Goal: Information Seeking & Learning: Compare options

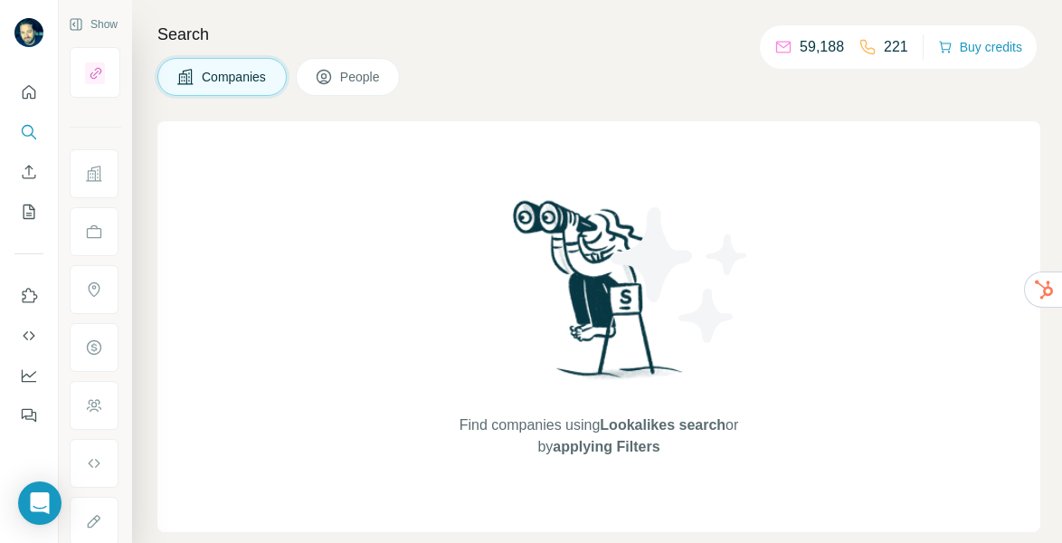
click at [809, 44] on p "59,188" at bounding box center [822, 47] width 44 height 22
click at [24, 133] on icon "Search" at bounding box center [29, 132] width 18 height 18
click at [34, 128] on icon "Search" at bounding box center [29, 132] width 18 height 18
click at [237, 69] on span "Companies" at bounding box center [235, 77] width 66 height 18
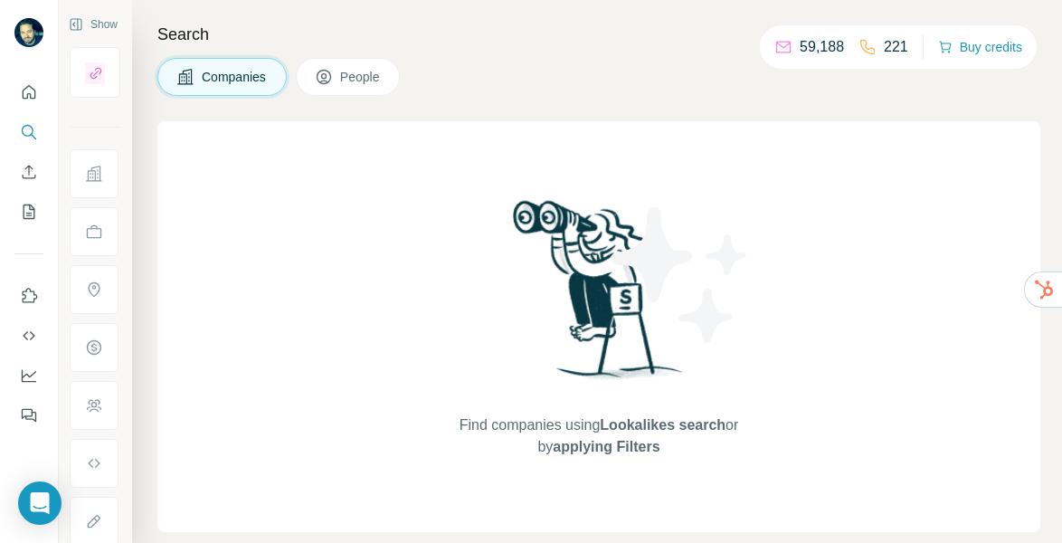
click at [237, 69] on span "Companies" at bounding box center [235, 77] width 66 height 18
click at [638, 343] on img at bounding box center [680, 275] width 163 height 163
click at [32, 132] on icon "Search" at bounding box center [28, 131] width 12 height 12
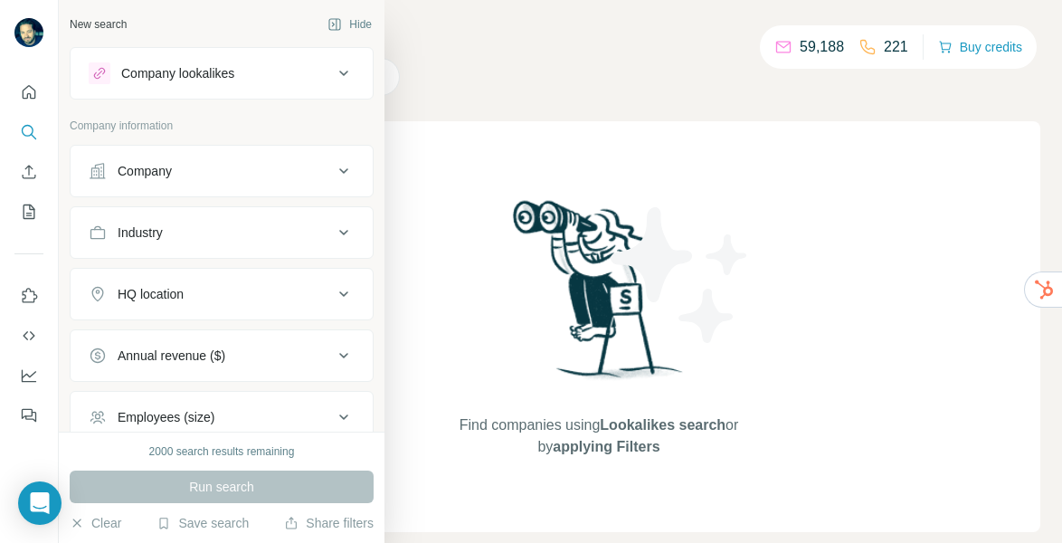
click at [191, 177] on div "Company" at bounding box center [211, 171] width 244 height 18
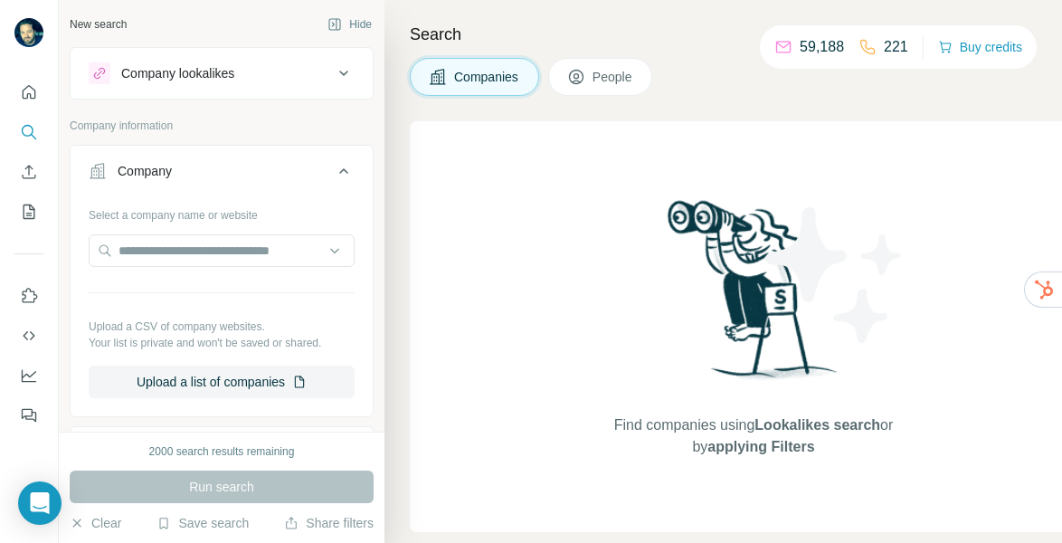
click at [191, 177] on div "Company" at bounding box center [211, 171] width 244 height 18
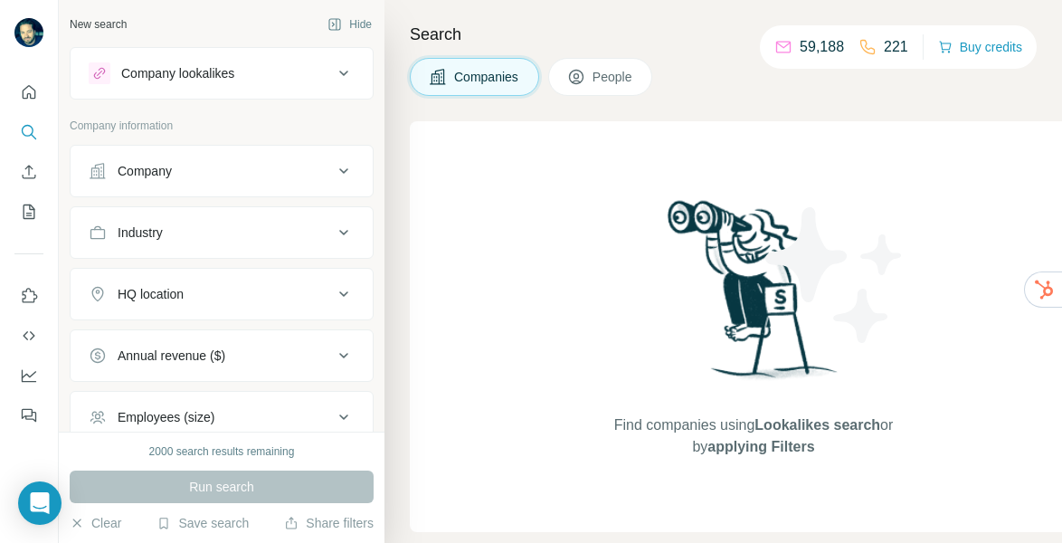
click at [247, 238] on div "Industry" at bounding box center [211, 232] width 244 height 18
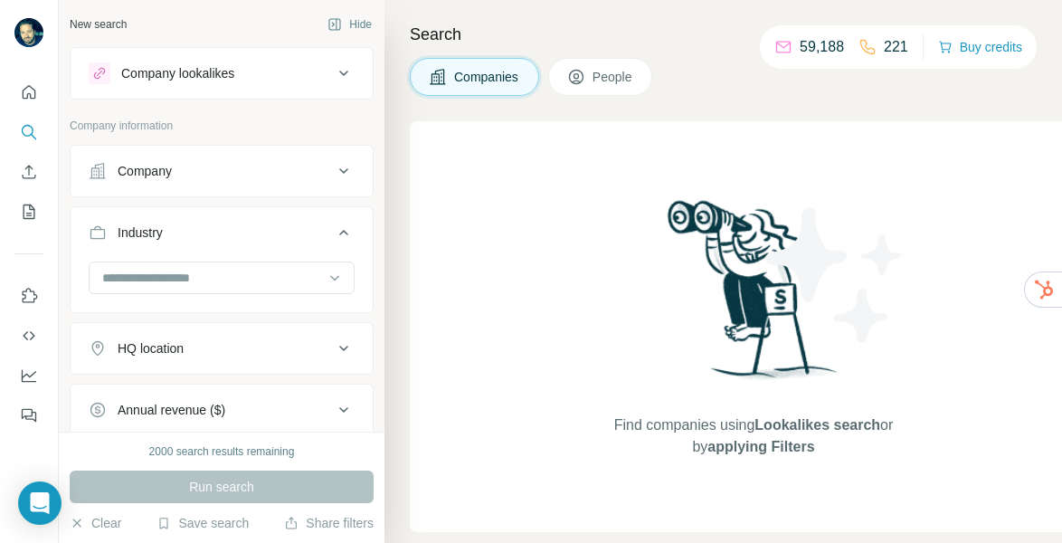
click at [183, 277] on input at bounding box center [211, 278] width 223 height 20
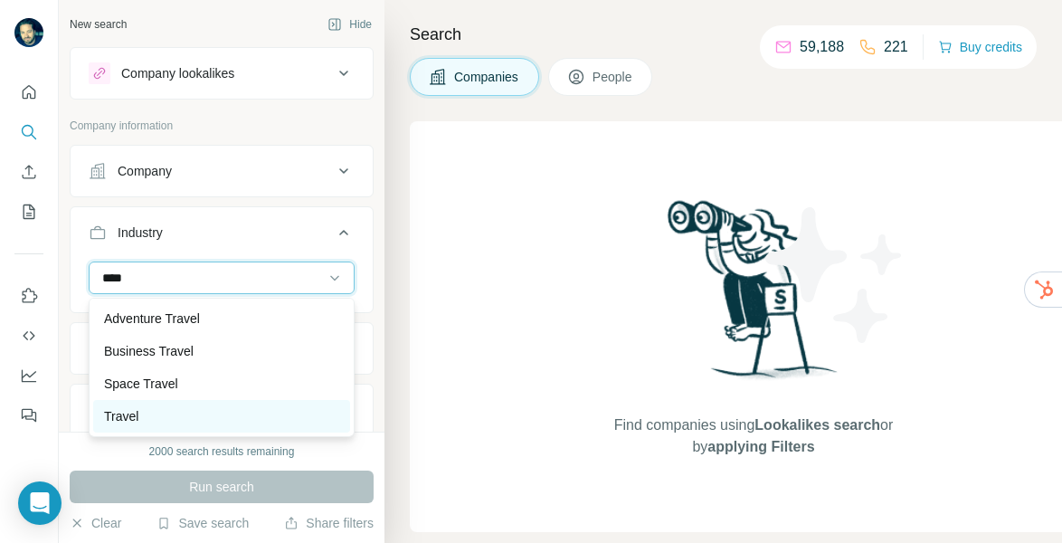
type input "****"
click at [129, 413] on p "Travel" at bounding box center [121, 416] width 34 height 18
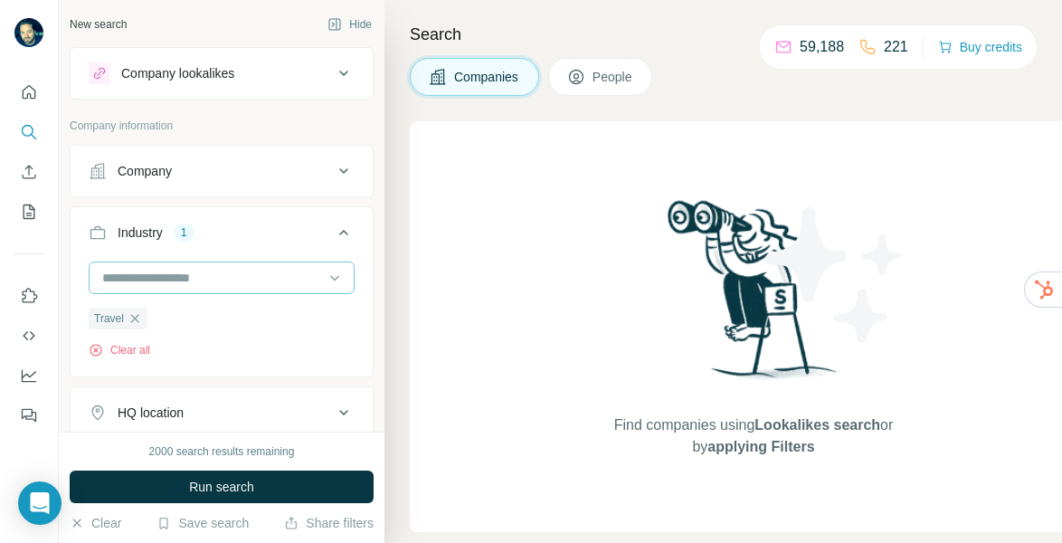
click at [172, 279] on input at bounding box center [211, 278] width 223 height 20
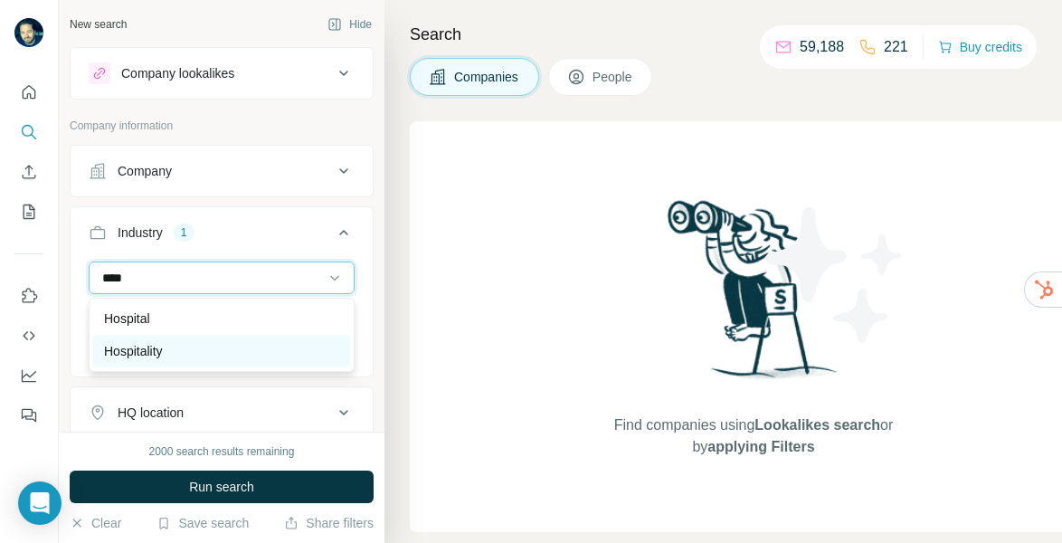
type input "****"
click at [159, 345] on p "Hospitality" at bounding box center [133, 351] width 59 height 18
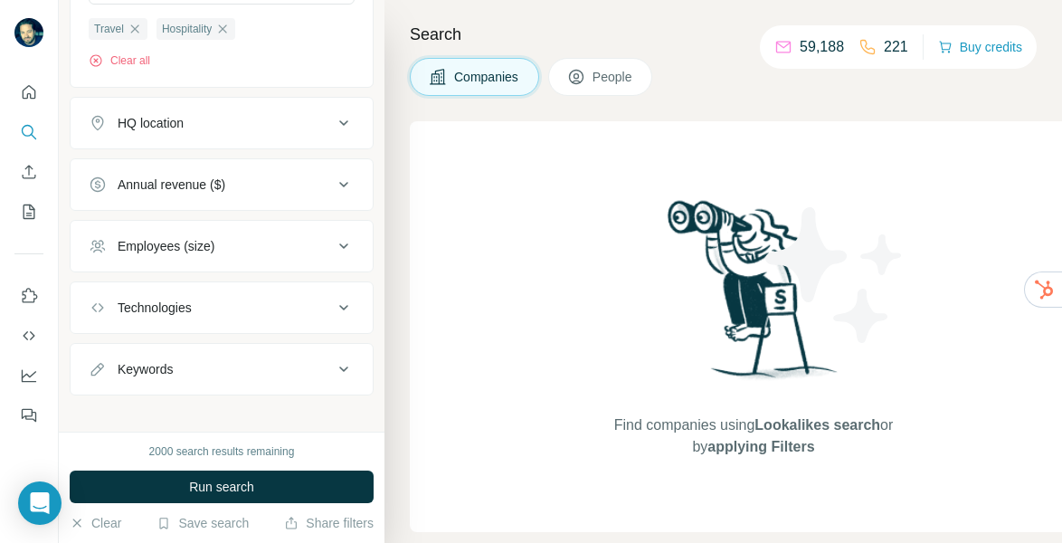
scroll to position [305, 0]
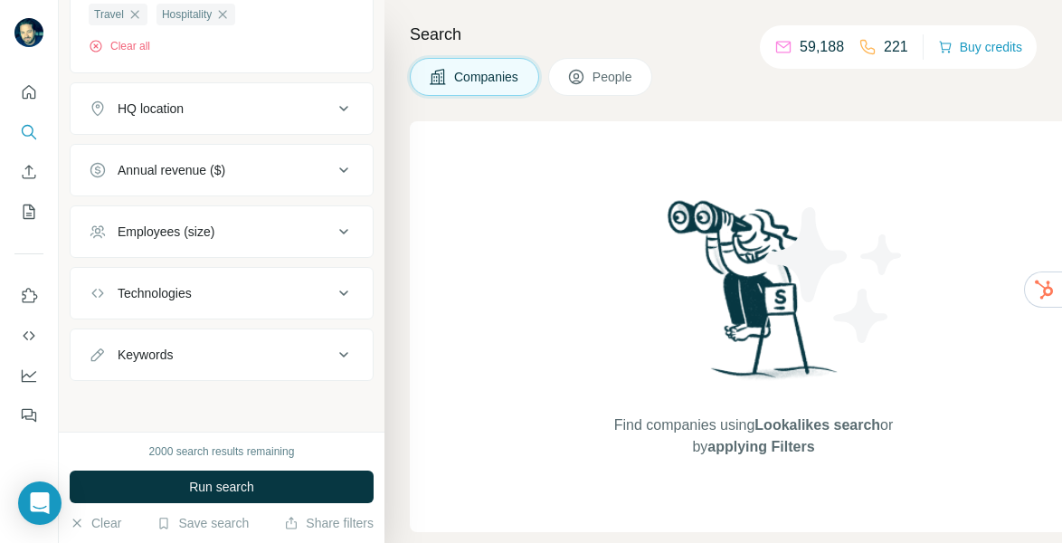
click at [347, 226] on icon at bounding box center [344, 232] width 22 height 22
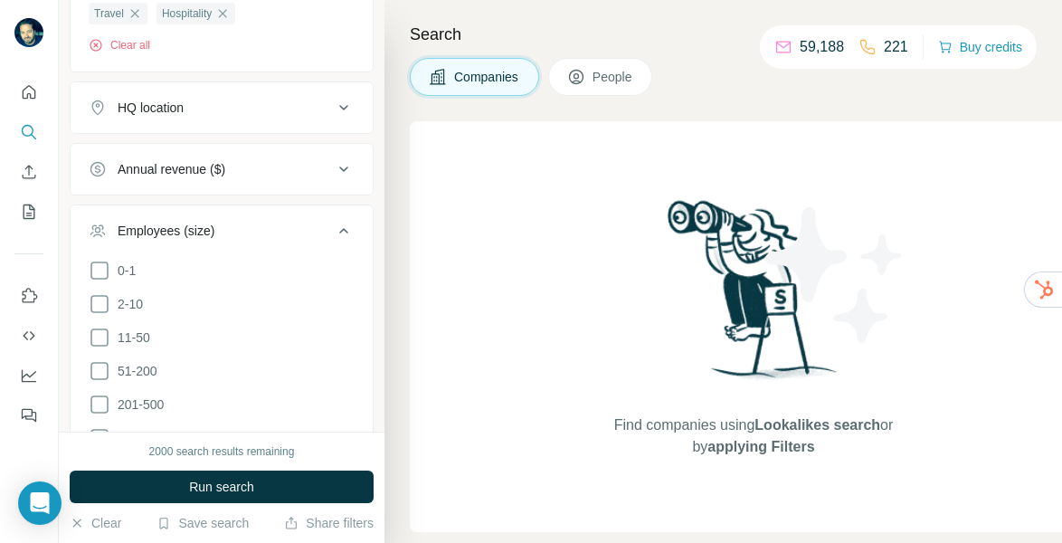
click at [338, 166] on icon at bounding box center [344, 169] width 22 height 22
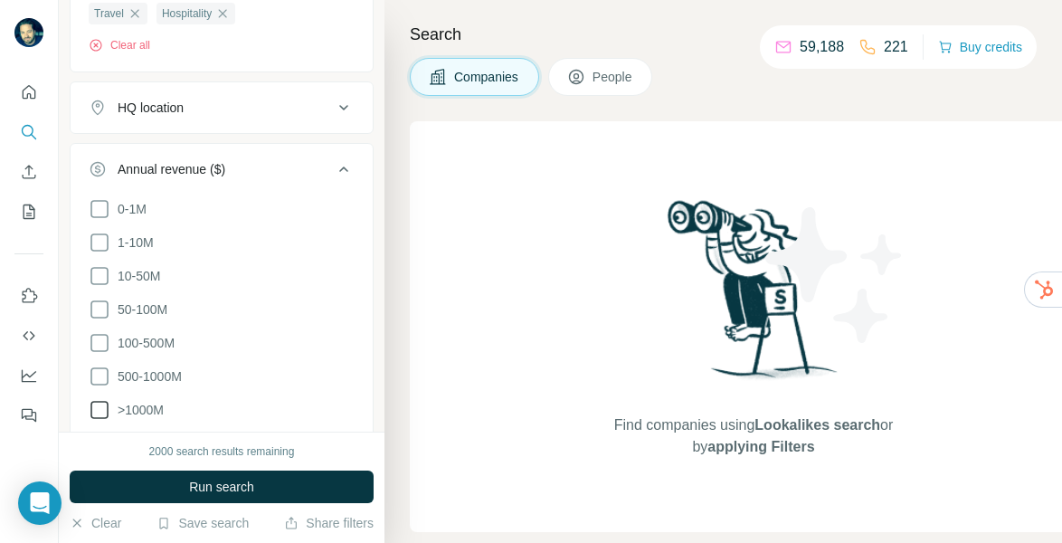
click at [103, 402] on icon at bounding box center [100, 410] width 22 height 22
click at [104, 370] on icon at bounding box center [100, 376] width 22 height 22
click at [102, 345] on icon at bounding box center [100, 343] width 22 height 22
click at [103, 310] on icon at bounding box center [100, 310] width 22 height 22
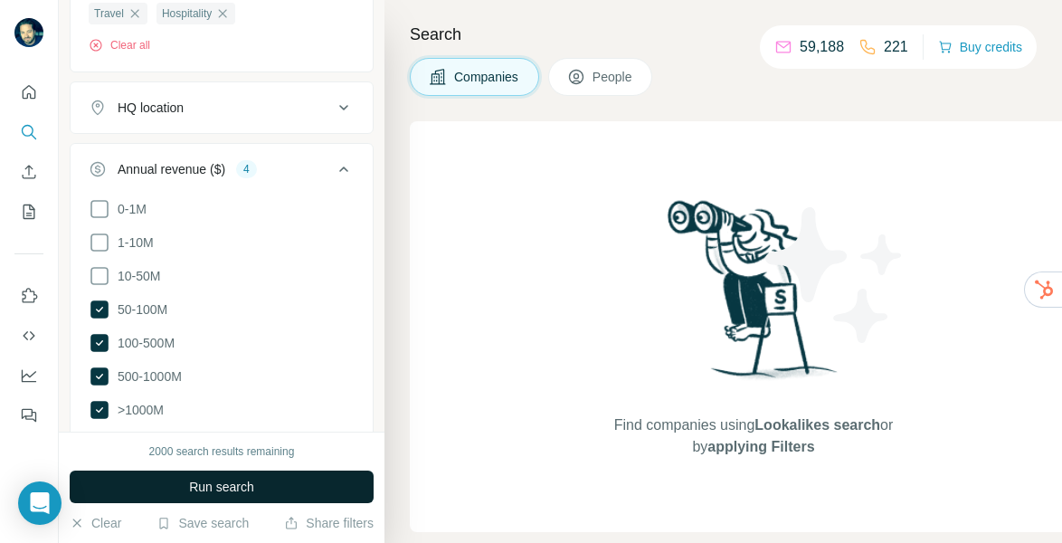
click at [391, 264] on div "Search Companies People Find companies using Lookalikes search or by applying F…" at bounding box center [723, 271] width 678 height 543
click at [384, 200] on div "New search Hide Company lookalikes Company information Company Industry 2 Trave…" at bounding box center [222, 216] width 326 height 432
click at [347, 167] on icon at bounding box center [344, 169] width 22 height 22
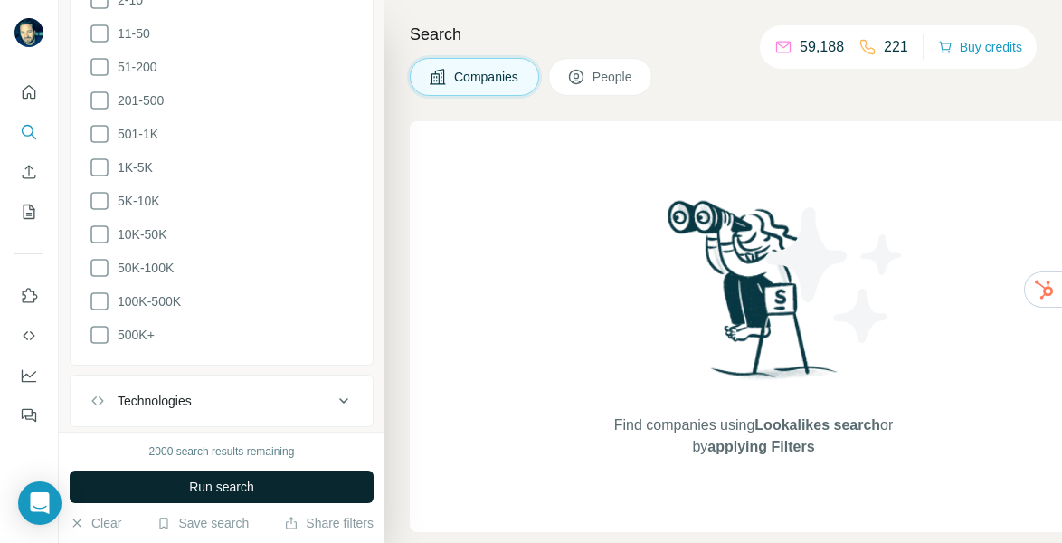
scroll to position [707, 0]
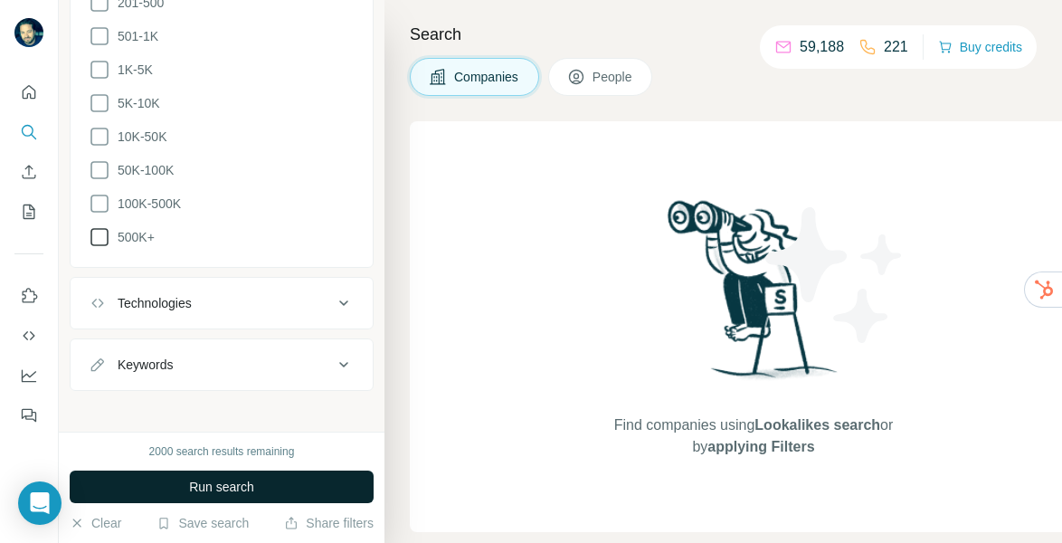
click at [101, 228] on icon at bounding box center [100, 237] width 22 height 22
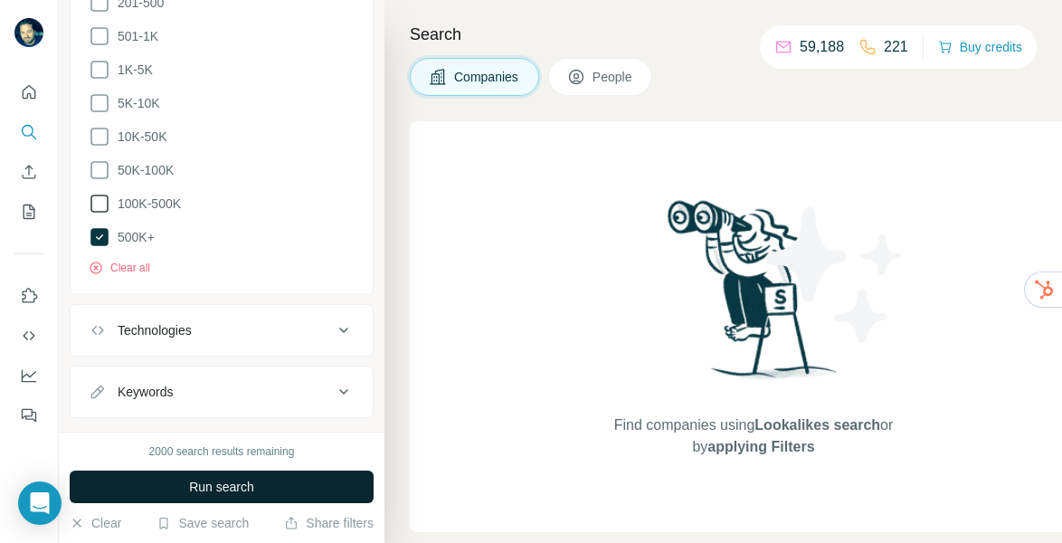
click at [103, 193] on icon at bounding box center [100, 204] width 22 height 22
click at [101, 161] on icon at bounding box center [100, 170] width 22 height 22
click at [104, 128] on icon at bounding box center [100, 137] width 22 height 22
click at [102, 100] on icon at bounding box center [100, 103] width 22 height 22
click at [99, 67] on icon at bounding box center [100, 70] width 22 height 22
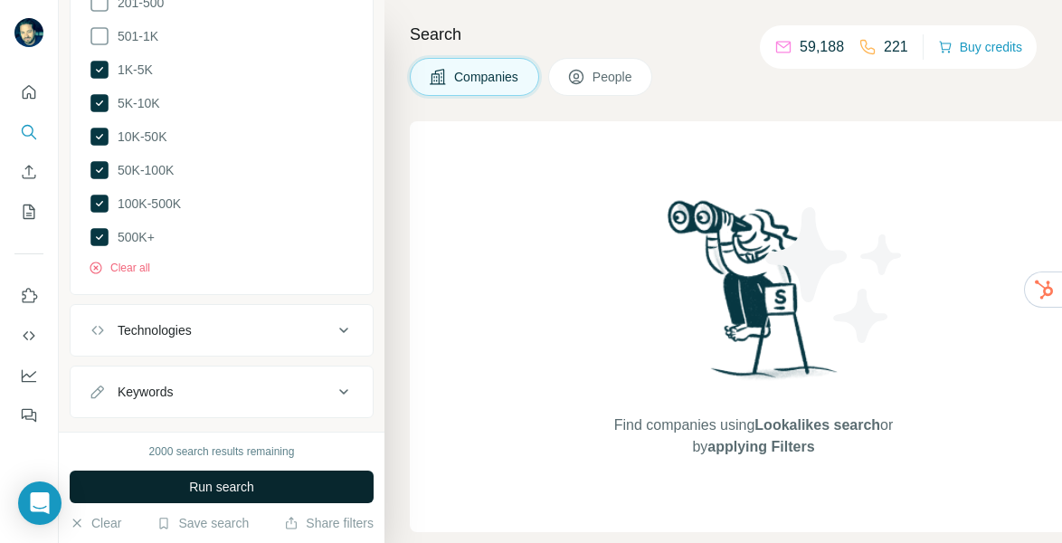
click at [251, 485] on span "Run search" at bounding box center [221, 487] width 65 height 18
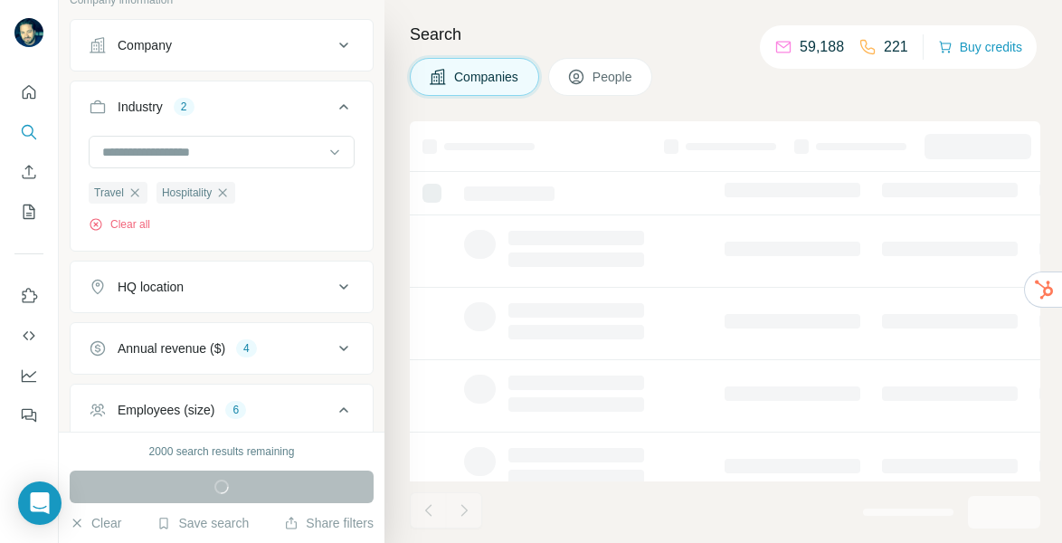
scroll to position [128, 0]
click at [346, 284] on icon at bounding box center [344, 284] width 22 height 22
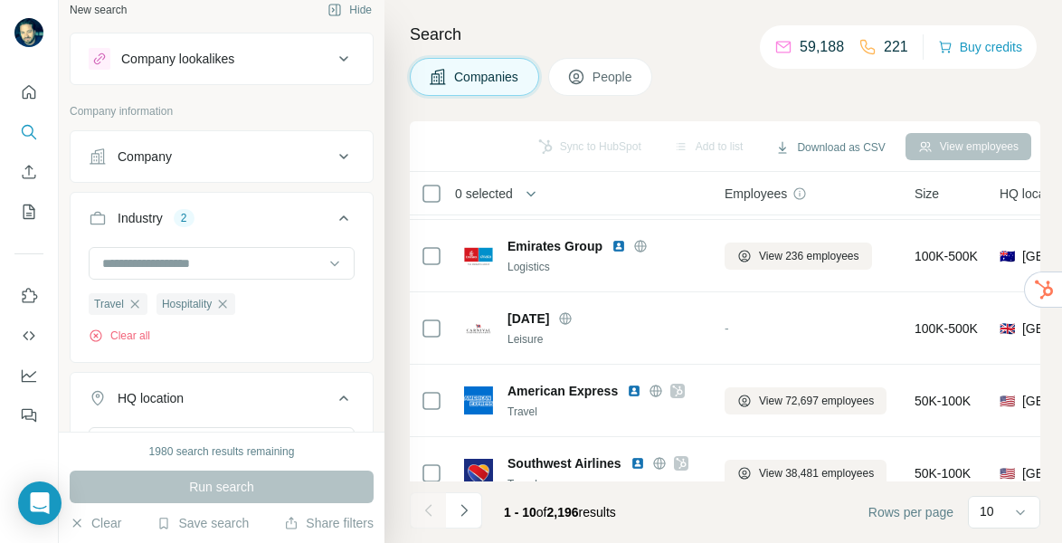
scroll to position [438, 0]
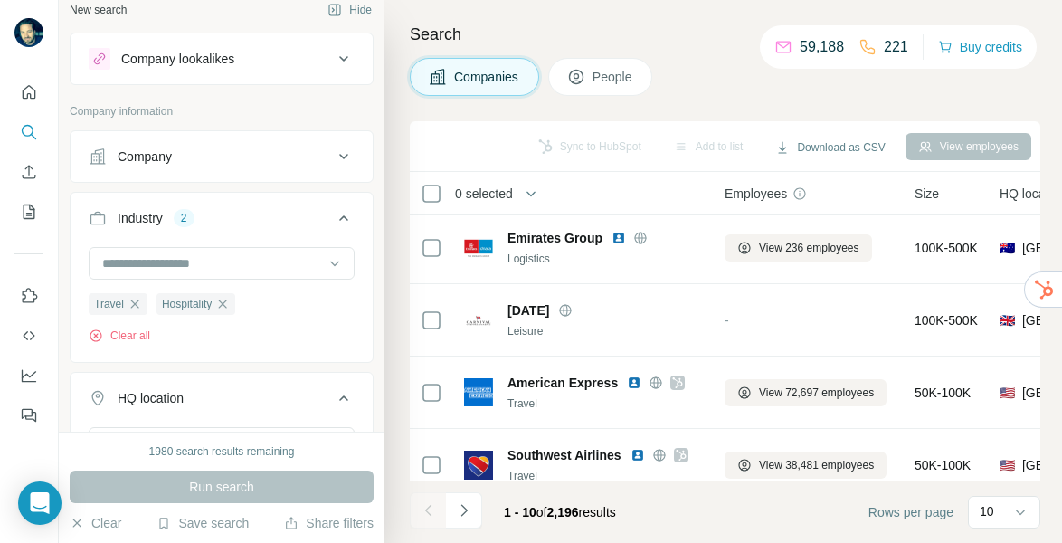
click at [597, 79] on span "People" at bounding box center [614, 77] width 42 height 18
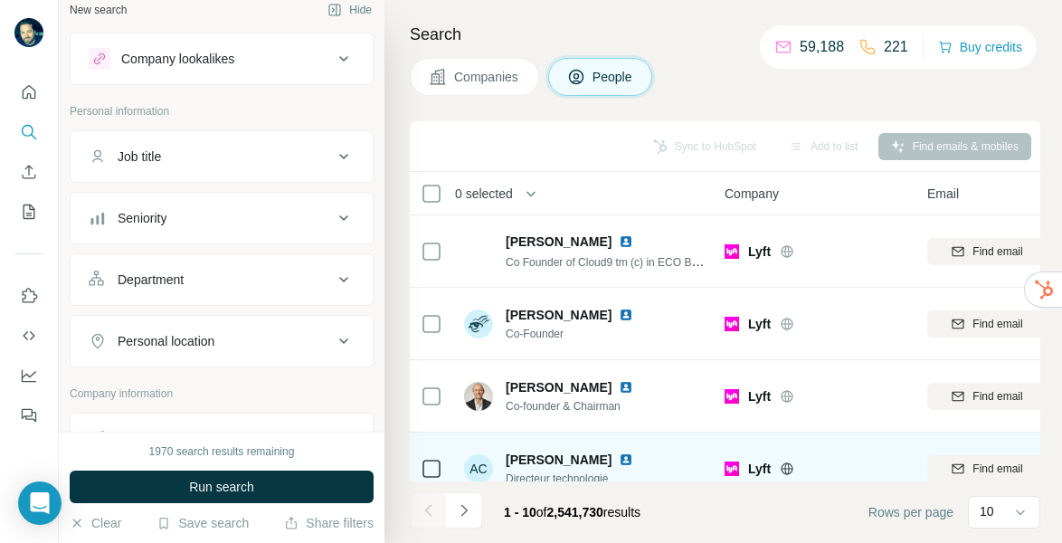
scroll to position [458, 0]
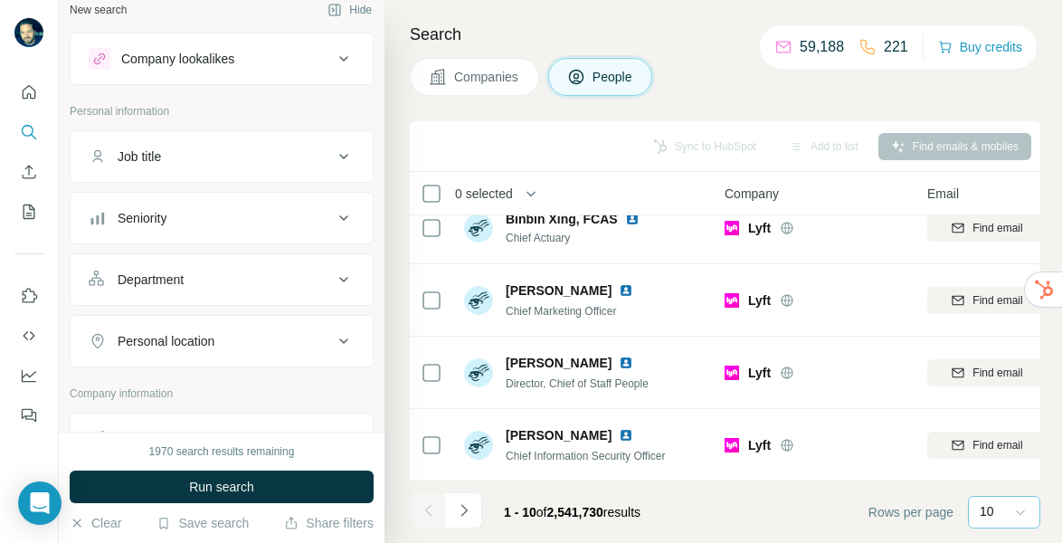
click at [1020, 512] on icon at bounding box center [1020, 512] width 18 height 18
click at [1002, 370] on div "60" at bounding box center [1004, 374] width 42 height 18
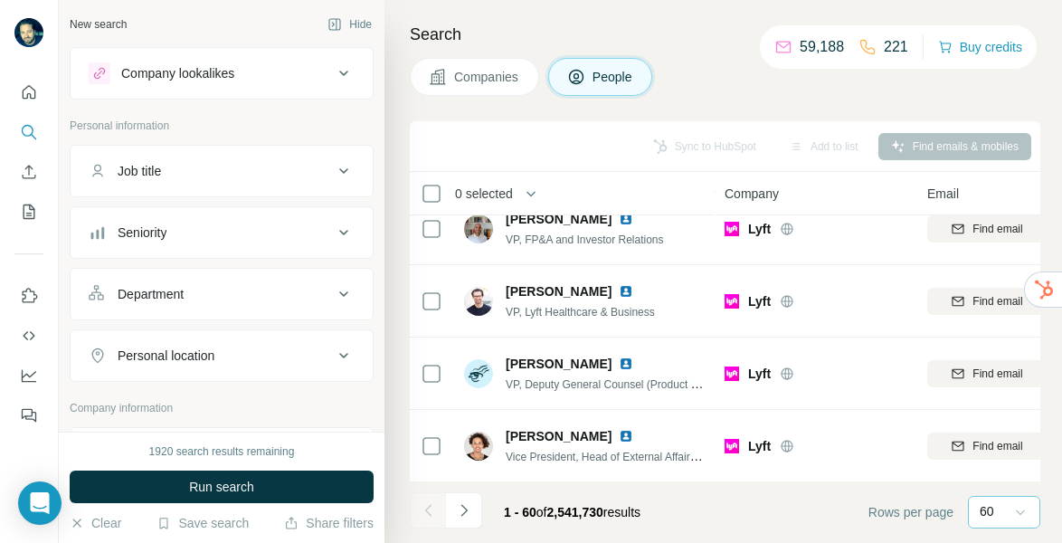
scroll to position [4076, 0]
click at [458, 509] on icon "Navigate to next page" at bounding box center [464, 510] width 18 height 18
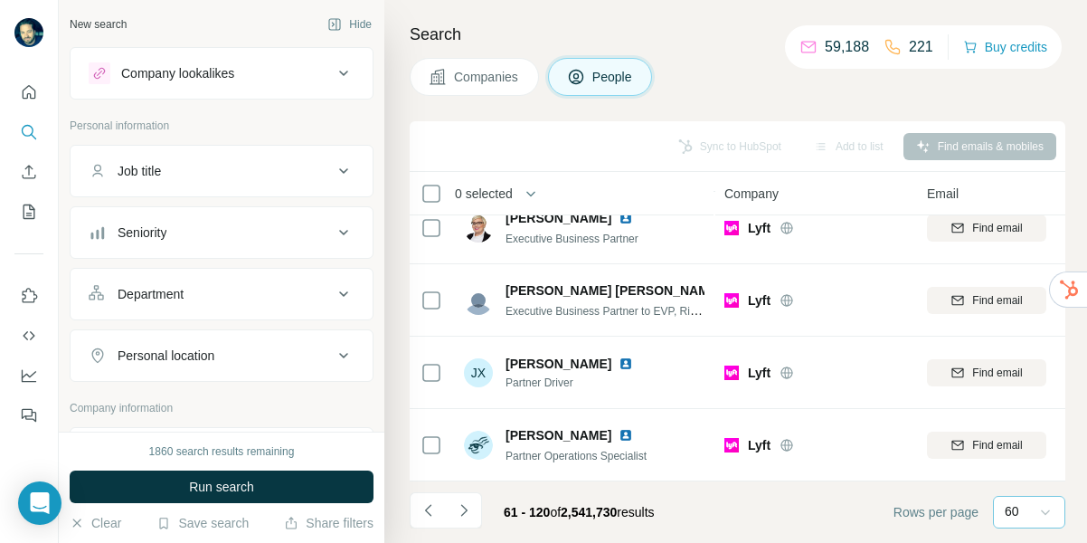
click at [349, 176] on icon at bounding box center [344, 171] width 22 height 22
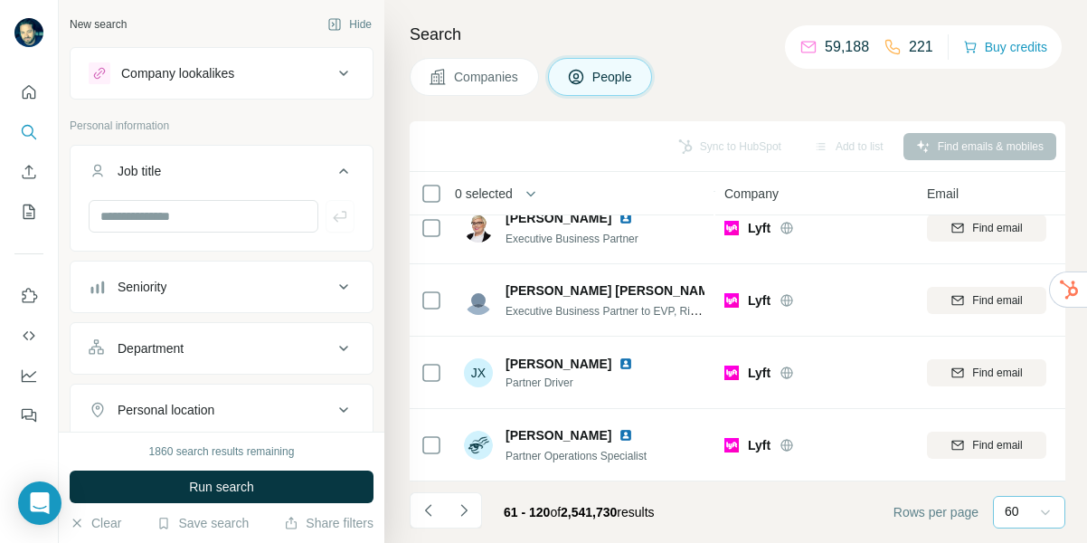
click at [337, 290] on icon at bounding box center [344, 287] width 22 height 22
click at [103, 363] on icon at bounding box center [100, 367] width 22 height 22
click at [104, 333] on icon at bounding box center [100, 334] width 22 height 22
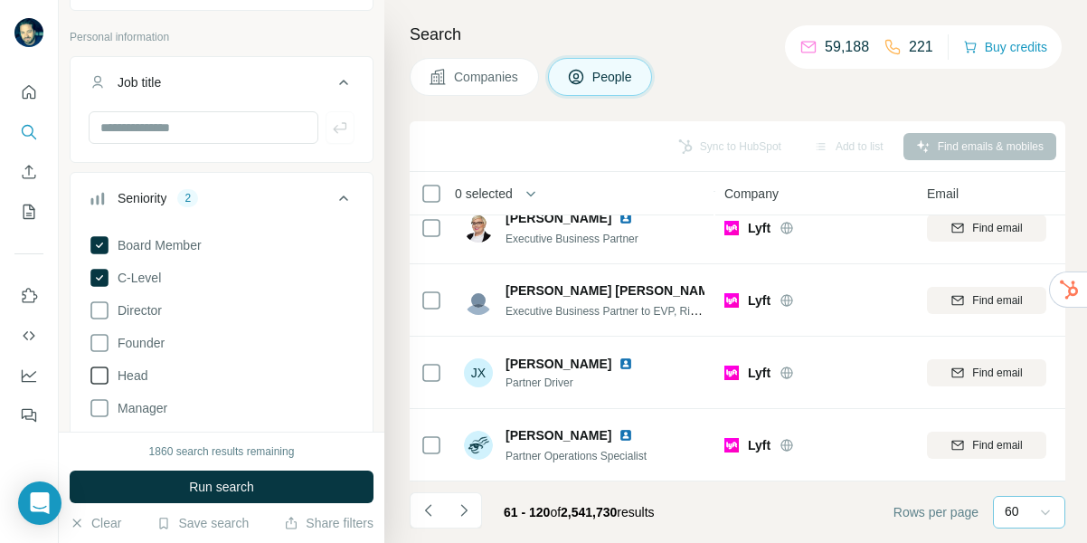
click at [100, 343] on icon at bounding box center [100, 343] width 22 height 22
click at [102, 375] on icon at bounding box center [100, 376] width 22 height 22
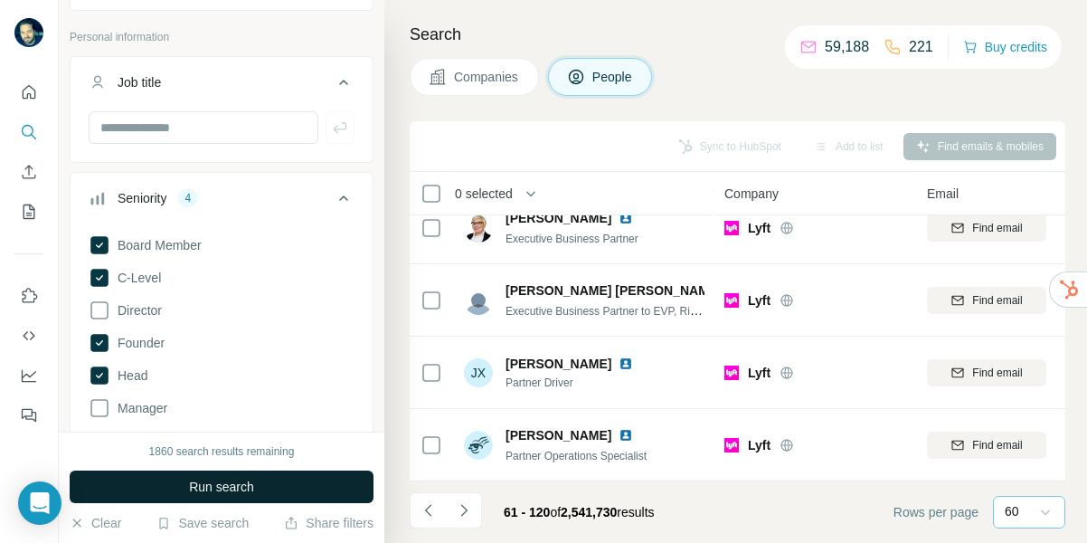
click at [213, 480] on span "Run search" at bounding box center [221, 487] width 65 height 18
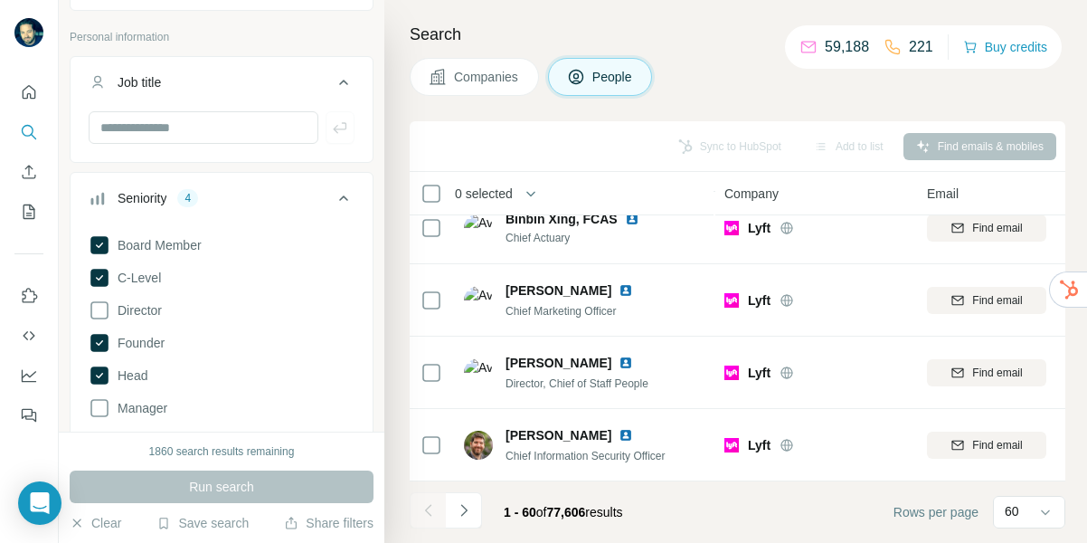
scroll to position [4076, 0]
click at [347, 197] on icon at bounding box center [344, 198] width 22 height 22
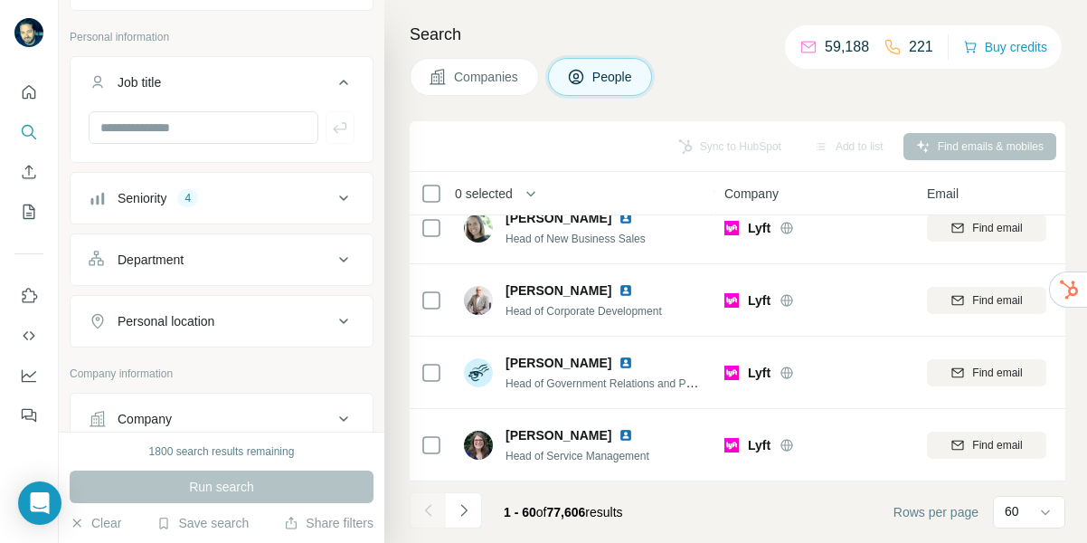
scroll to position [0, 0]
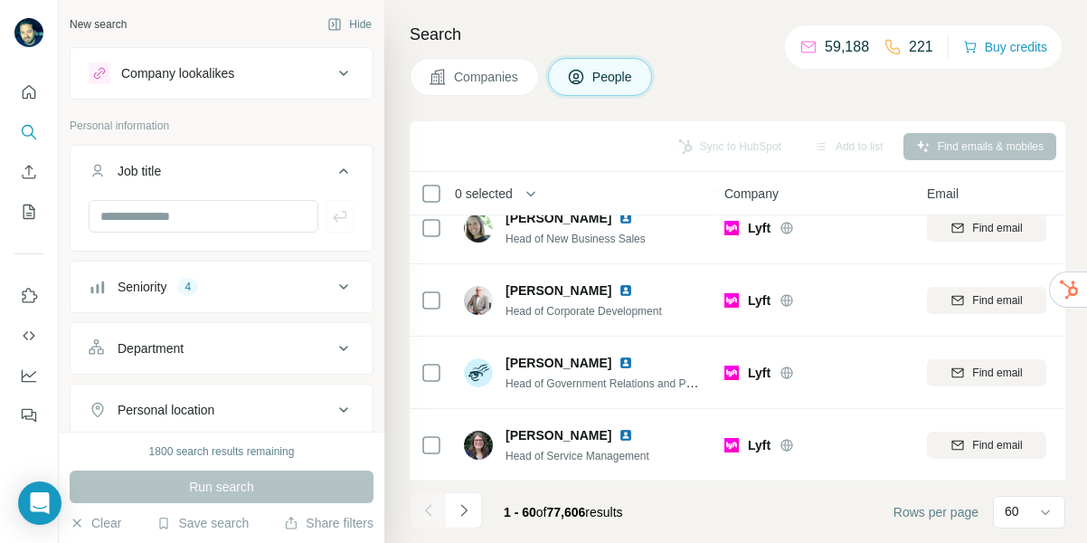
click at [339, 68] on icon at bounding box center [344, 73] width 22 height 22
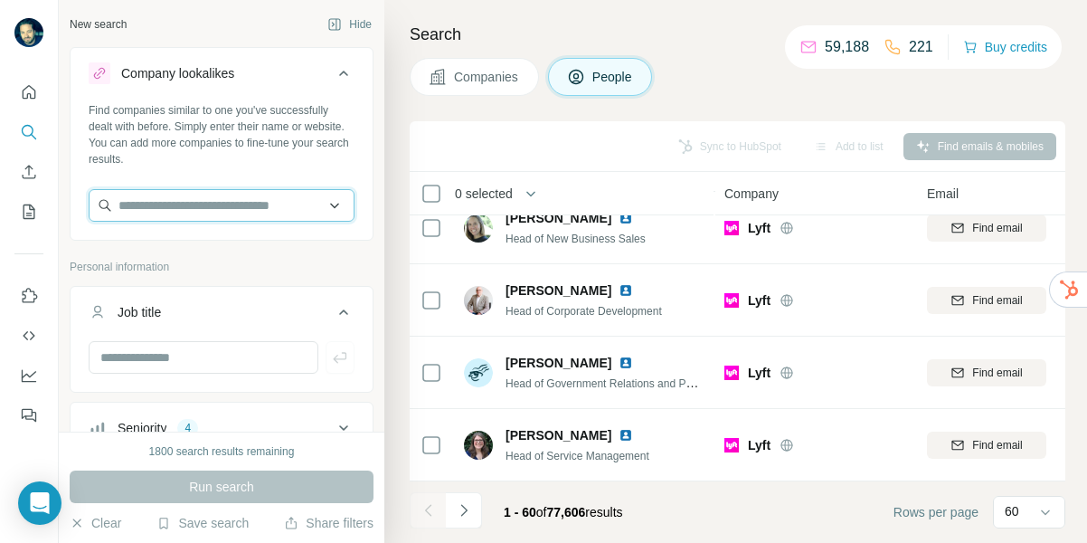
click at [201, 213] on input "text" at bounding box center [222, 205] width 266 height 33
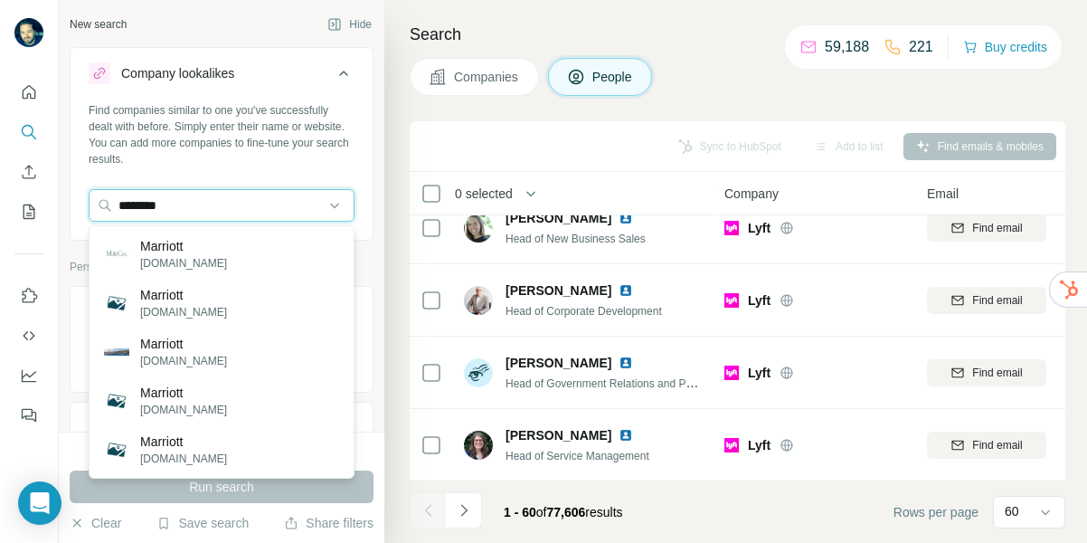
drag, startPoint x: 202, startPoint y: 209, endPoint x: 86, endPoint y: 198, distance: 116.3
click at [86, 198] on div "Find companies similar to one you've successfully dealt with before. Simply ent…" at bounding box center [222, 169] width 302 height 134
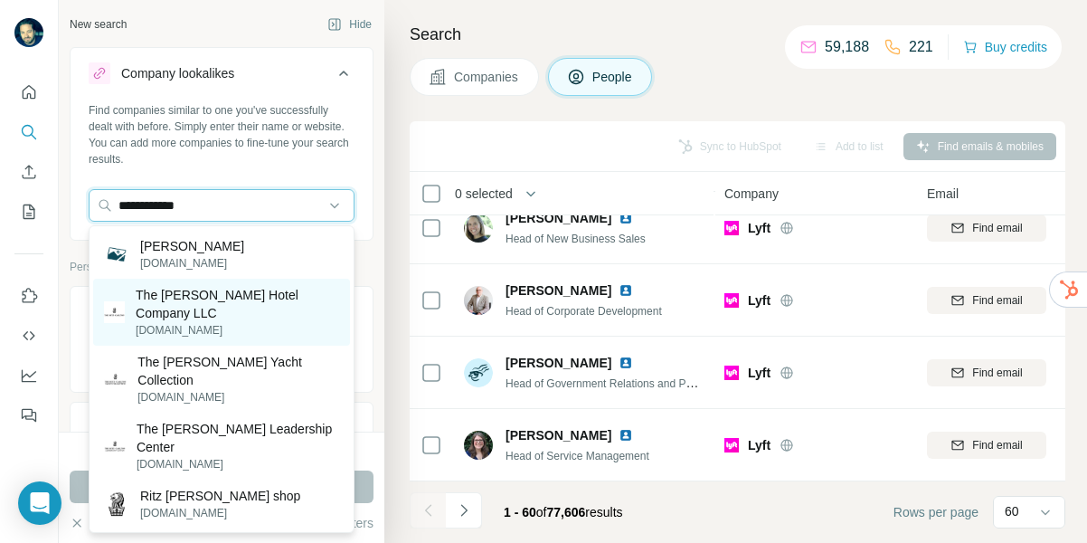
type input "**********"
click at [248, 289] on p "The Ritz-Carlton Hotel Company LLC" at bounding box center [238, 304] width 204 height 36
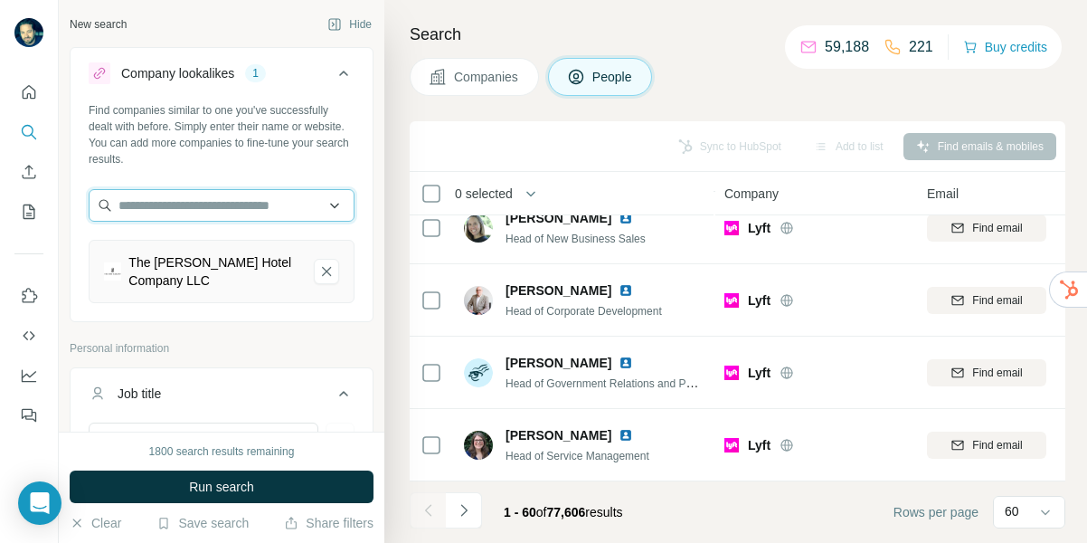
click at [192, 204] on input "text" at bounding box center [222, 205] width 266 height 33
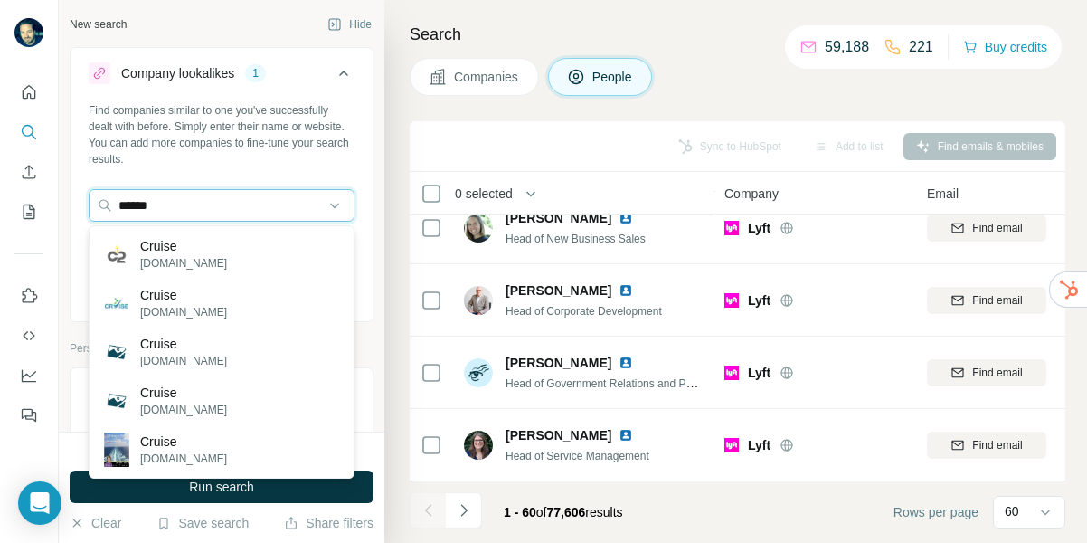
drag, startPoint x: 172, startPoint y: 214, endPoint x: 64, endPoint y: 212, distance: 107.7
click at [64, 212] on div "New search Hide Company lookalikes 1 Find companies similar to one you've succe…" at bounding box center [222, 216] width 326 height 432
type input "******"
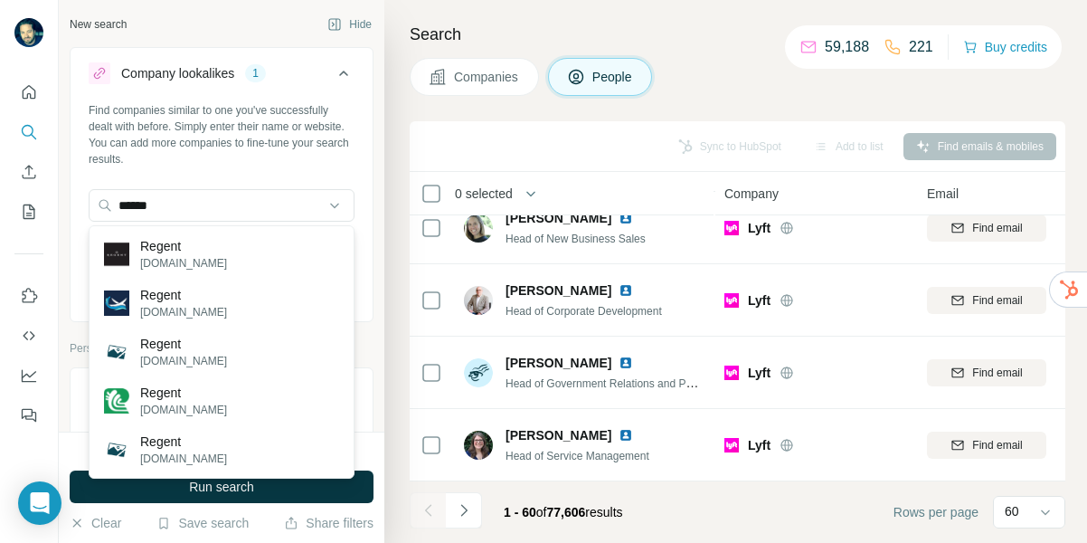
click at [366, 99] on button "Company lookalikes 1" at bounding box center [222, 77] width 302 height 51
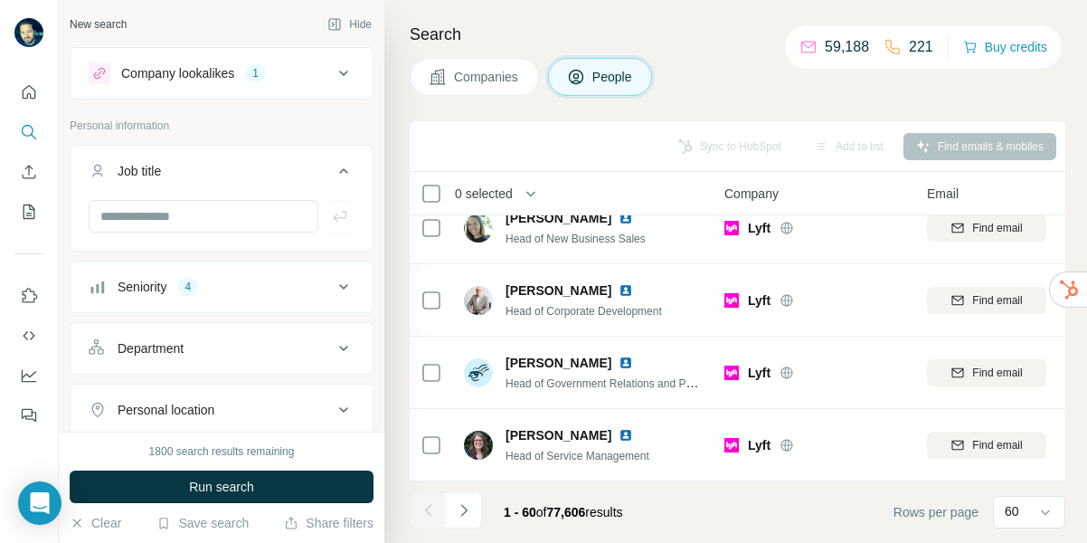
scroll to position [84, 0]
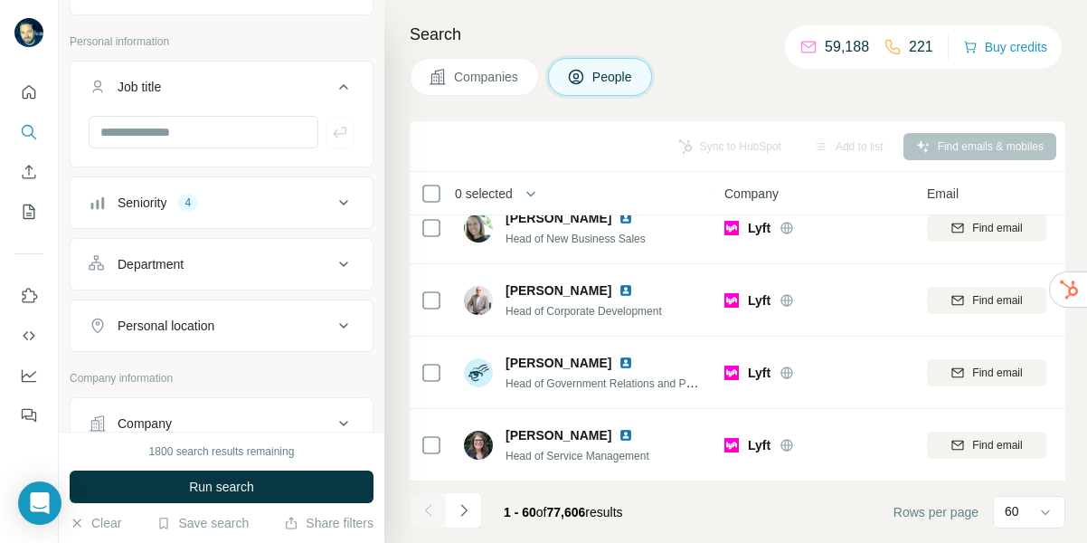
click at [345, 264] on icon at bounding box center [343, 263] width 9 height 5
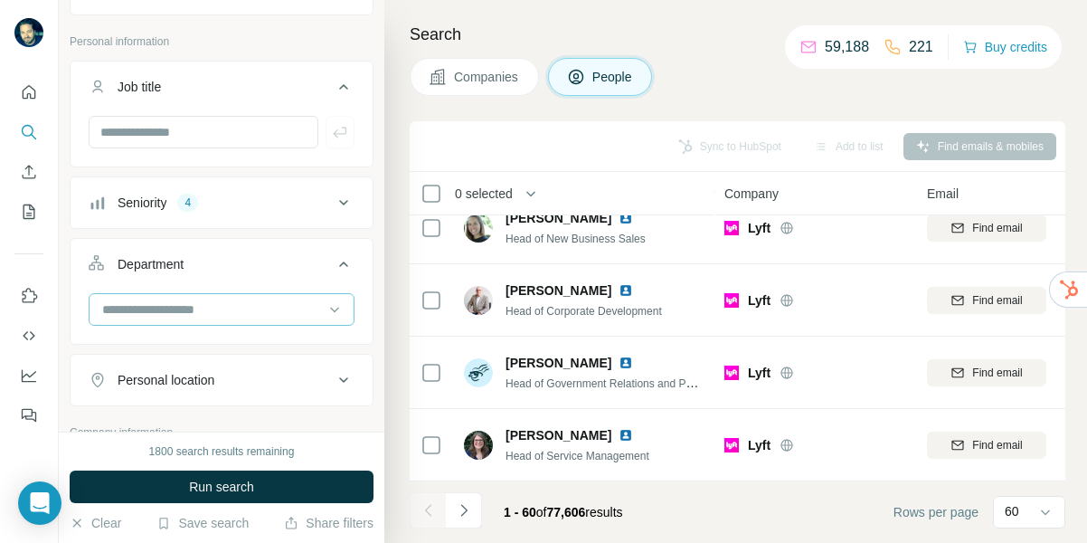
click at [306, 311] on input at bounding box center [211, 309] width 223 height 20
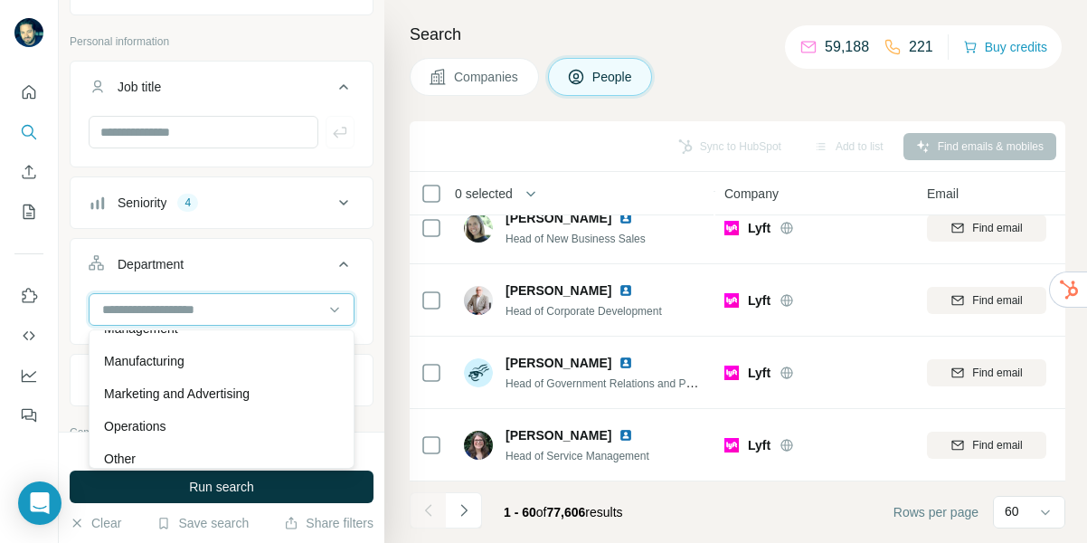
scroll to position [385, 0]
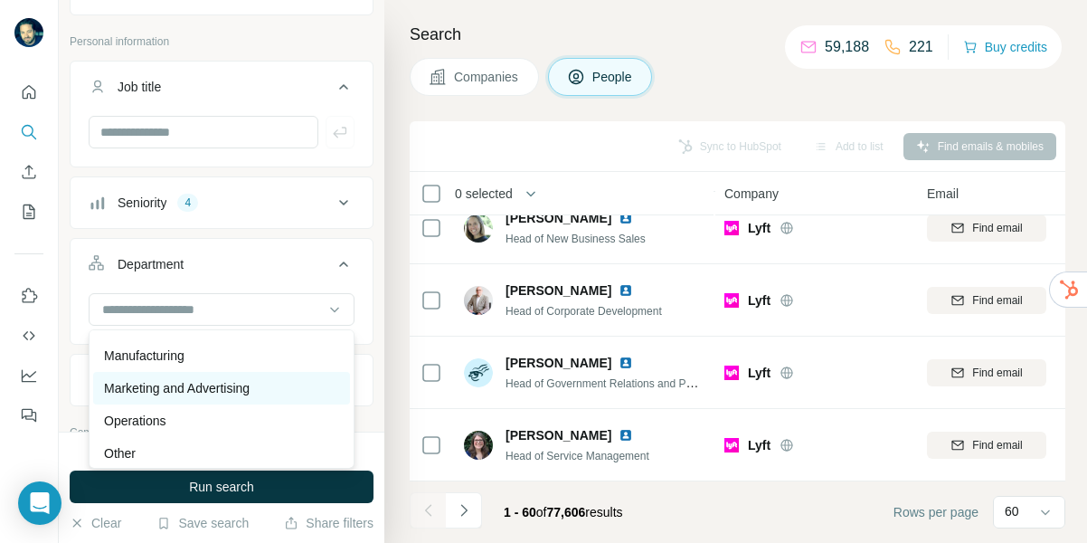
click at [208, 384] on p "Marketing and Advertising" at bounding box center [177, 388] width 146 height 18
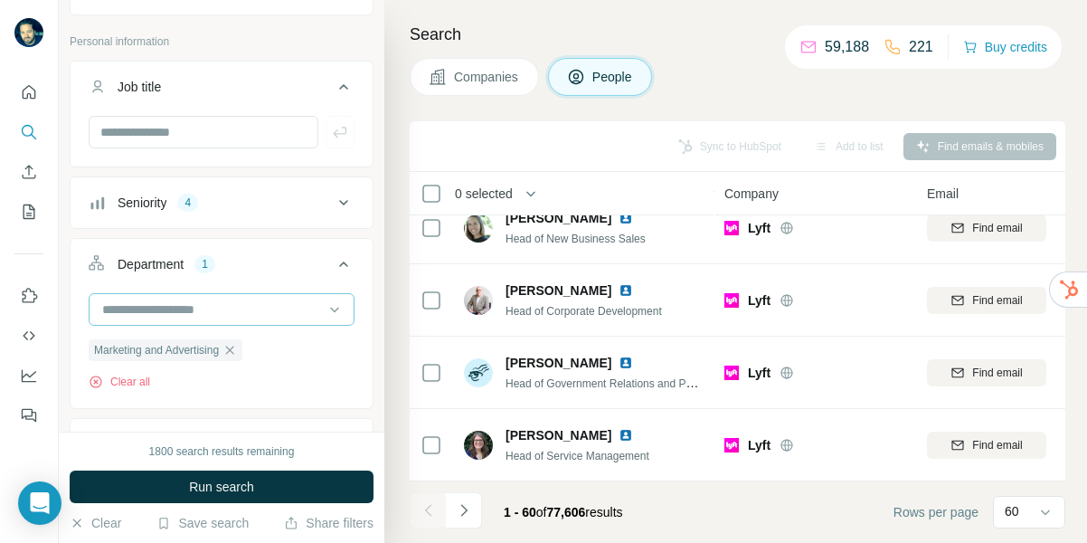
click at [227, 309] on input at bounding box center [211, 309] width 223 height 20
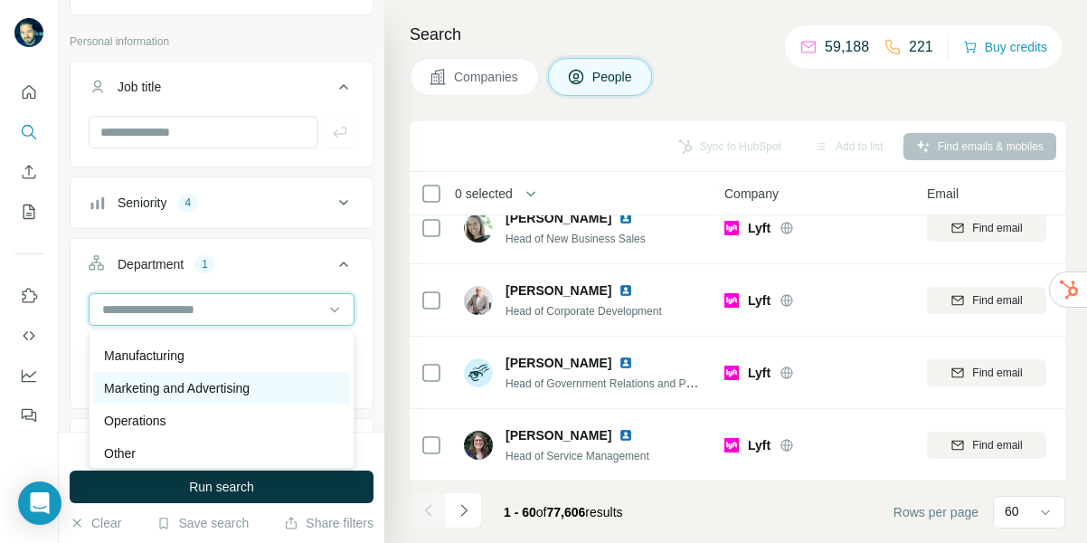
scroll to position [445, 0]
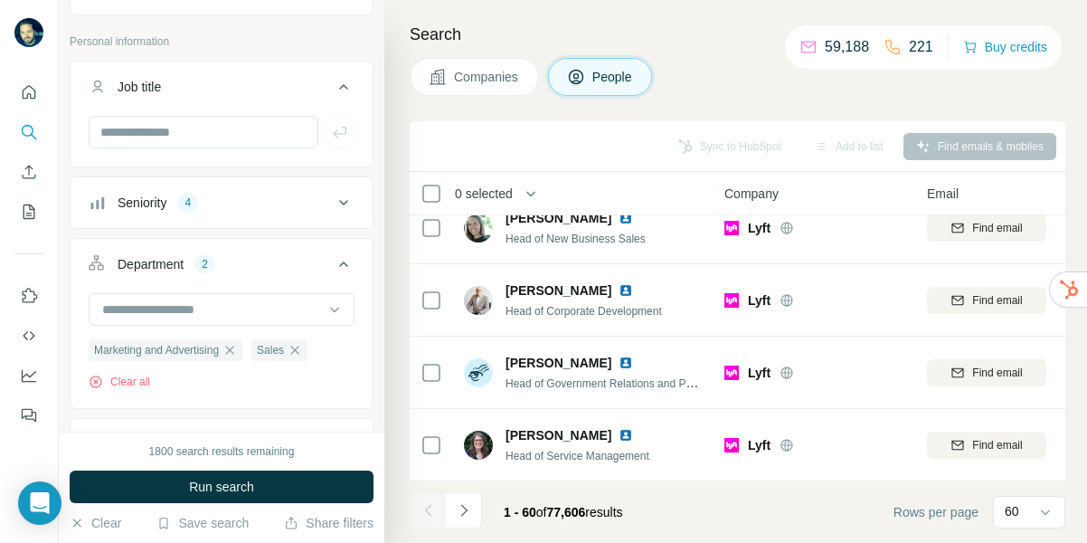
scroll to position [640, 0]
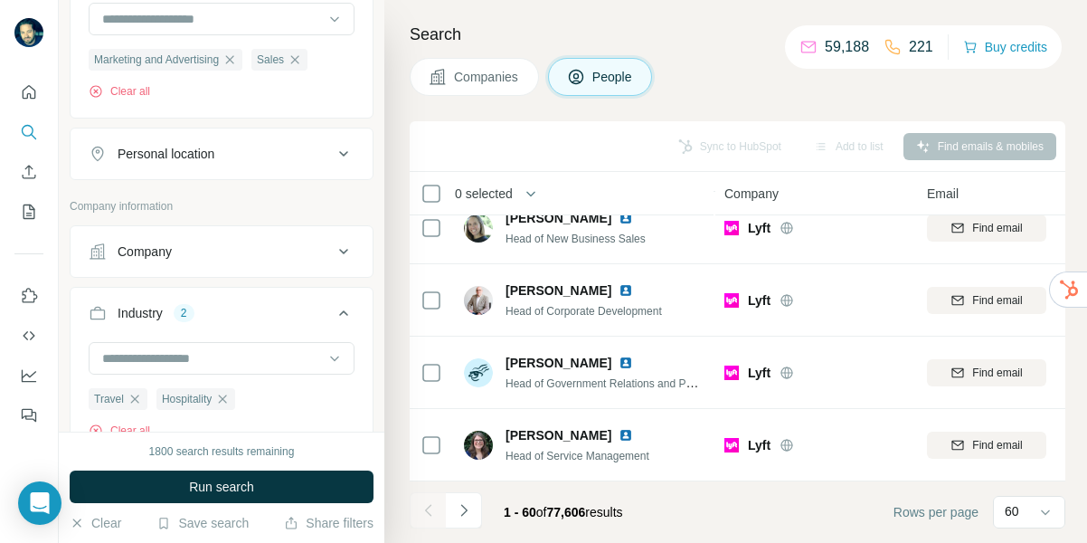
click at [327, 248] on div "Company" at bounding box center [211, 251] width 244 height 18
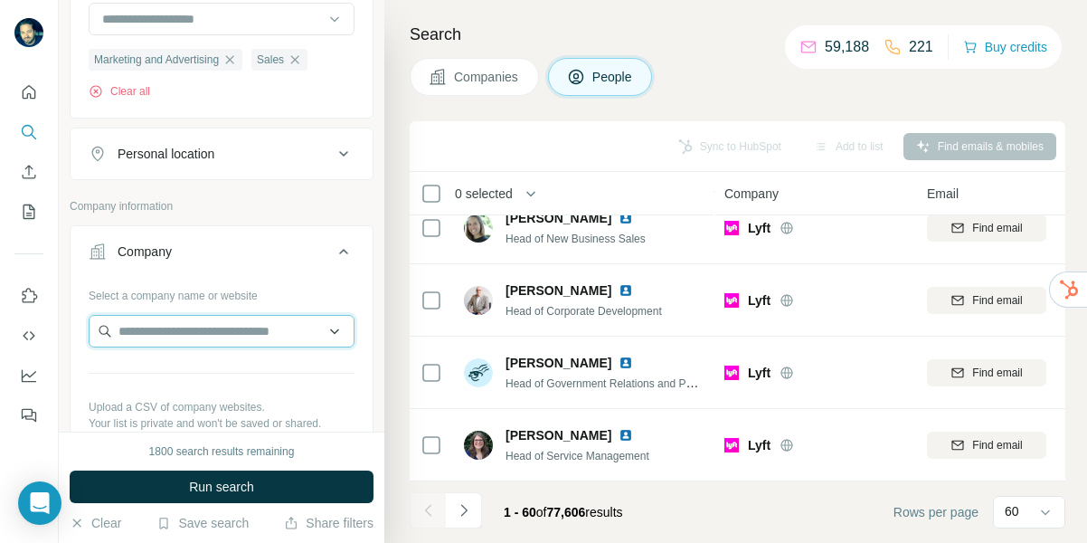
click at [185, 335] on input "text" at bounding box center [222, 331] width 266 height 33
type input "********"
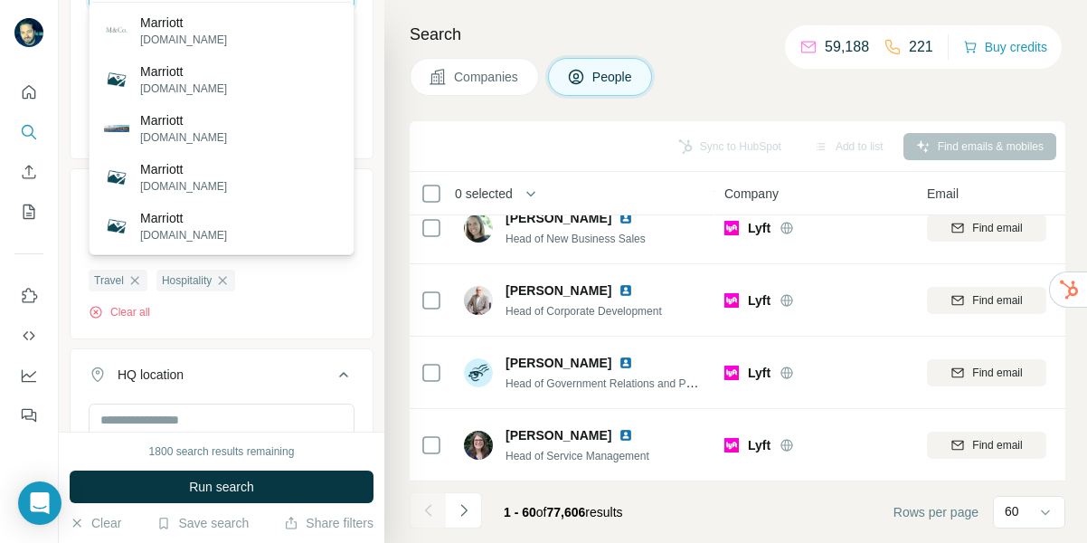
scroll to position [735, 0]
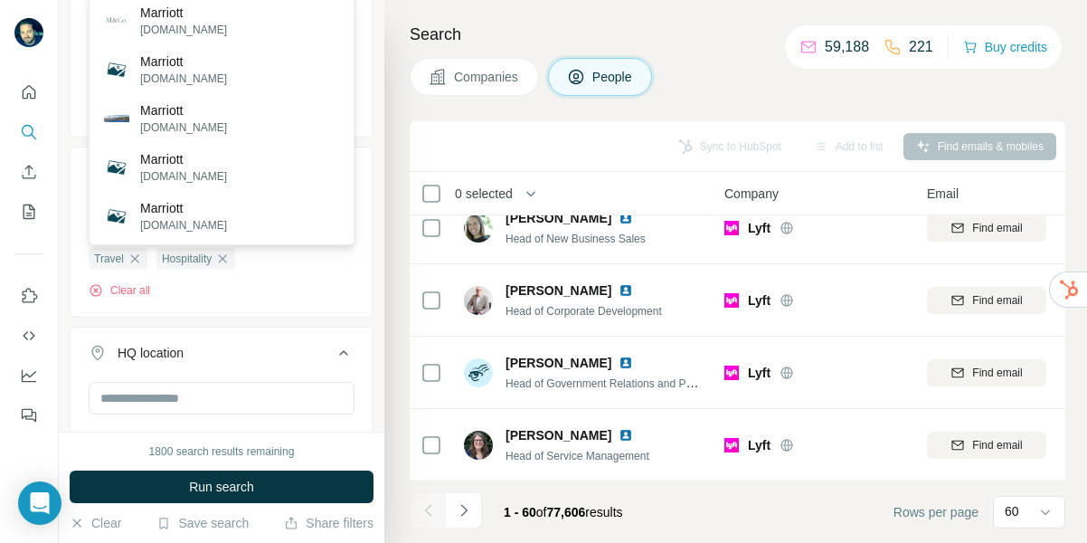
click at [343, 269] on div "Travel Hospitality Clear all" at bounding box center [222, 250] width 266 height 97
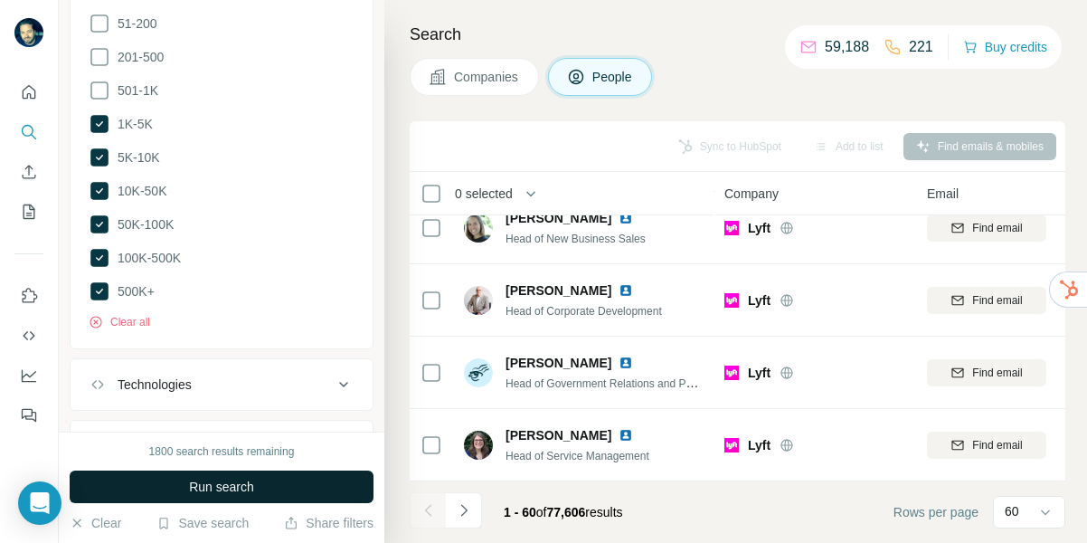
scroll to position [1464, 0]
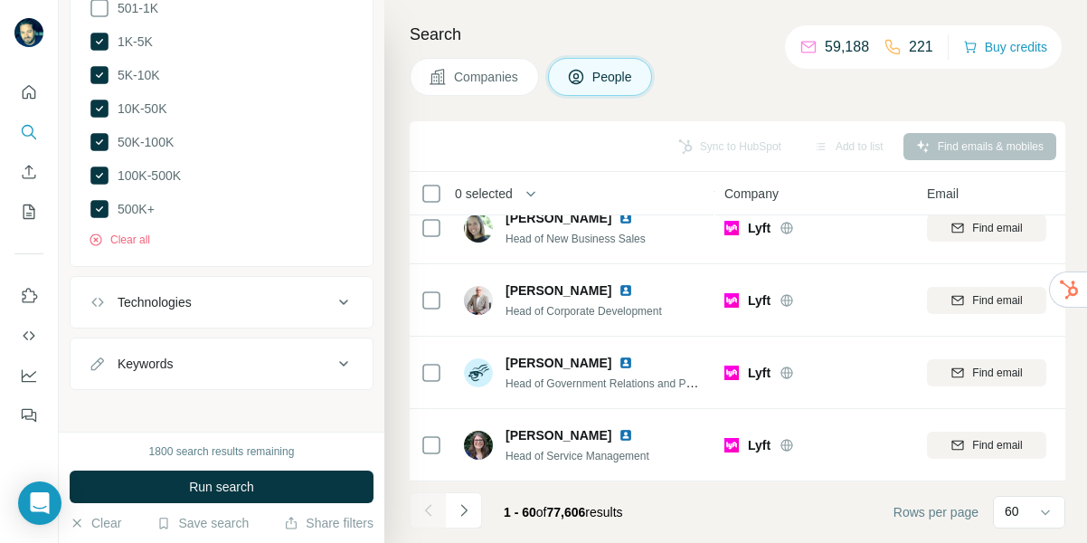
click at [352, 291] on icon at bounding box center [344, 302] width 22 height 22
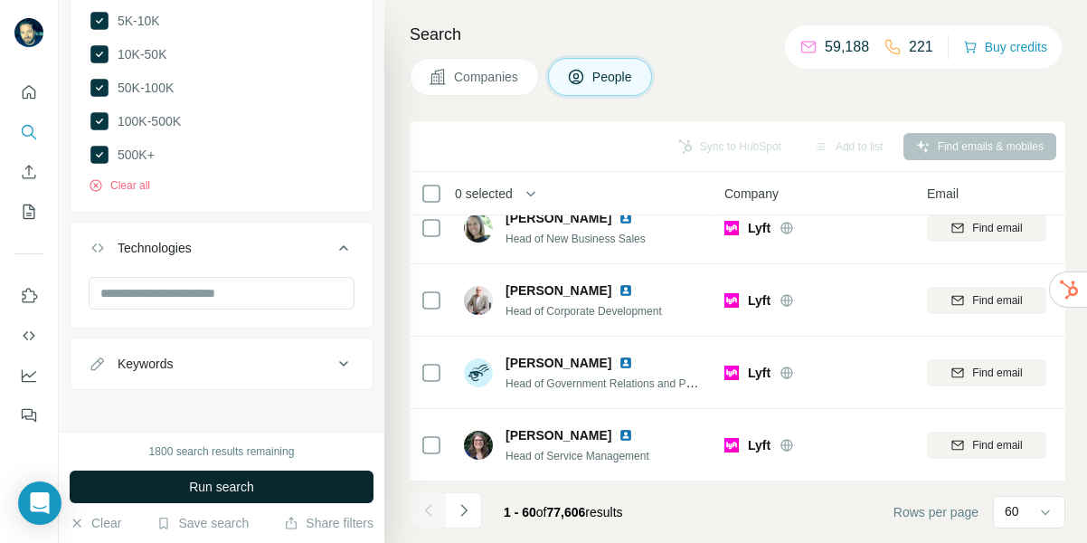
click at [198, 492] on span "Run search" at bounding box center [221, 487] width 65 height 18
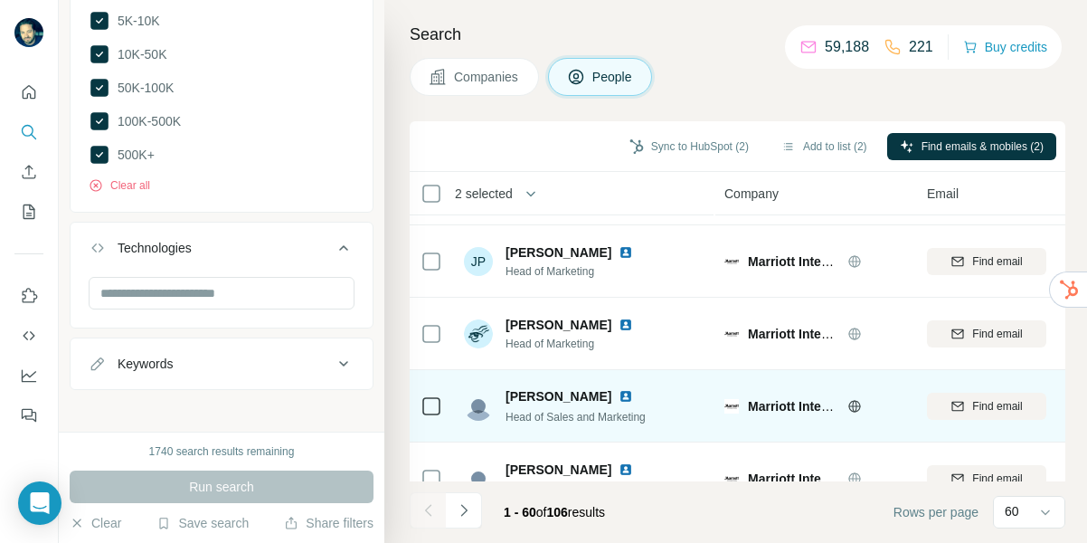
scroll to position [4076, 0]
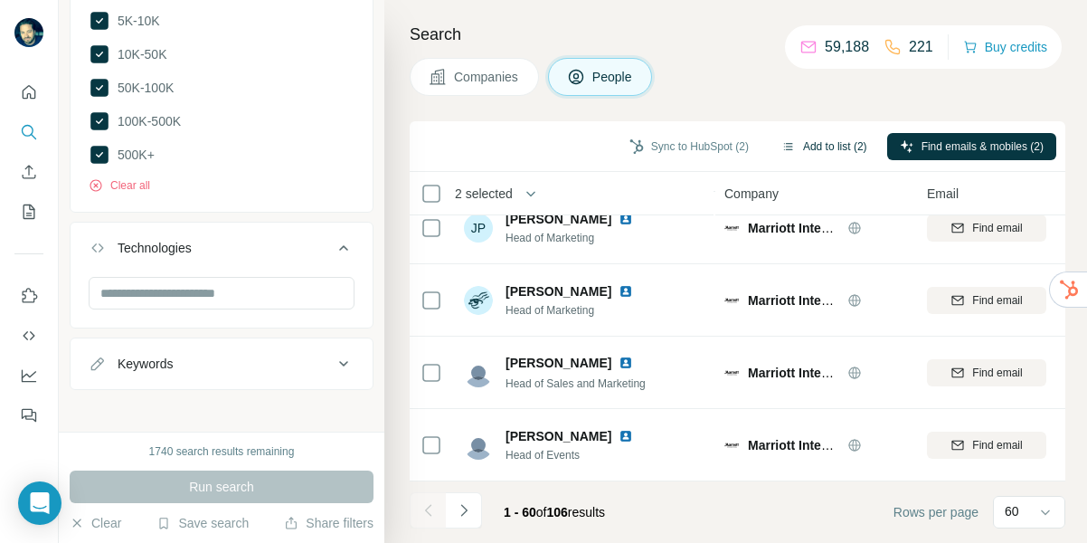
click at [823, 147] on button "Add to list (2)" at bounding box center [824, 146] width 111 height 27
click at [842, 140] on button "Add to list (2)" at bounding box center [824, 146] width 111 height 27
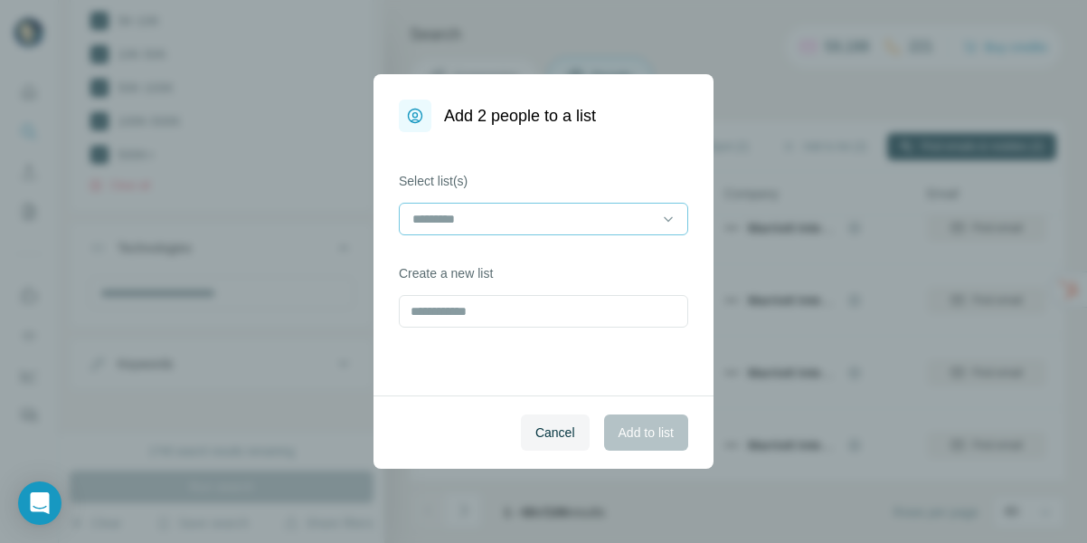
click at [488, 221] on input at bounding box center [533, 219] width 244 height 20
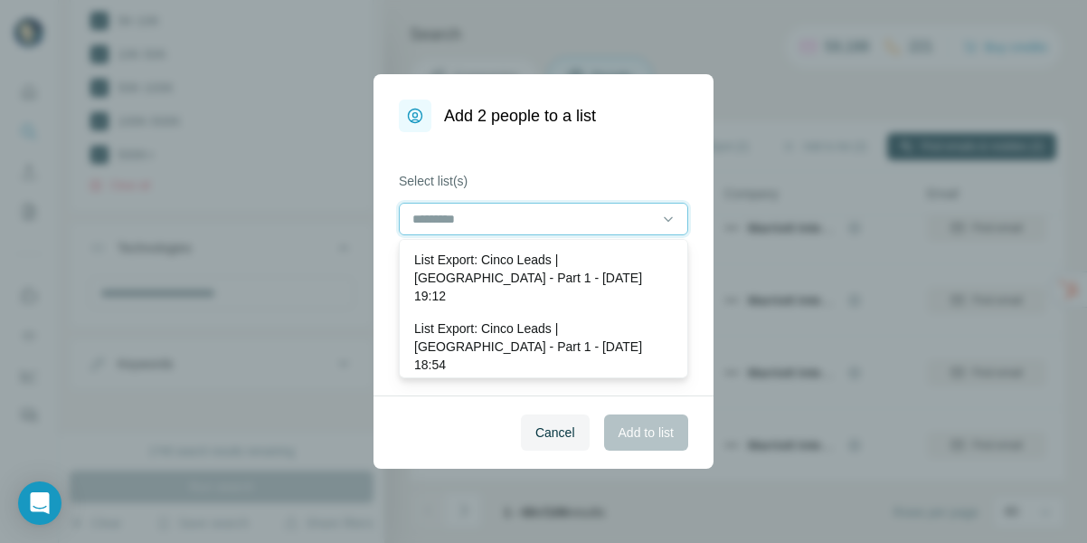
click at [488, 221] on input at bounding box center [533, 219] width 244 height 20
click at [386, 267] on div "Select list(s) Create a new list" at bounding box center [544, 263] width 340 height 263
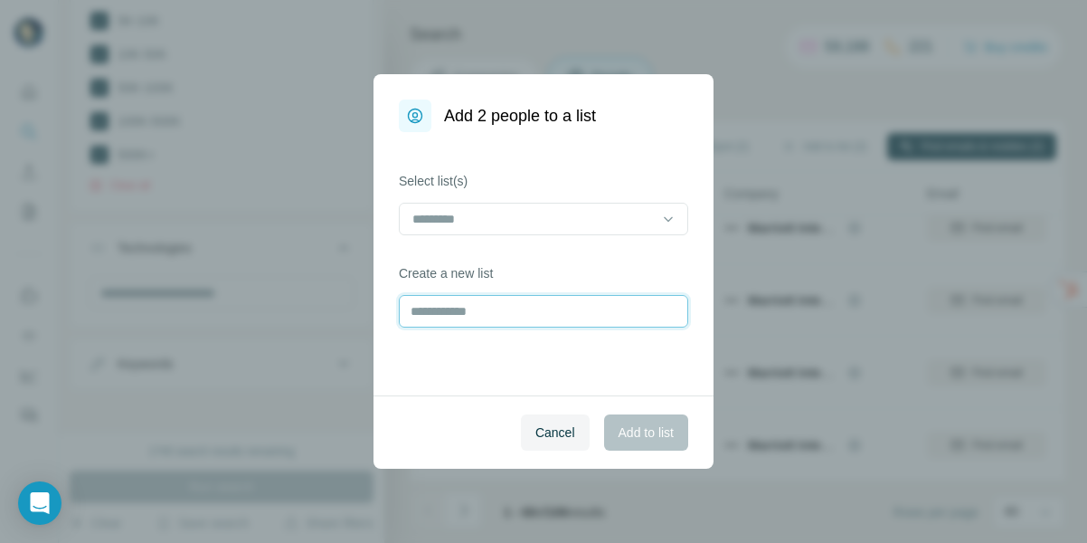
click at [466, 318] on input "text" at bounding box center [543, 311] width 289 height 33
type input "**********"
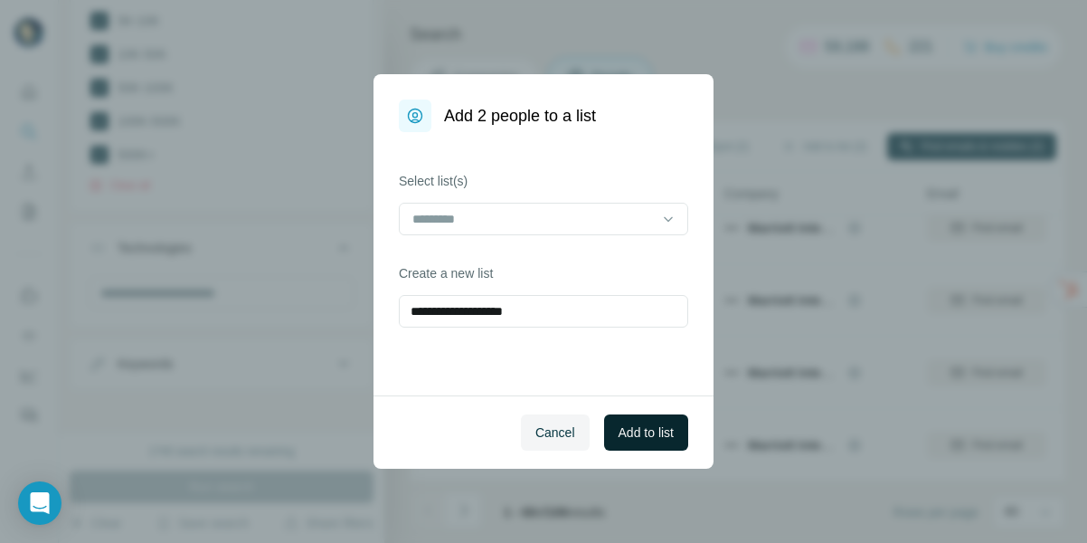
click at [659, 438] on span "Add to list" at bounding box center [646, 432] width 55 height 18
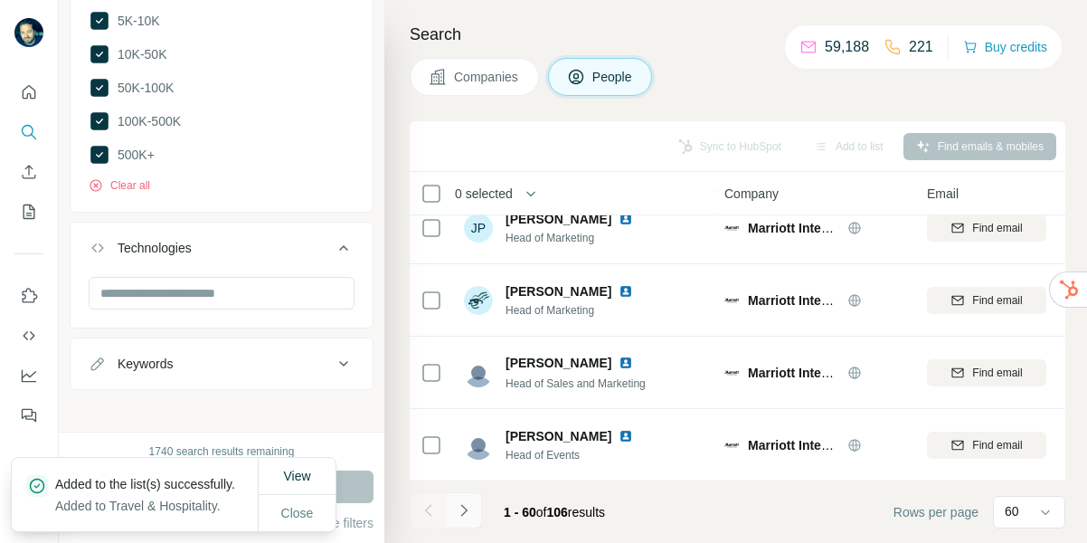
click at [466, 511] on icon "Navigate to next page" at bounding box center [463, 510] width 6 height 12
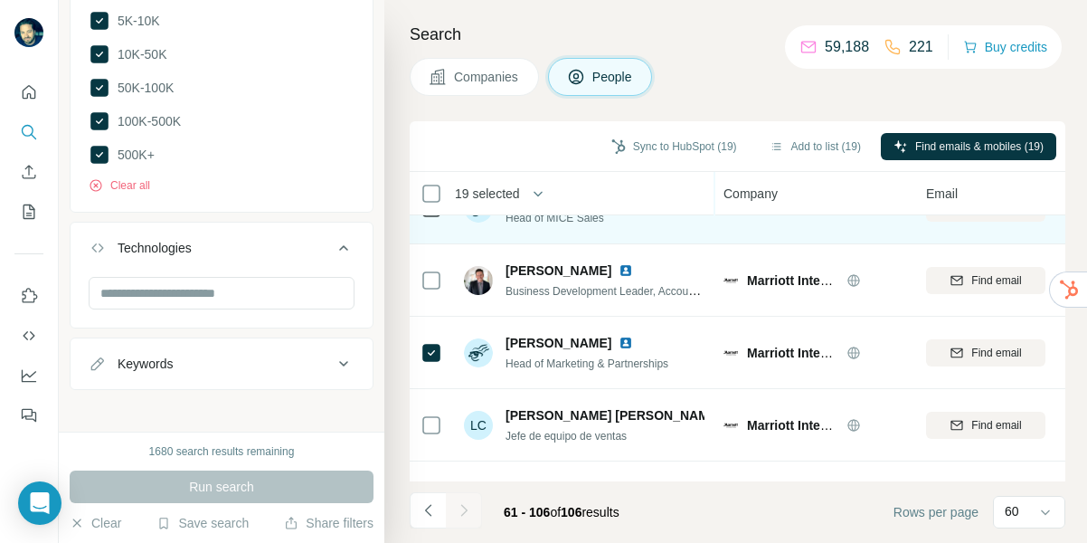
scroll to position [0, 1]
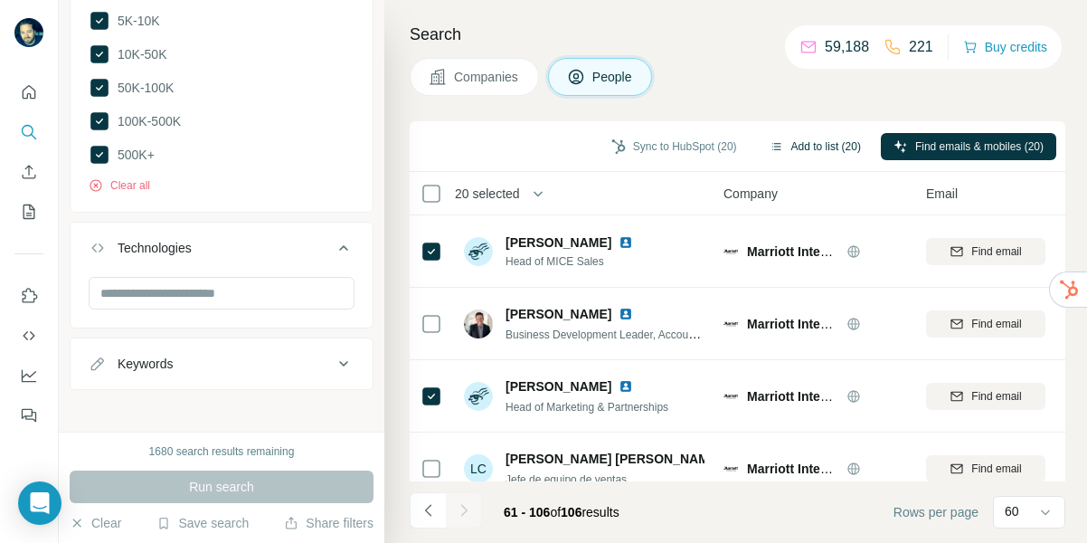
click at [801, 146] on button "Add to list (20)" at bounding box center [815, 146] width 117 height 27
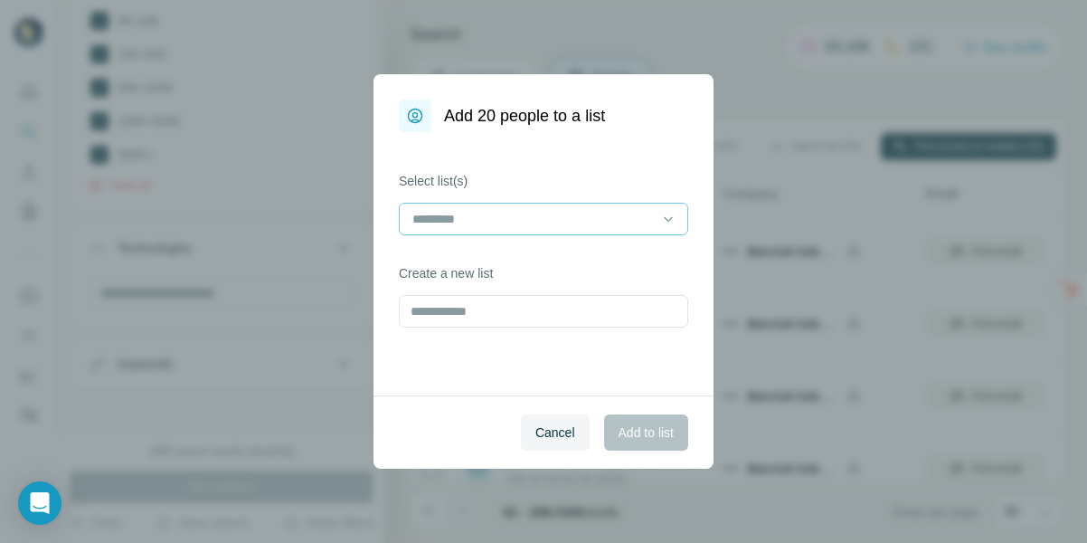
click at [576, 218] on input at bounding box center [533, 219] width 244 height 20
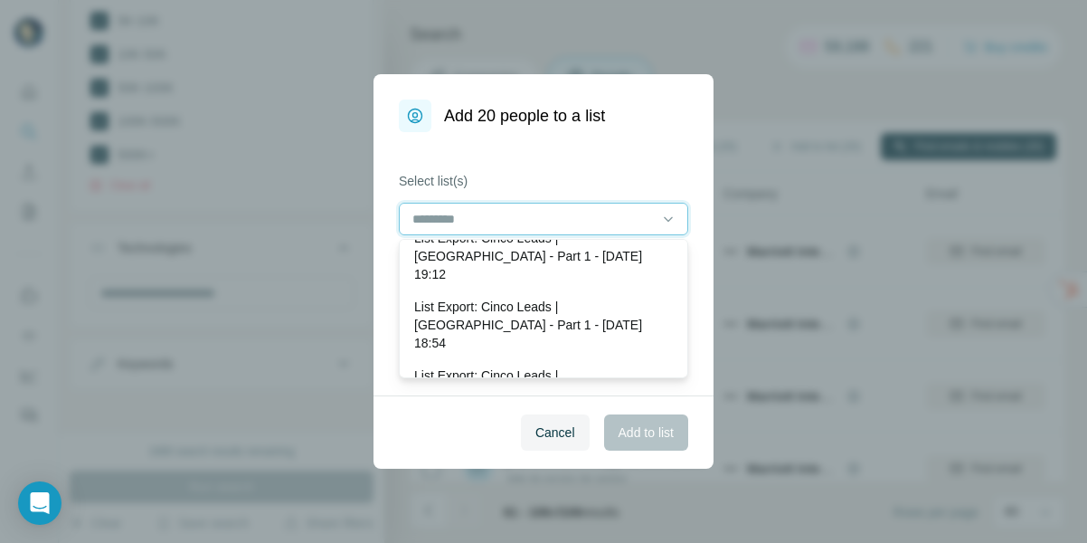
scroll to position [0, 0]
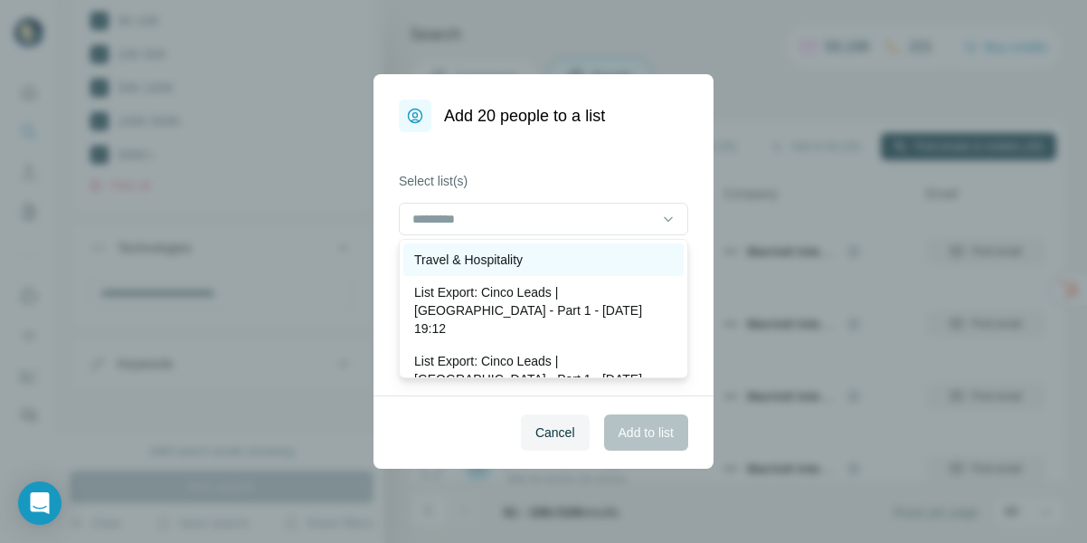
click at [523, 254] on p "Travel & Hospitality" at bounding box center [468, 260] width 109 height 18
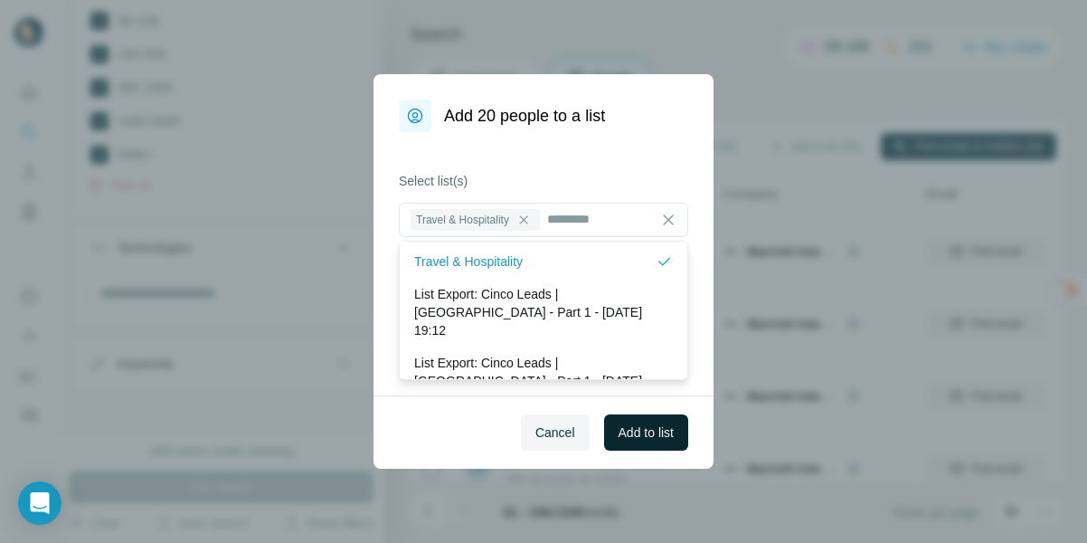
click at [650, 431] on span "Add to list" at bounding box center [646, 432] width 55 height 18
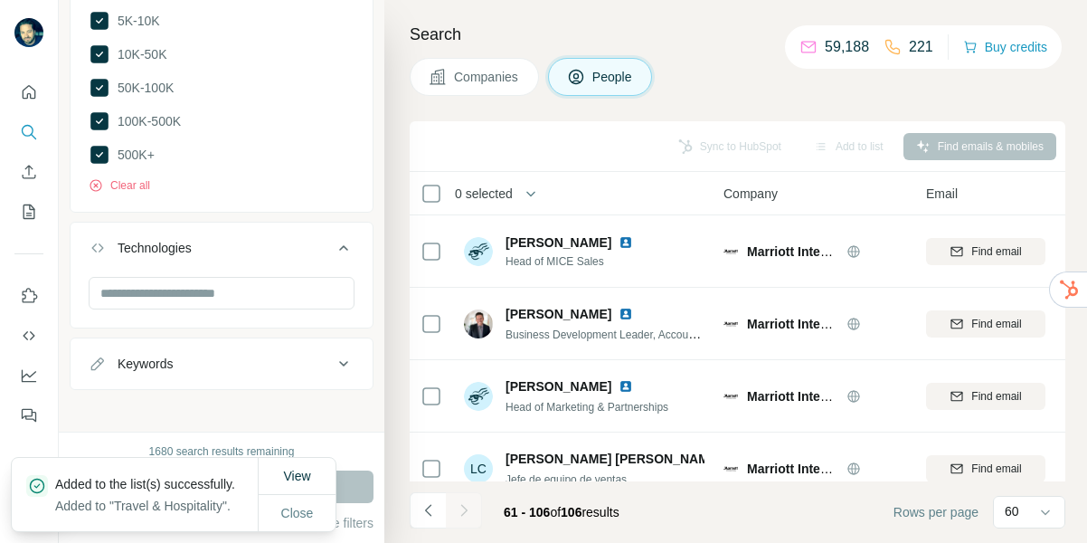
scroll to position [596, 1]
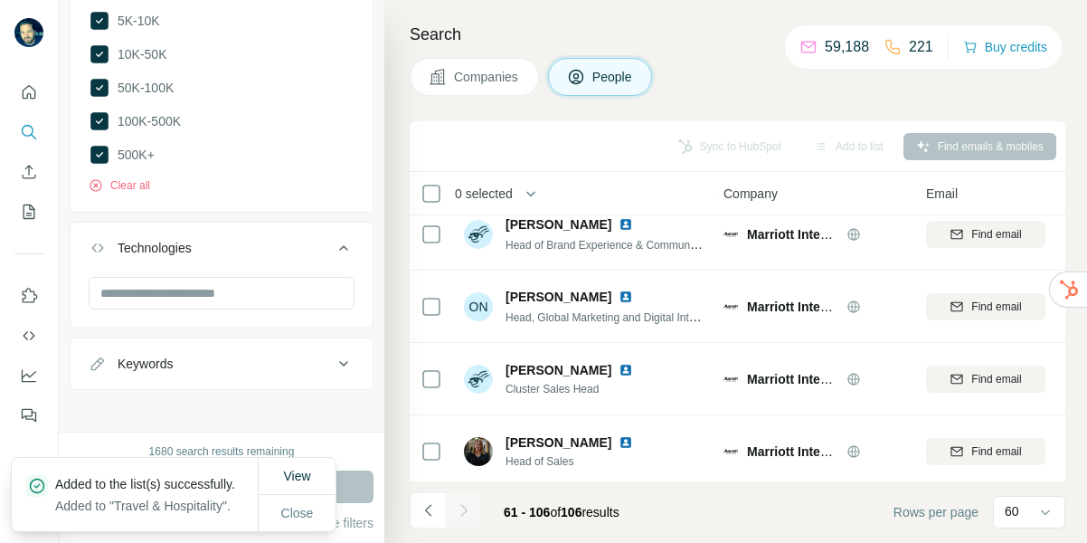
click at [470, 507] on div at bounding box center [464, 510] width 36 height 36
click at [296, 508] on span "Close" at bounding box center [297, 513] width 33 height 18
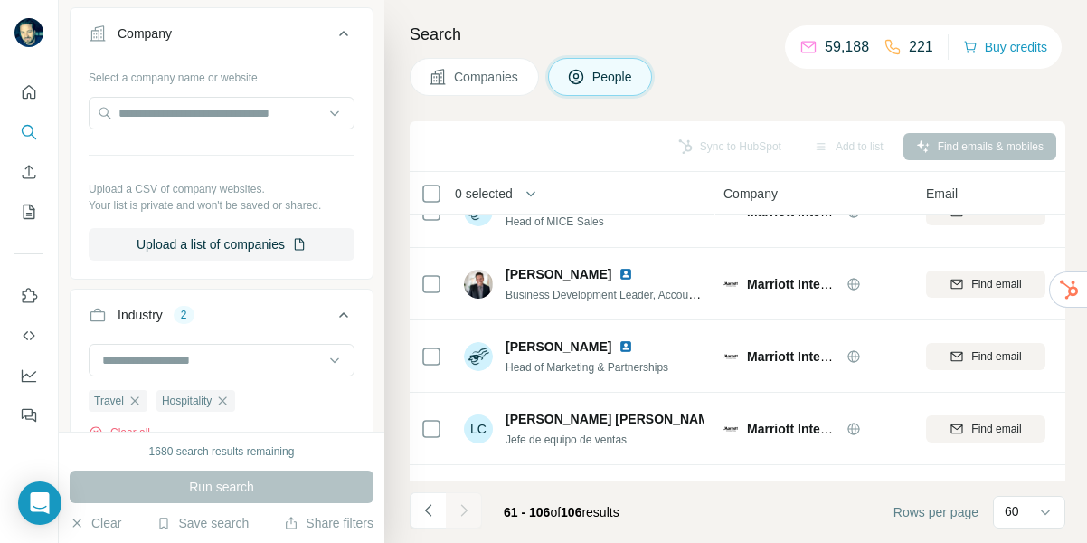
scroll to position [0, 1]
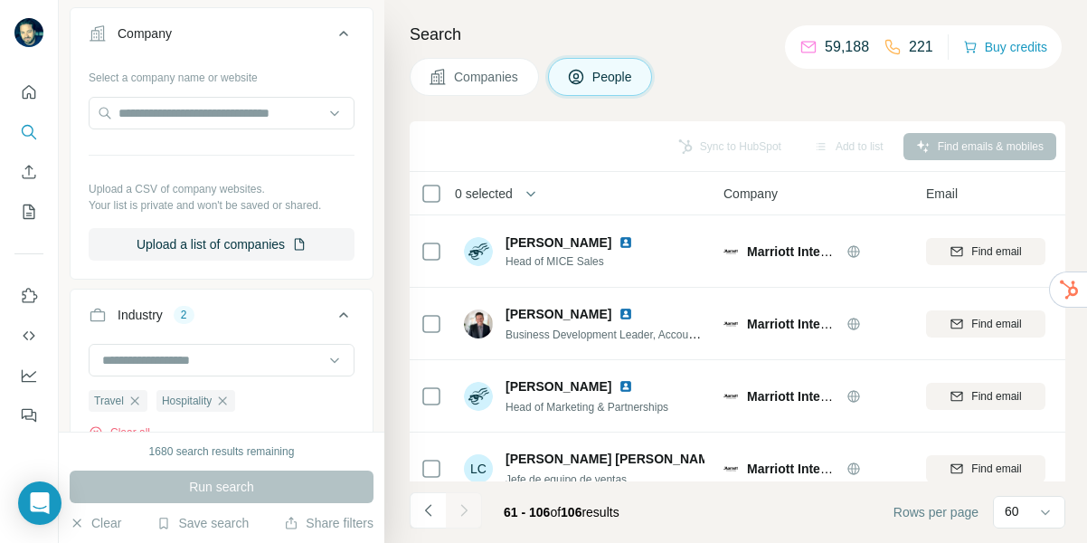
click at [467, 77] on span "Companies" at bounding box center [487, 77] width 66 height 18
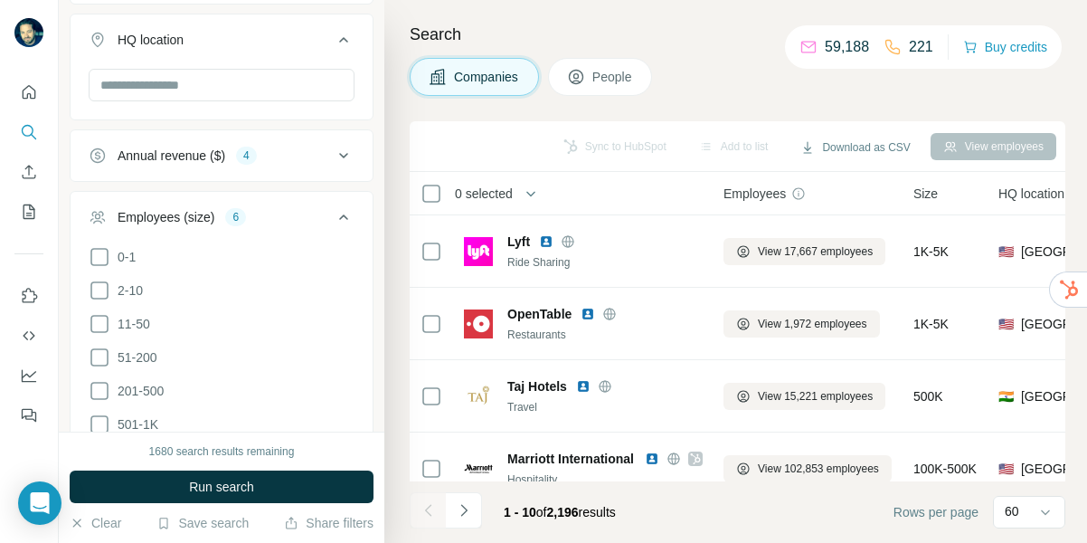
scroll to position [137, 0]
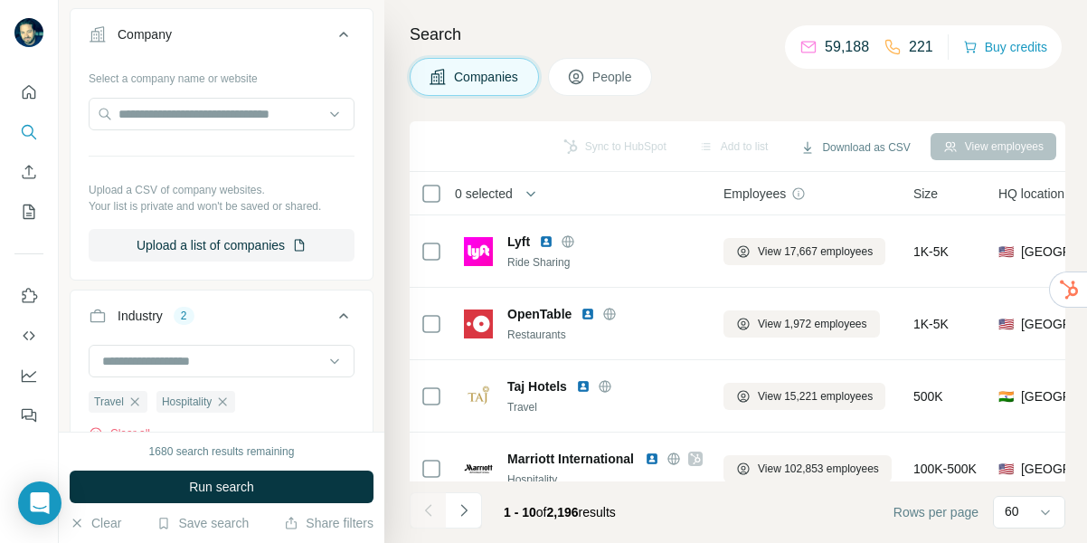
click at [834, 533] on span "View 45,205 employees" at bounding box center [815, 541] width 115 height 16
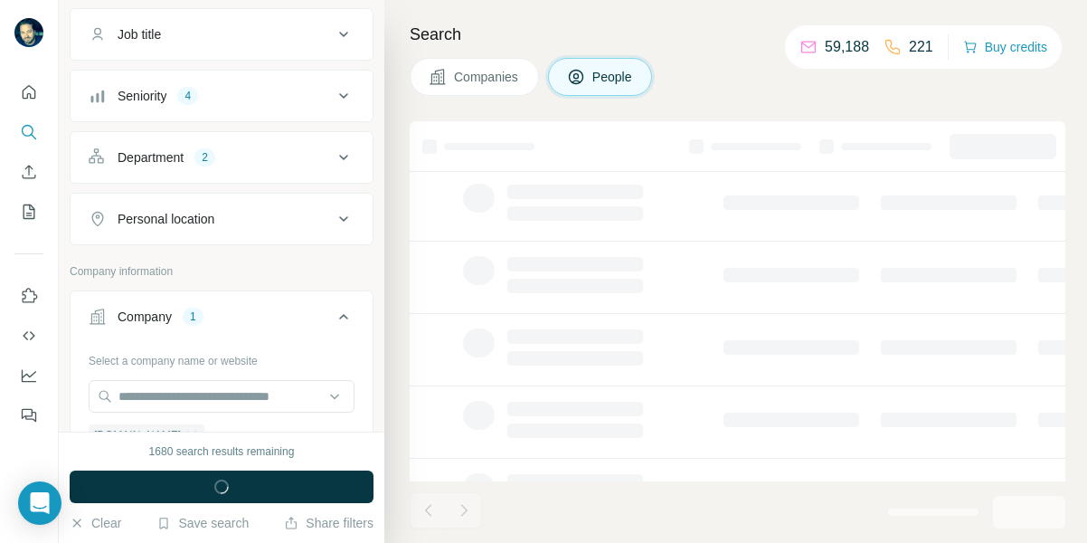
scroll to position [419, 0]
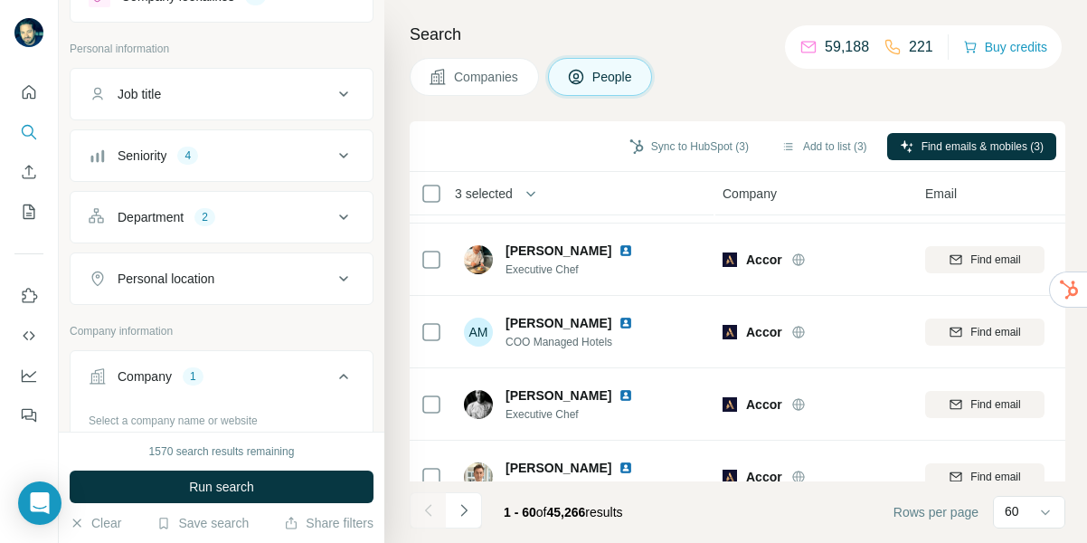
scroll to position [51, 0]
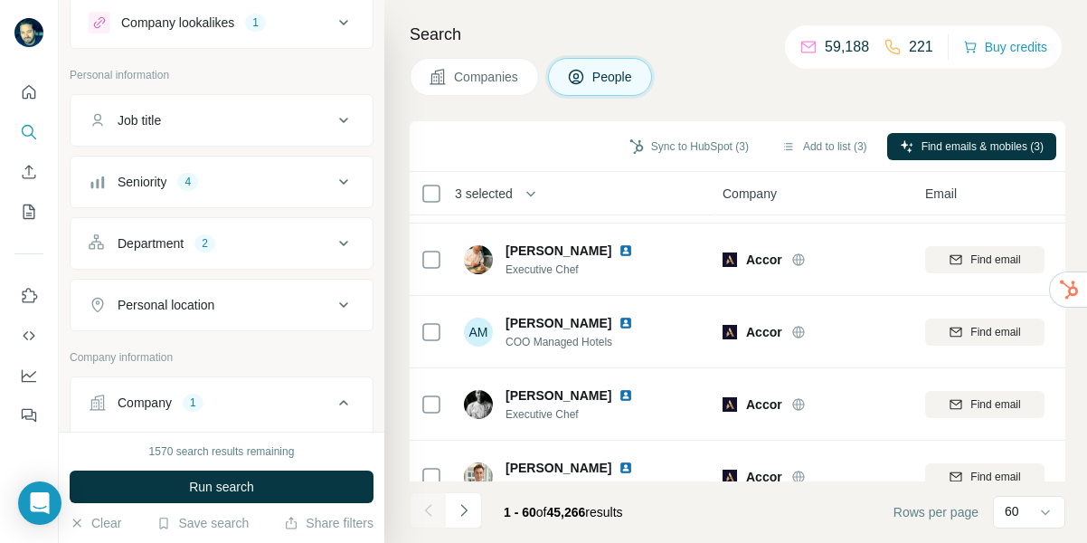
click at [344, 119] on icon at bounding box center [344, 120] width 22 height 22
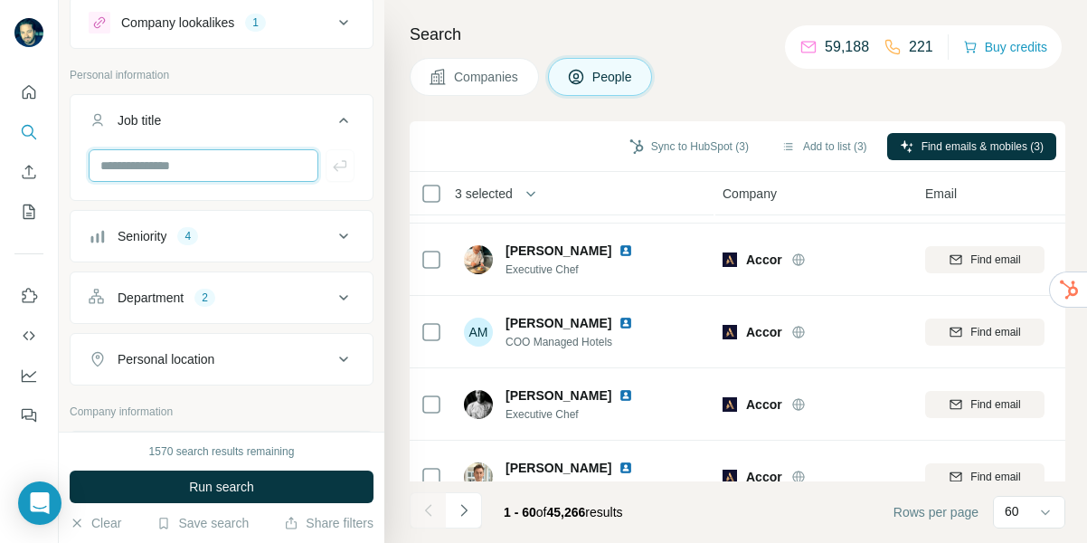
click at [219, 161] on input "text" at bounding box center [204, 165] width 230 height 33
type input "*****"
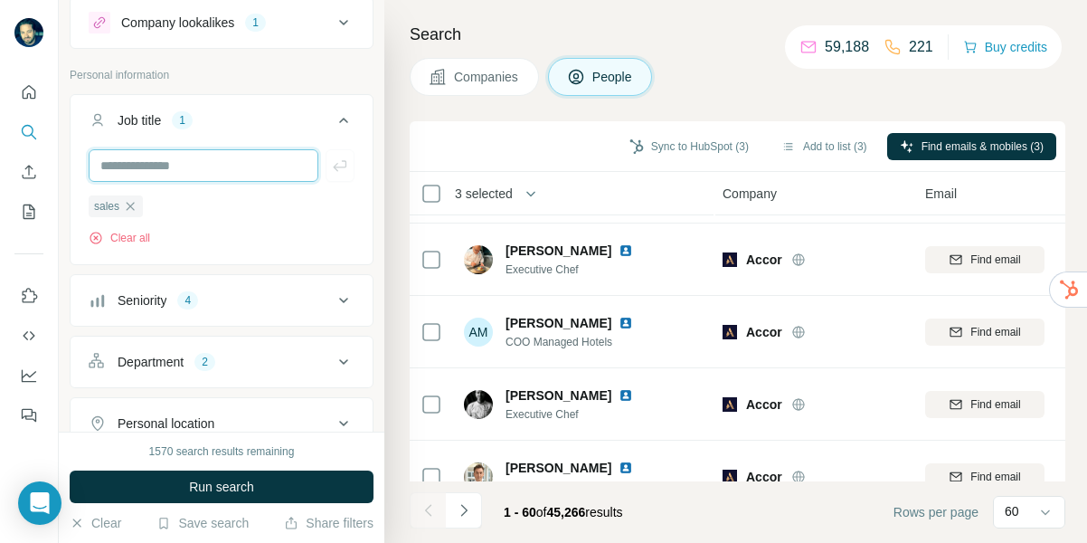
click at [210, 169] on input "text" at bounding box center [204, 165] width 230 height 33
type input "*********"
click at [312, 209] on ul "sales marketing" at bounding box center [222, 206] width 266 height 23
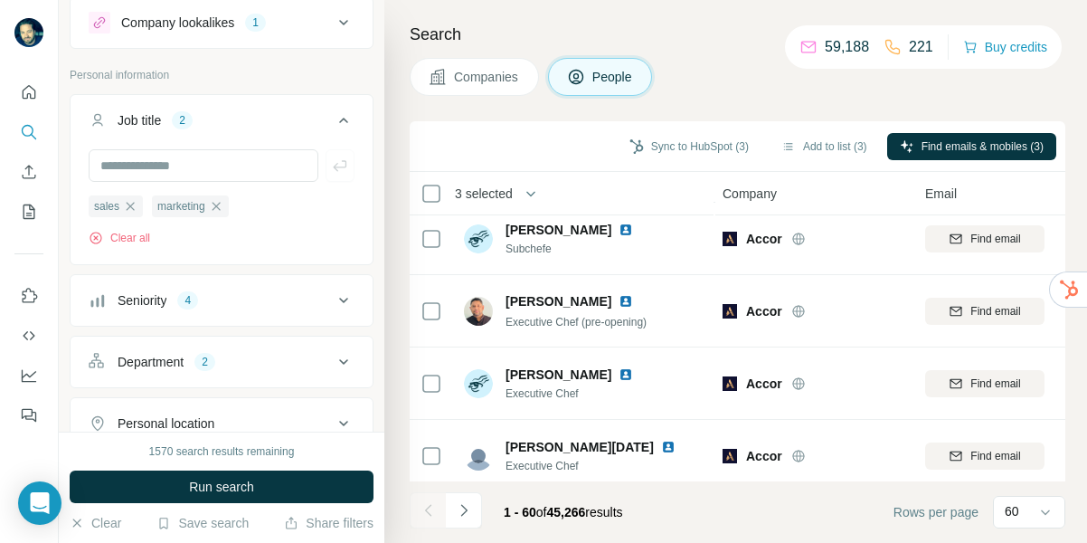
scroll to position [4076, 2]
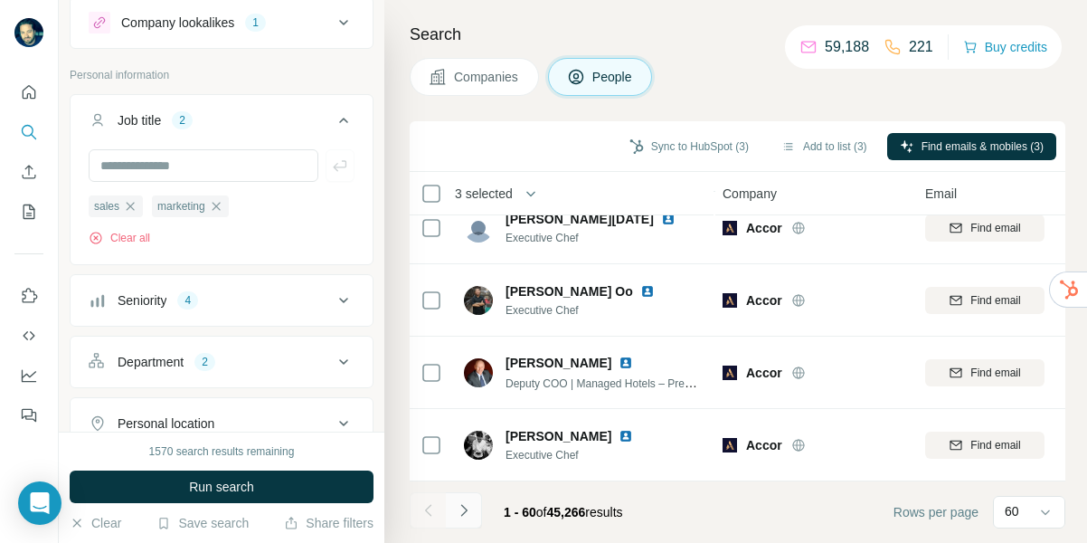
click at [463, 510] on icon "Navigate to next page" at bounding box center [464, 510] width 18 height 18
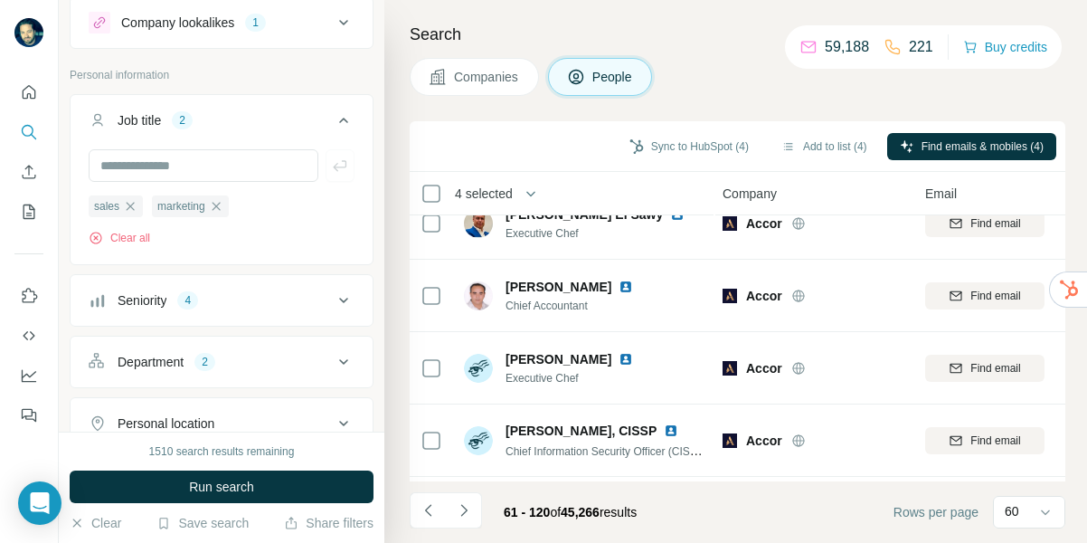
scroll to position [0, 2]
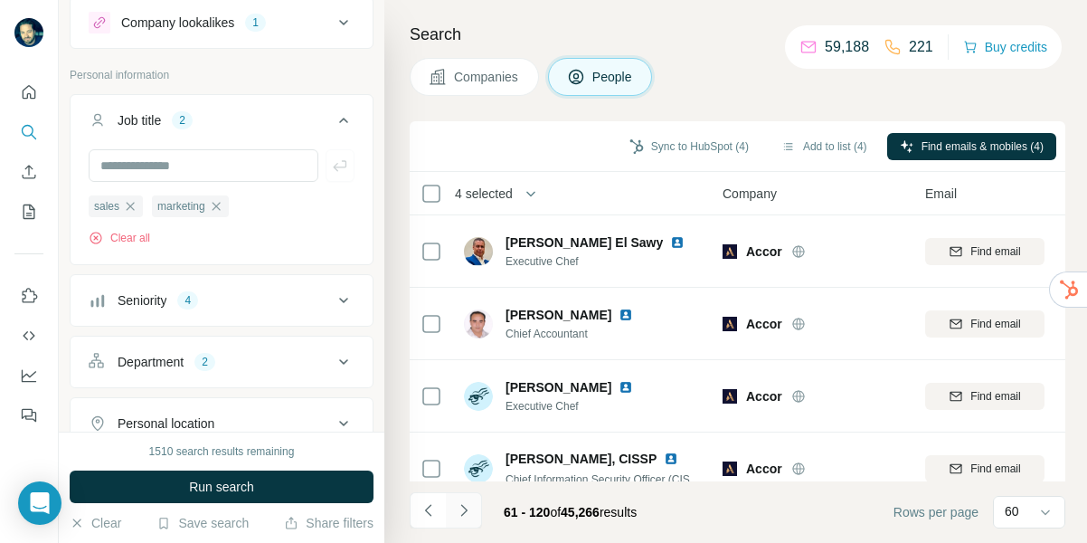
click at [464, 508] on icon "Navigate to next page" at bounding box center [463, 510] width 6 height 12
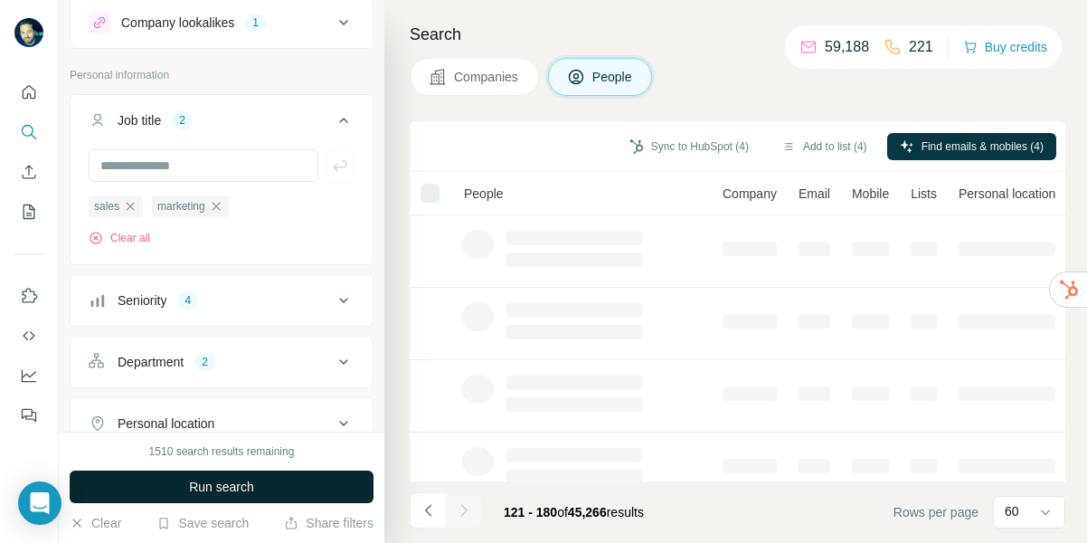
click at [217, 484] on span "Run search" at bounding box center [221, 487] width 65 height 18
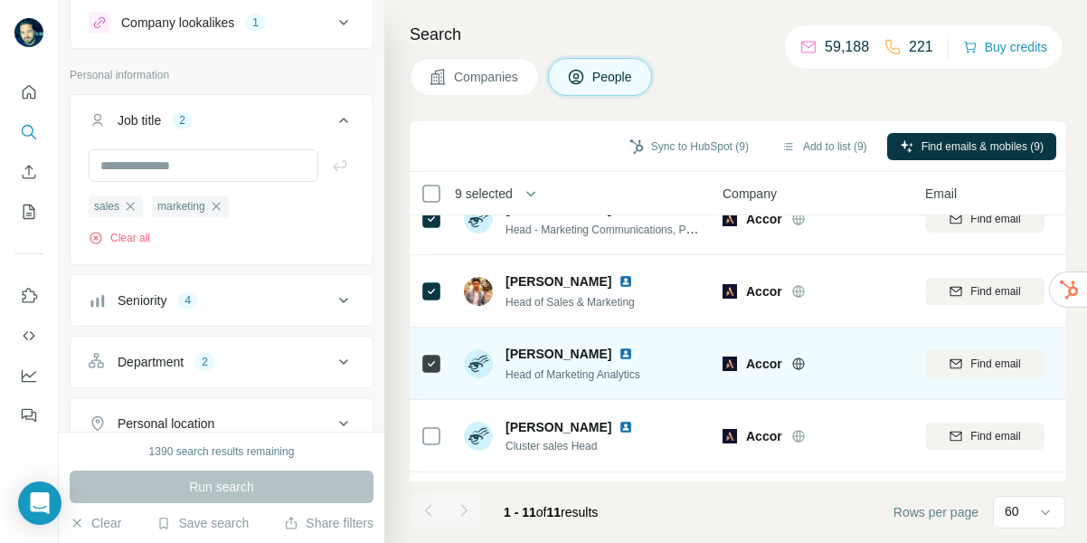
scroll to position [530, 2]
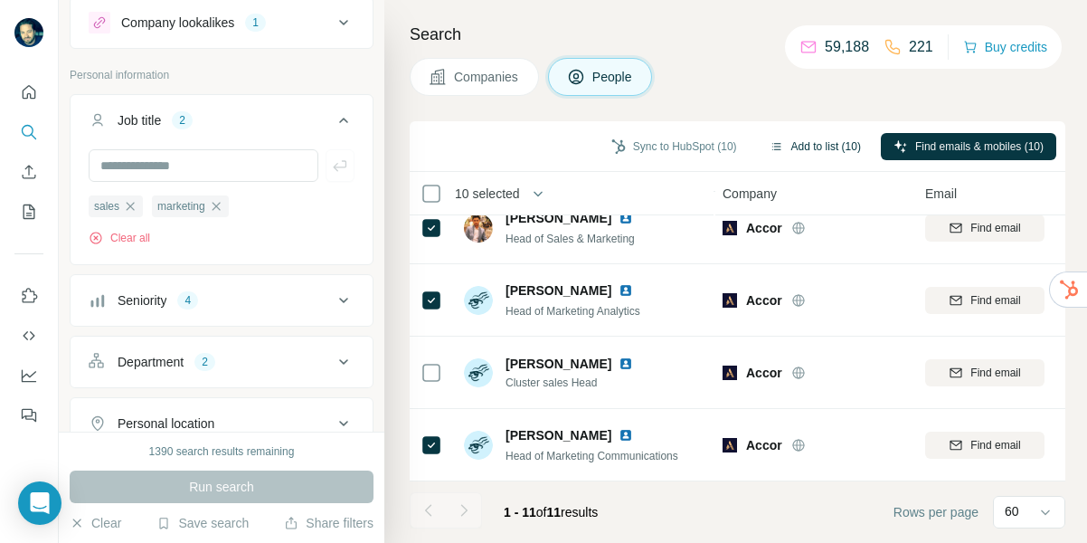
click at [818, 142] on button "Add to list (10)" at bounding box center [815, 146] width 117 height 27
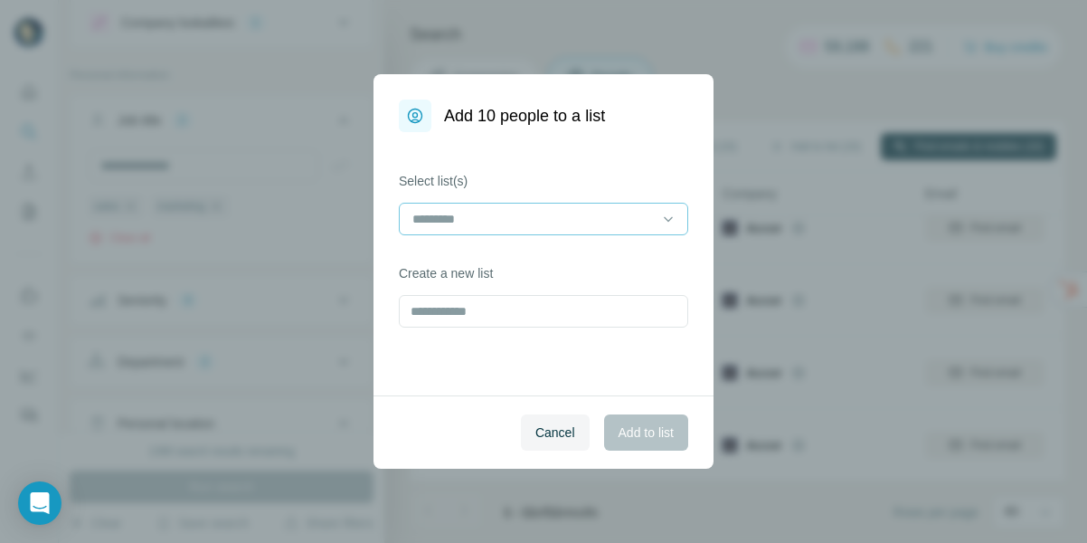
click at [640, 207] on div at bounding box center [533, 219] width 244 height 31
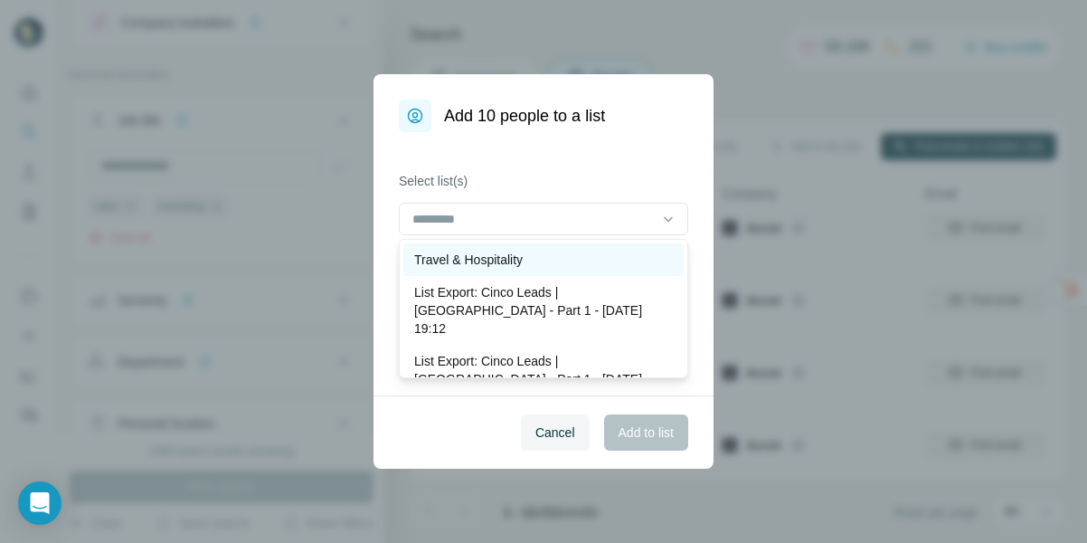
click at [520, 258] on p "Travel & Hospitality" at bounding box center [468, 260] width 109 height 18
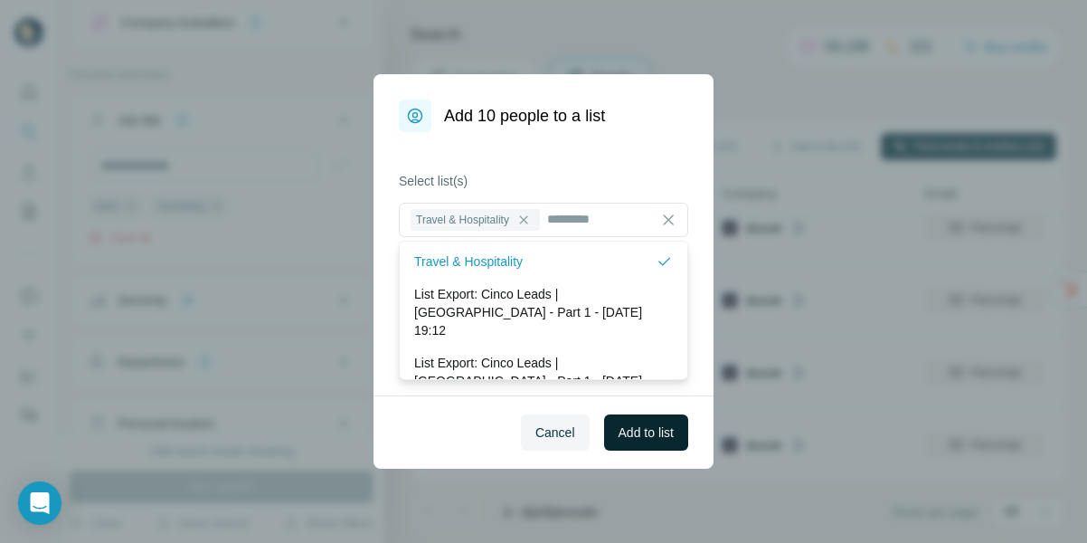
click at [640, 430] on span "Add to list" at bounding box center [646, 432] width 55 height 18
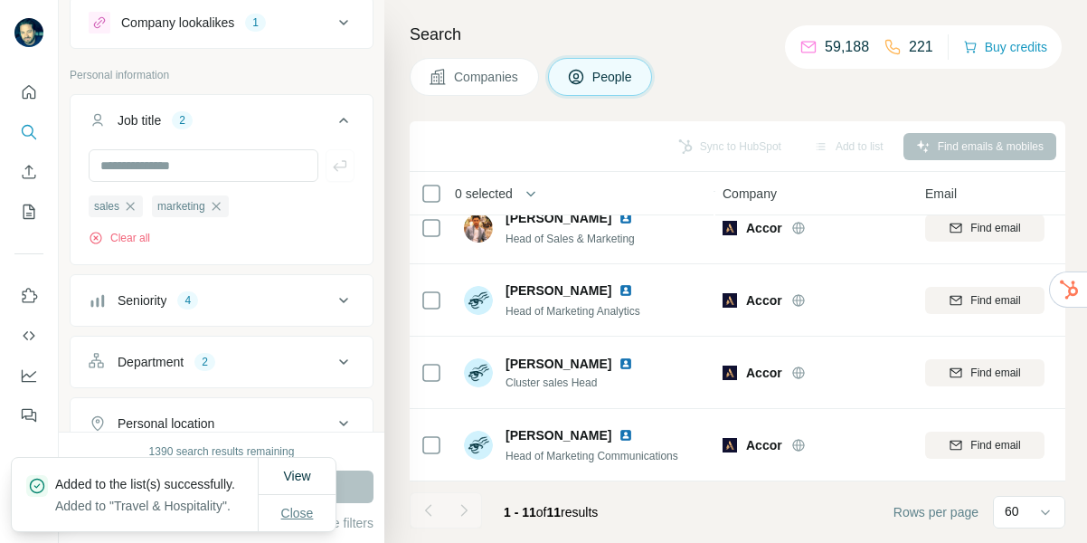
click at [310, 512] on span "Close" at bounding box center [297, 513] width 33 height 18
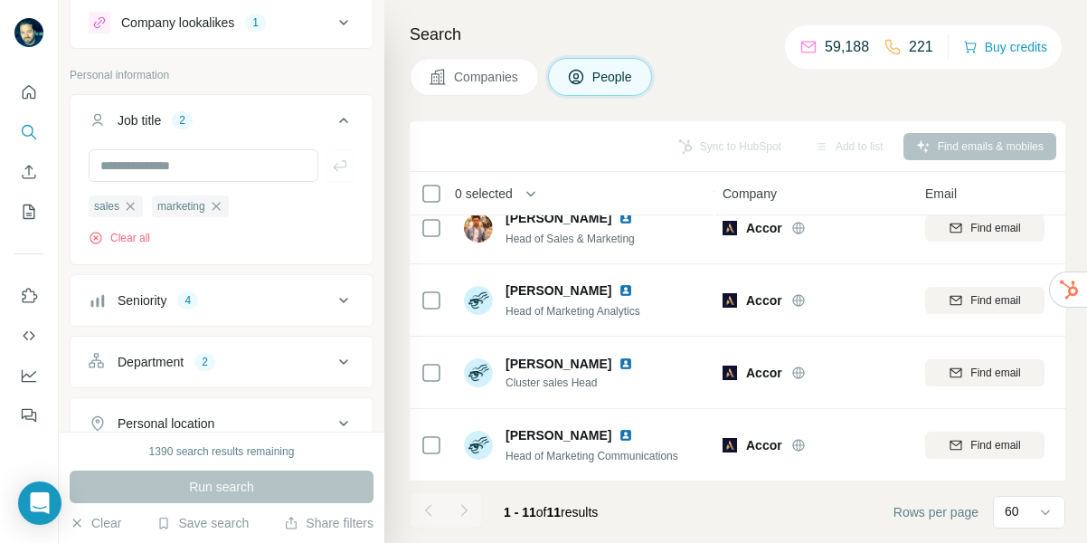
click at [479, 87] on button "Companies" at bounding box center [474, 77] width 129 height 38
click at [485, 76] on span "Companies" at bounding box center [487, 77] width 66 height 18
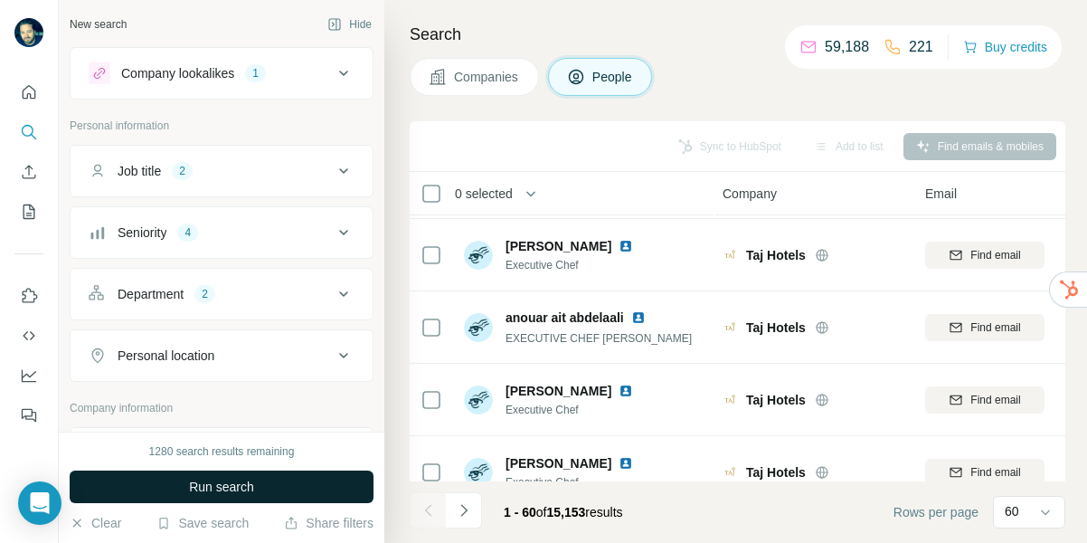
click at [189, 485] on span "Run search" at bounding box center [221, 487] width 65 height 18
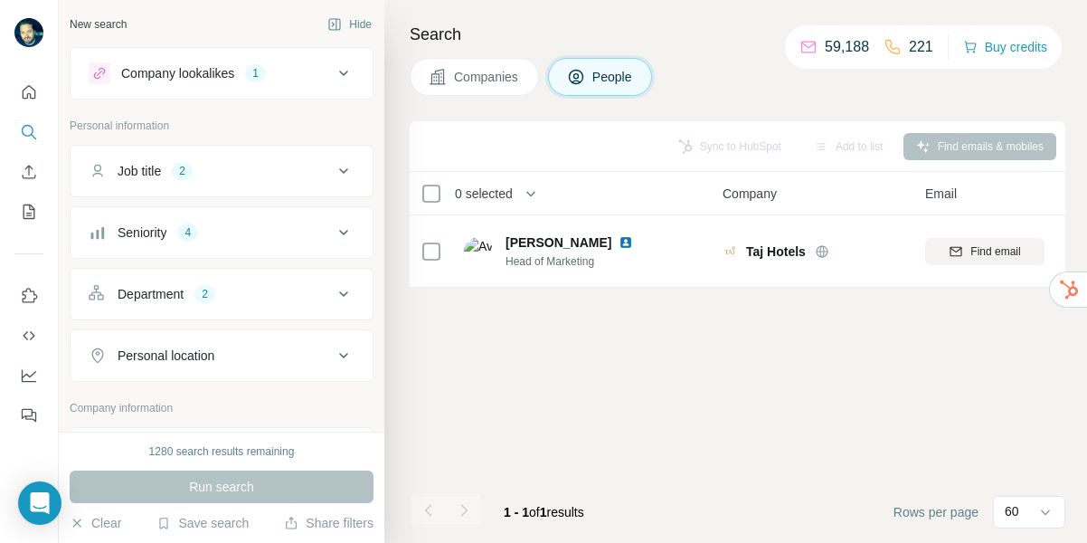
scroll to position [0, 2]
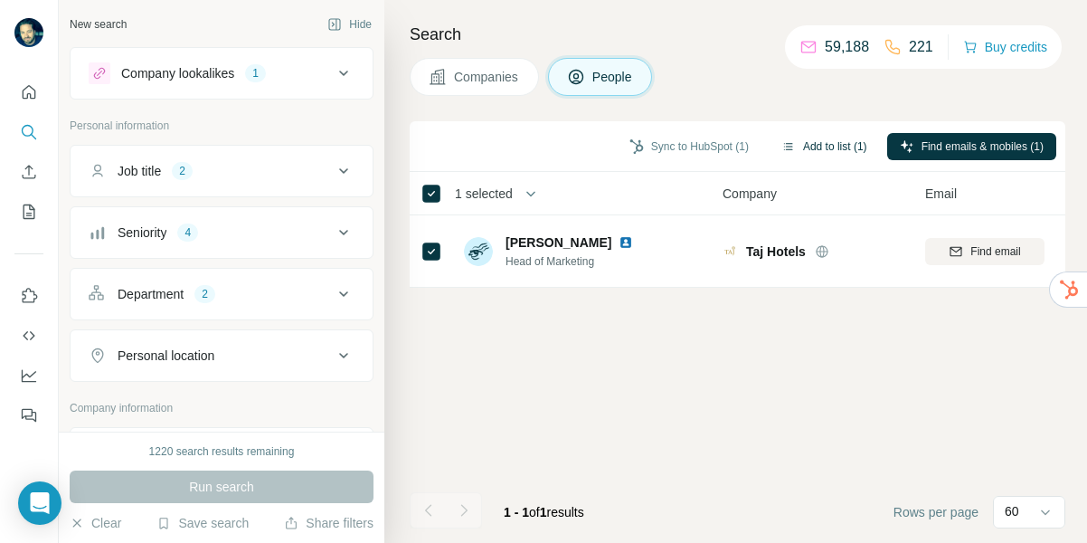
click at [834, 152] on button "Add to list (1)" at bounding box center [824, 146] width 111 height 27
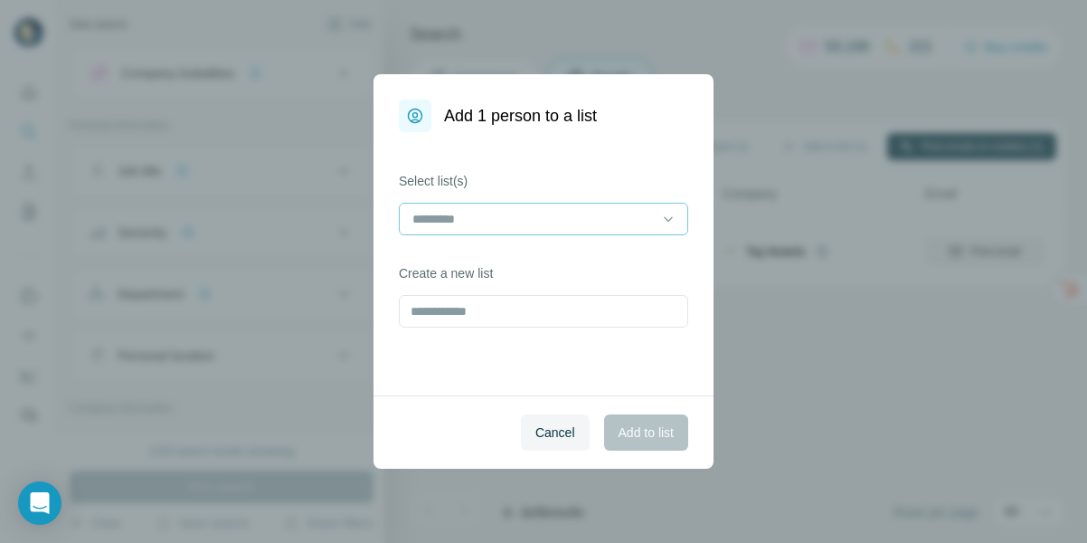
click at [621, 223] on input at bounding box center [533, 219] width 244 height 20
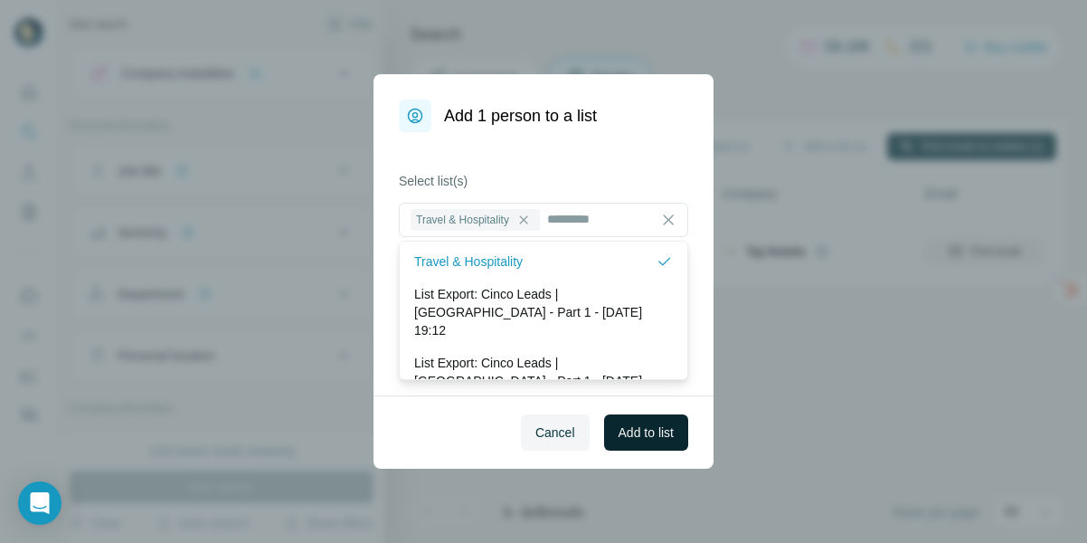
click at [646, 441] on button "Add to list" at bounding box center [646, 432] width 84 height 36
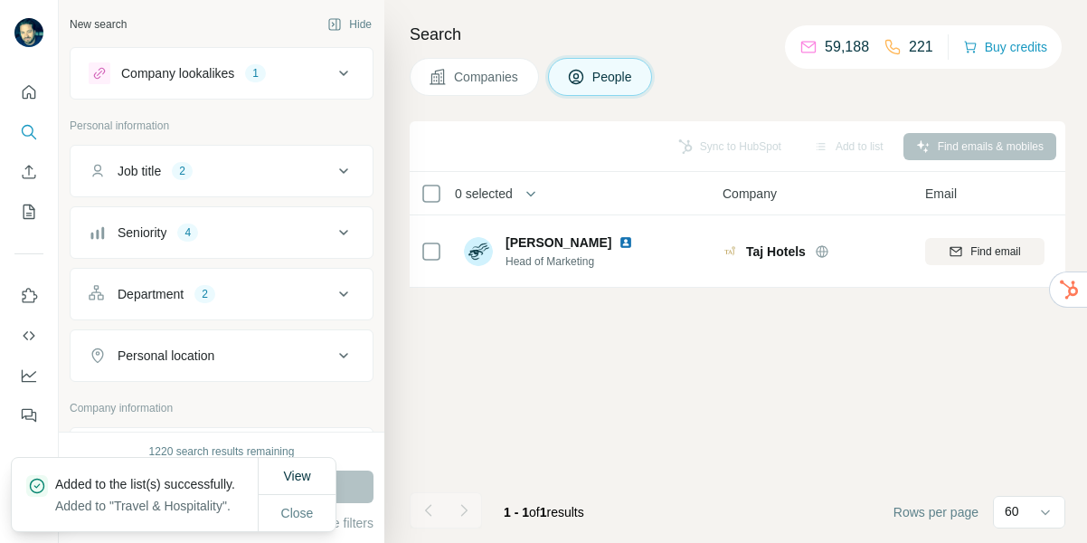
click at [500, 79] on span "Companies" at bounding box center [487, 77] width 66 height 18
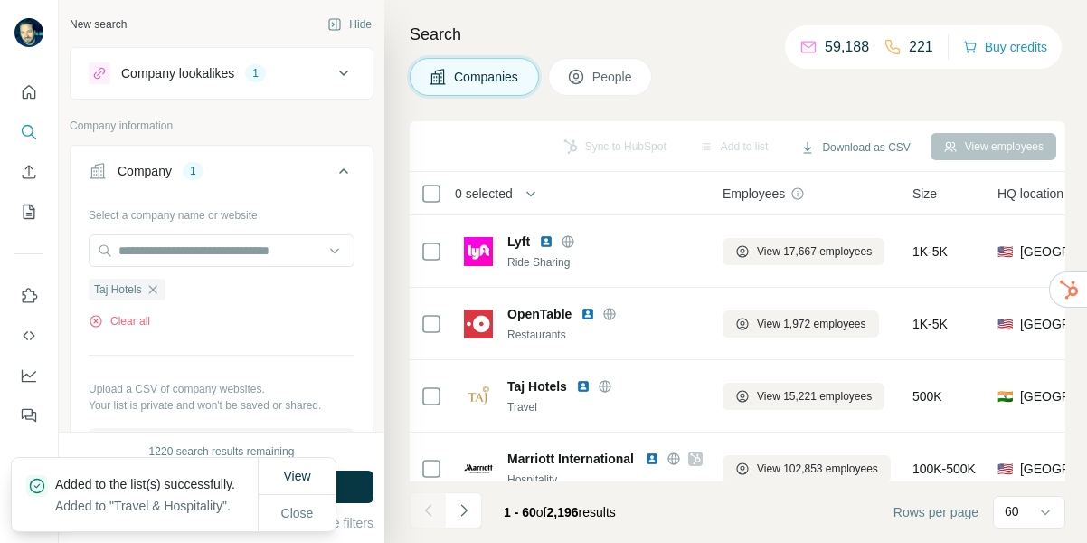
scroll to position [140, 2]
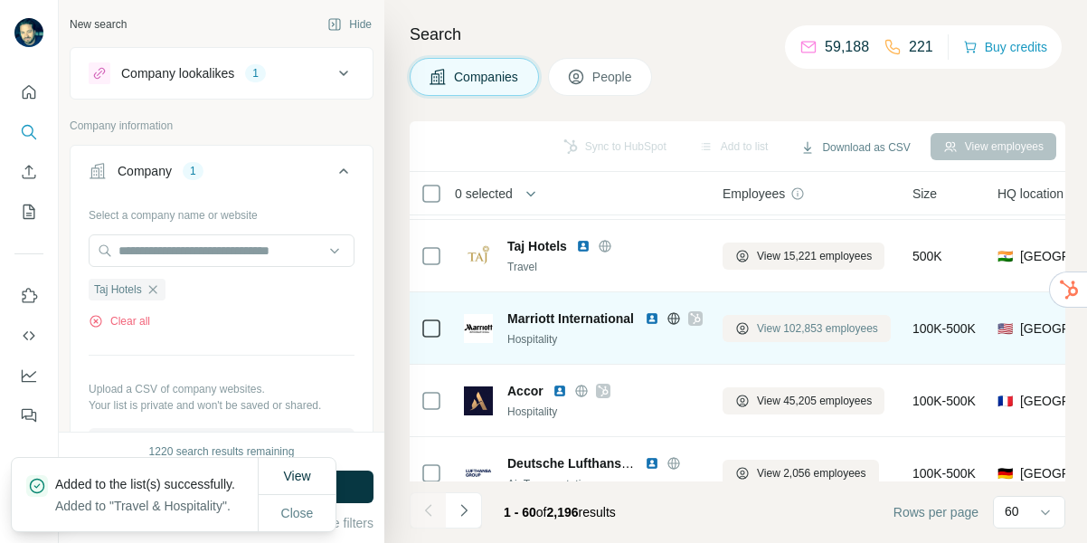
click at [804, 320] on span "View 102,853 employees" at bounding box center [817, 328] width 121 height 16
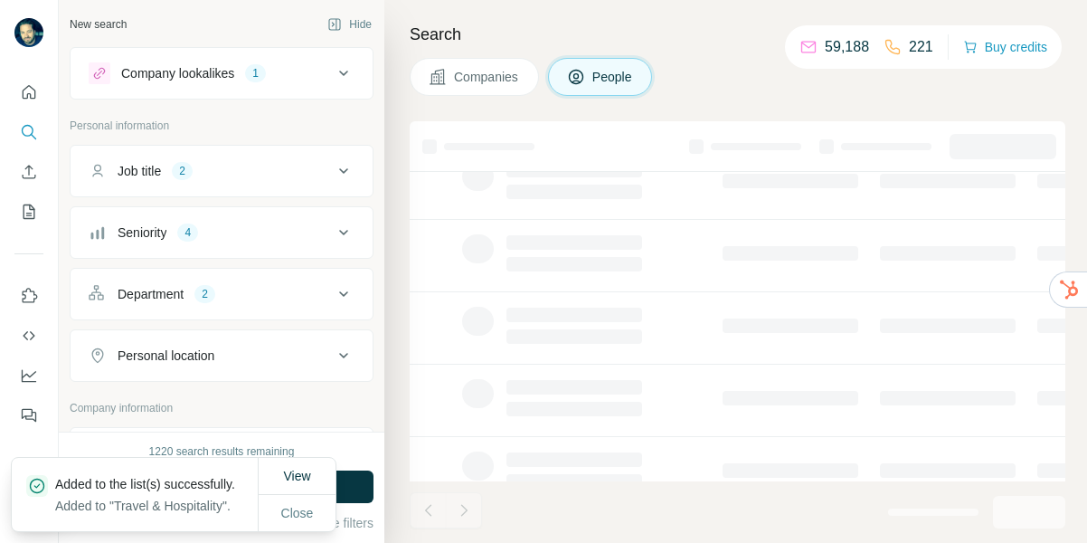
scroll to position [186, 2]
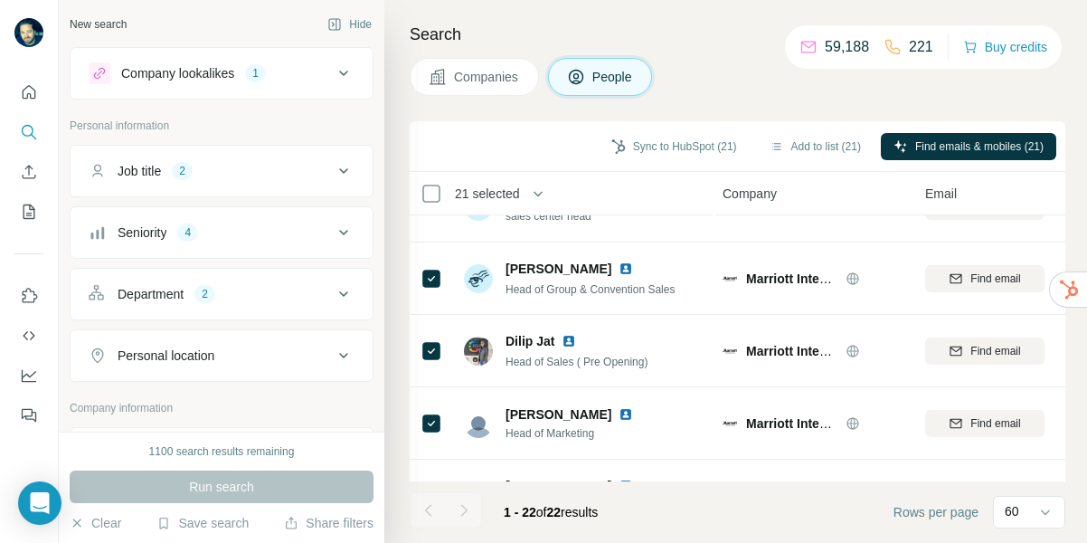
scroll to position [0, 2]
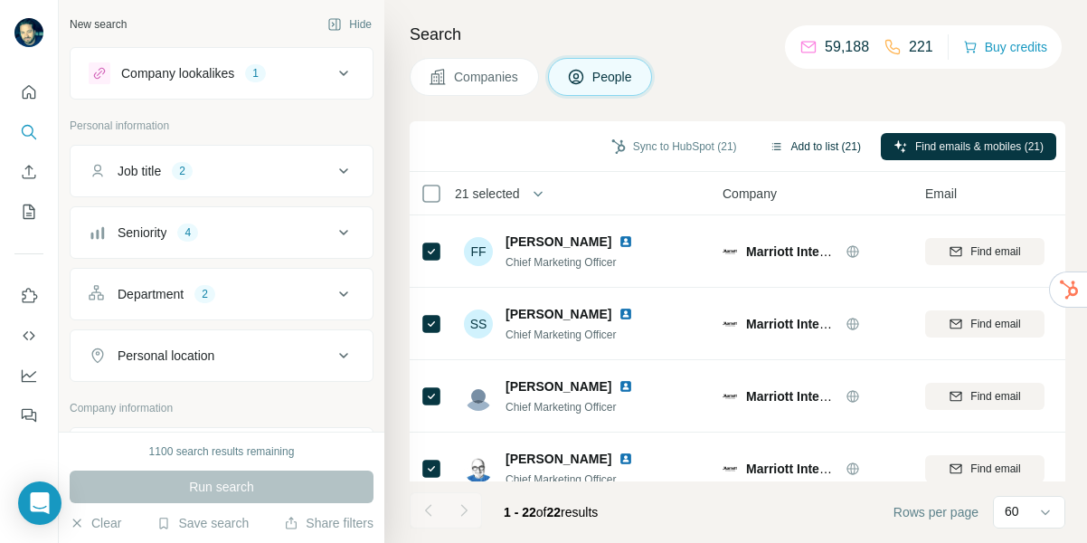
click at [821, 145] on button "Add to list (21)" at bounding box center [815, 146] width 117 height 27
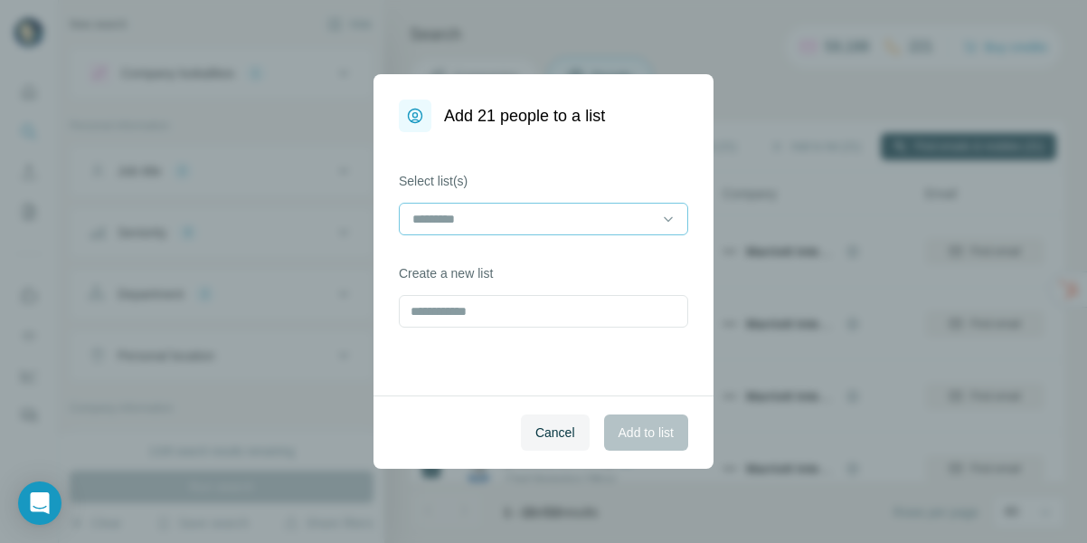
click at [553, 231] on div at bounding box center [533, 219] width 244 height 31
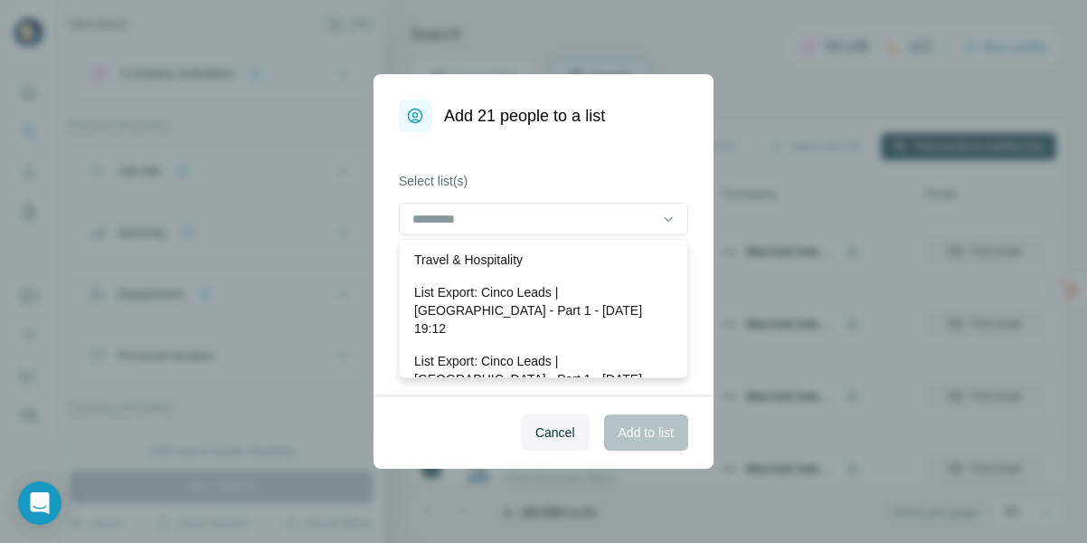
click at [505, 265] on p "Travel & Hospitality" at bounding box center [468, 260] width 109 height 18
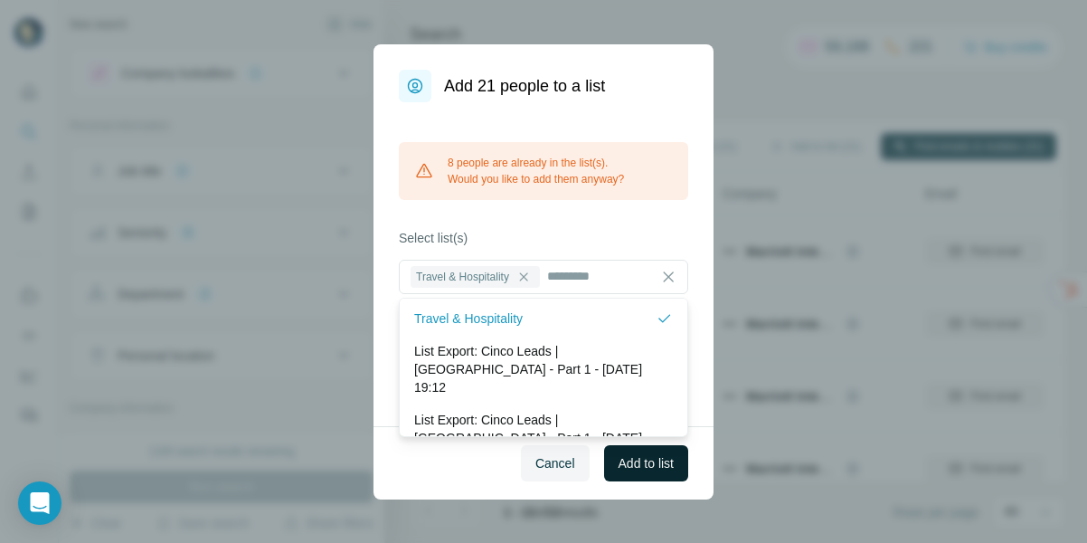
click at [636, 459] on span "Add to list" at bounding box center [646, 463] width 55 height 18
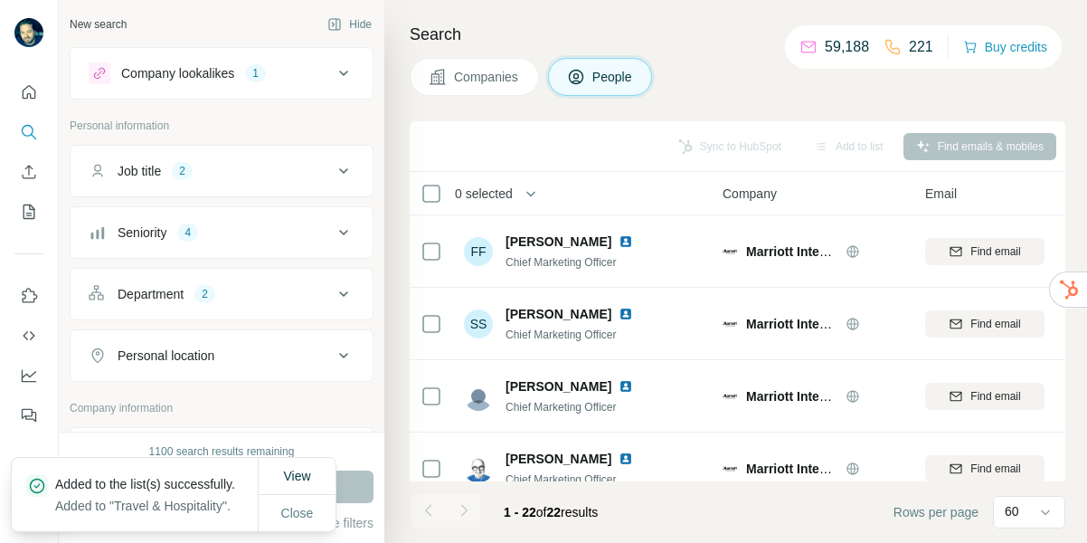
click at [473, 87] on button "Companies" at bounding box center [474, 77] width 129 height 38
click at [489, 79] on span "Companies" at bounding box center [487, 77] width 66 height 18
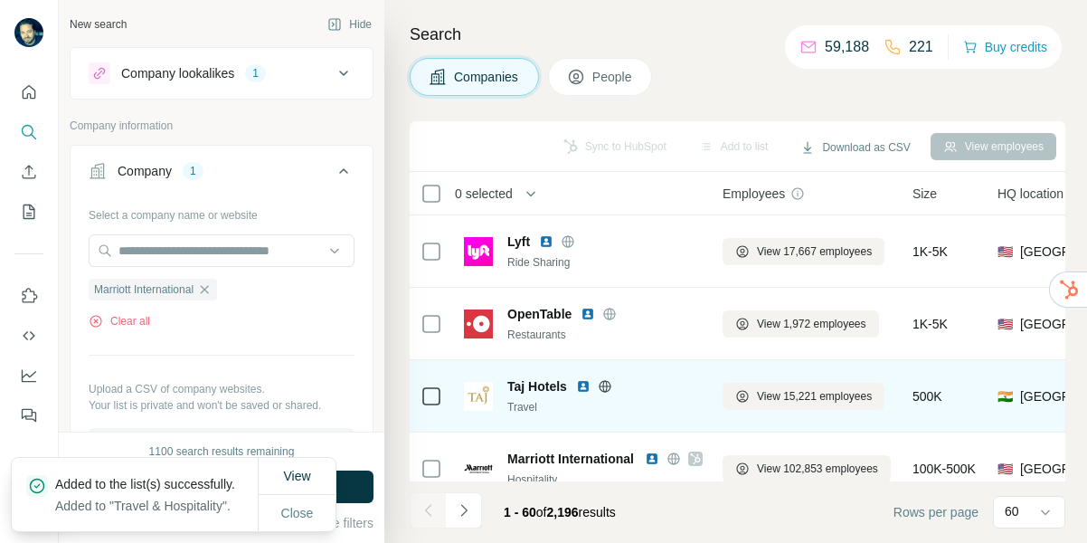
scroll to position [304, 2]
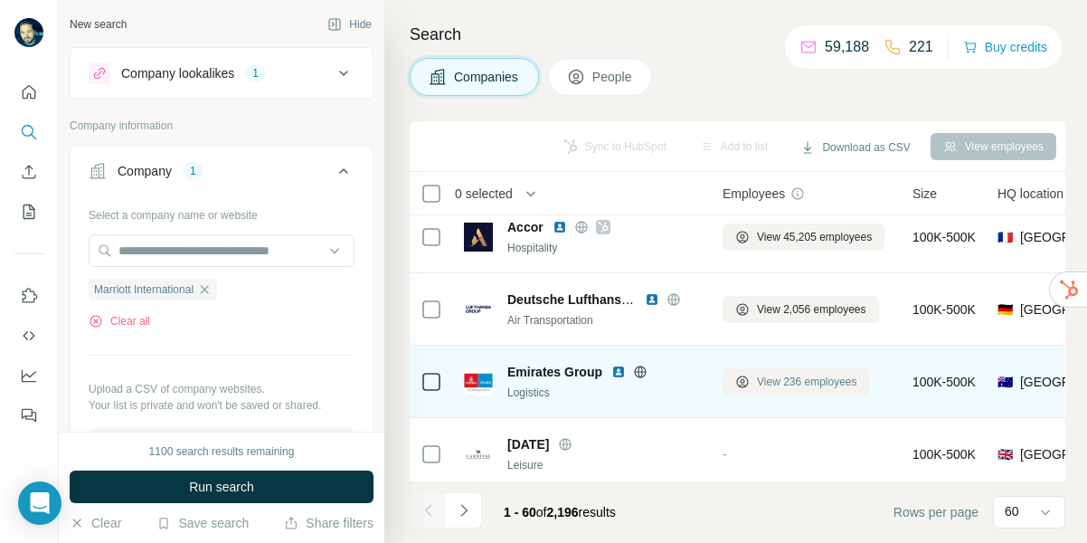
scroll to position [413, 2]
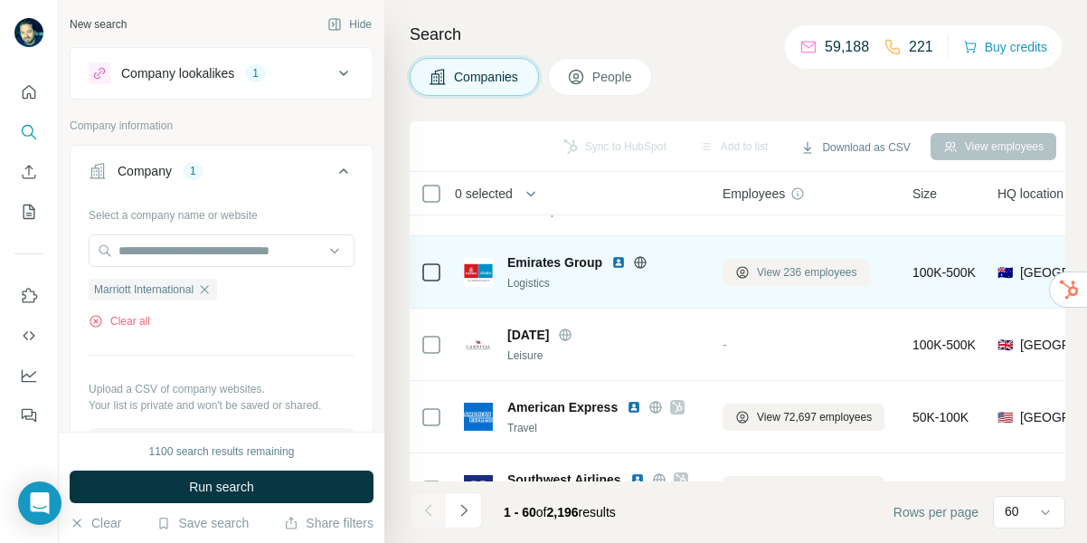
click at [818, 271] on span "View 236 employees" at bounding box center [807, 272] width 100 height 16
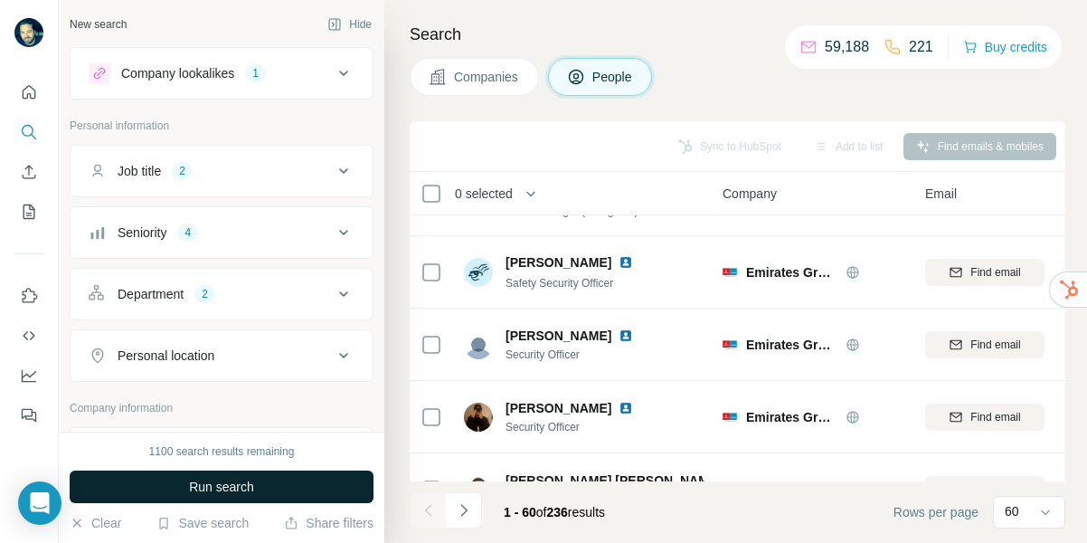
click at [176, 485] on button "Run search" at bounding box center [222, 486] width 304 height 33
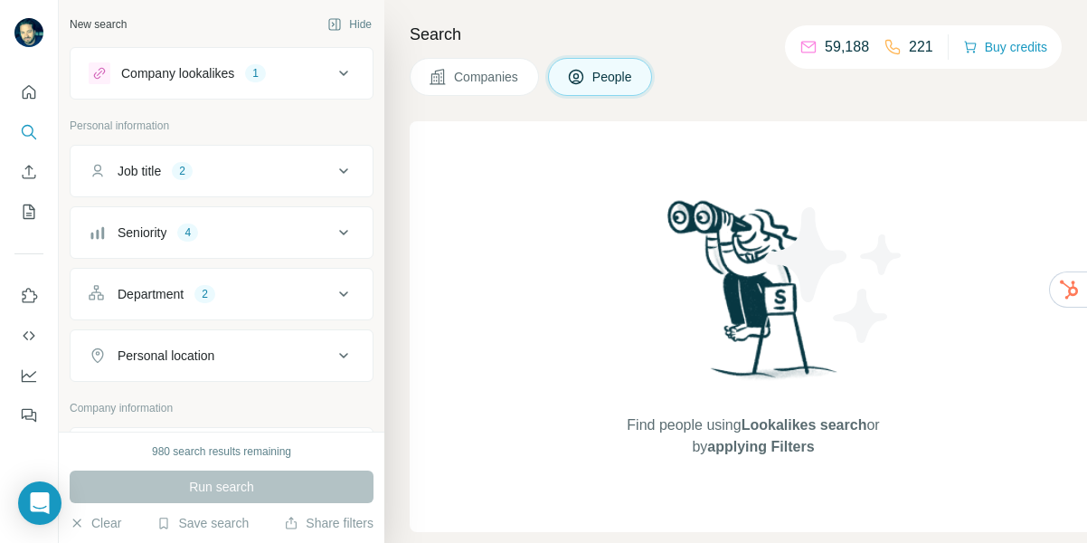
click at [507, 72] on span "Companies" at bounding box center [487, 77] width 66 height 18
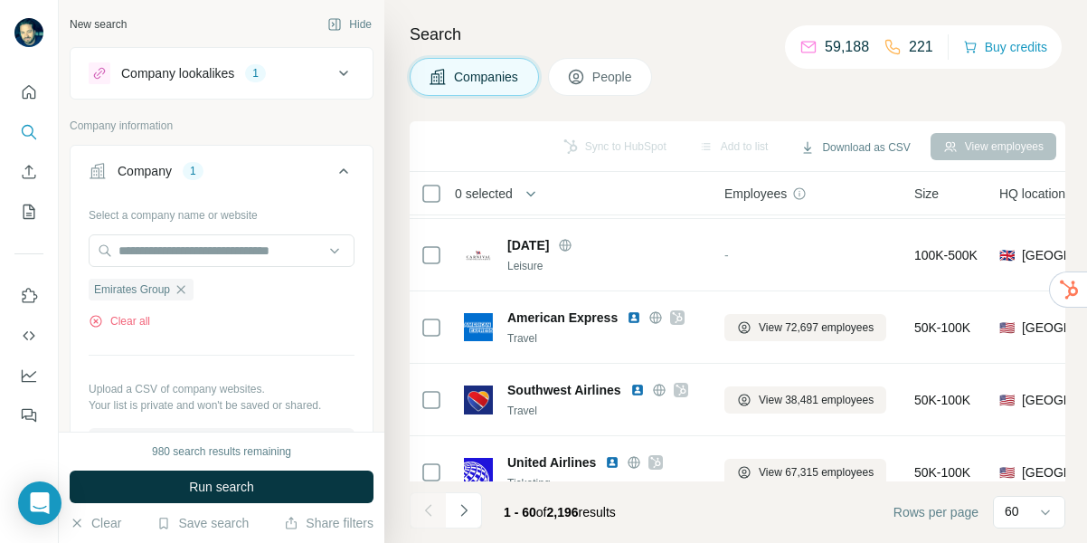
scroll to position [738, 0]
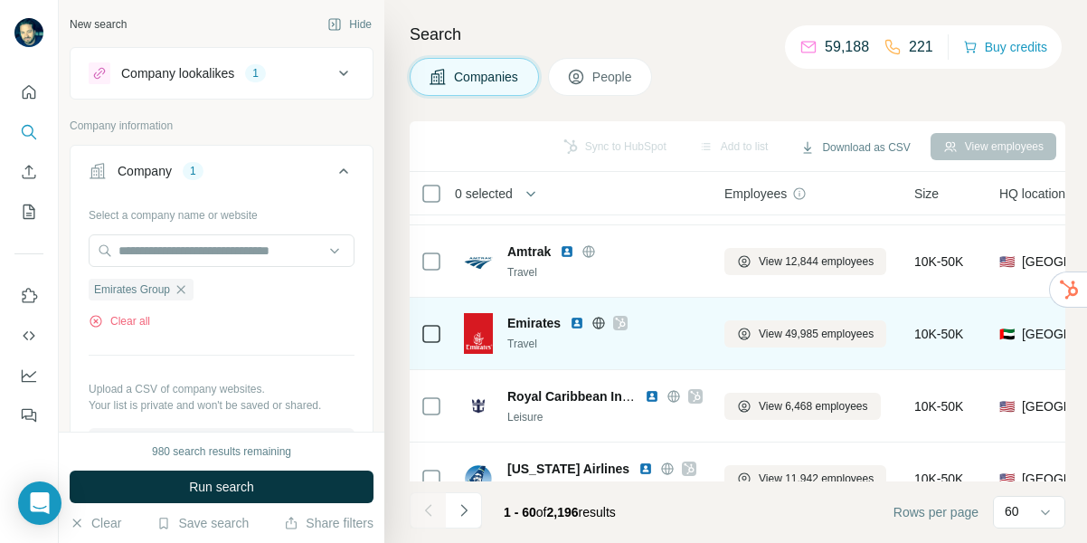
scroll to position [2139, 0]
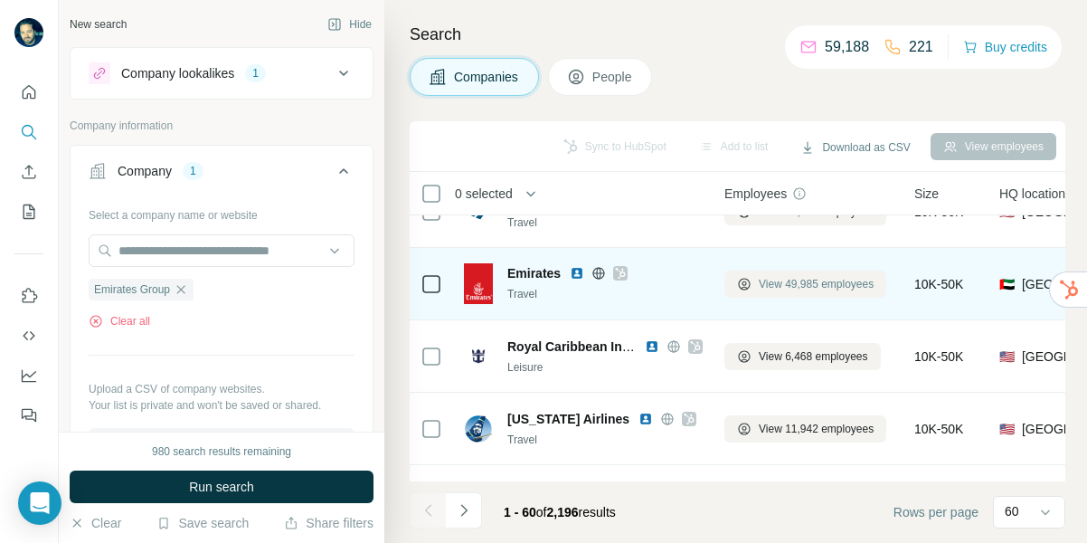
click at [825, 279] on span "View 49,985 employees" at bounding box center [816, 284] width 115 height 16
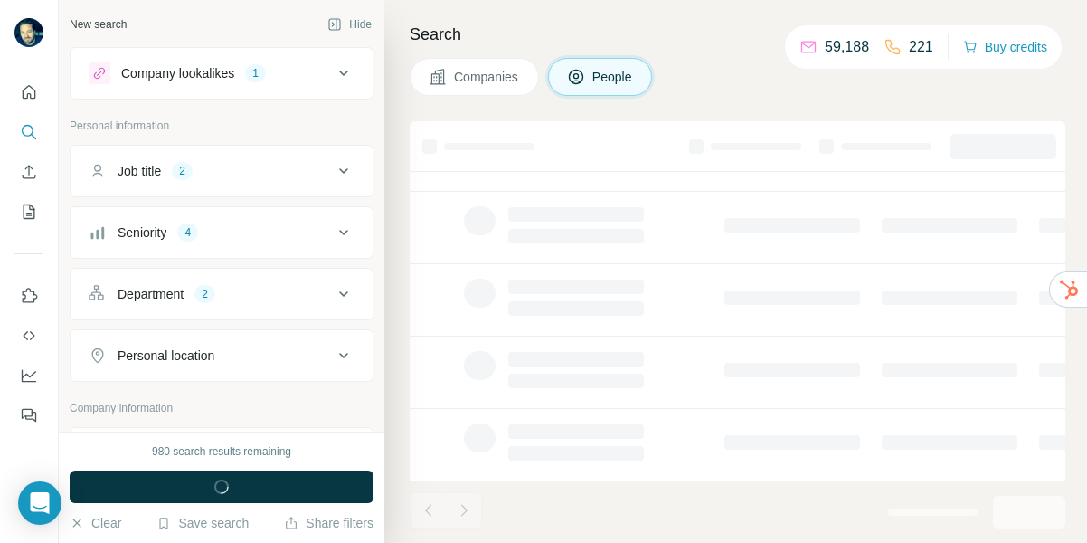
scroll to position [458, 0]
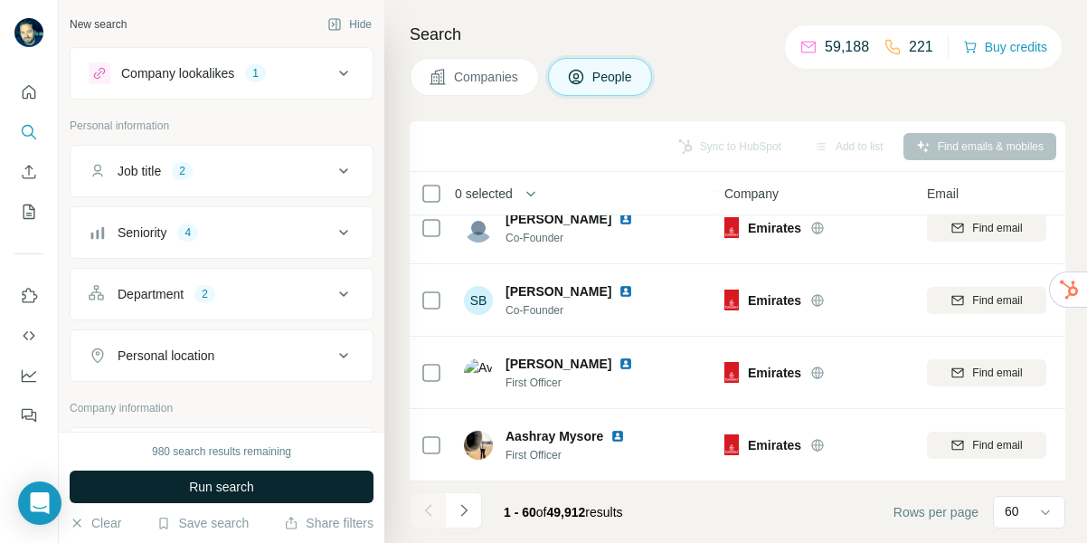
click at [182, 479] on button "Run search" at bounding box center [222, 486] width 304 height 33
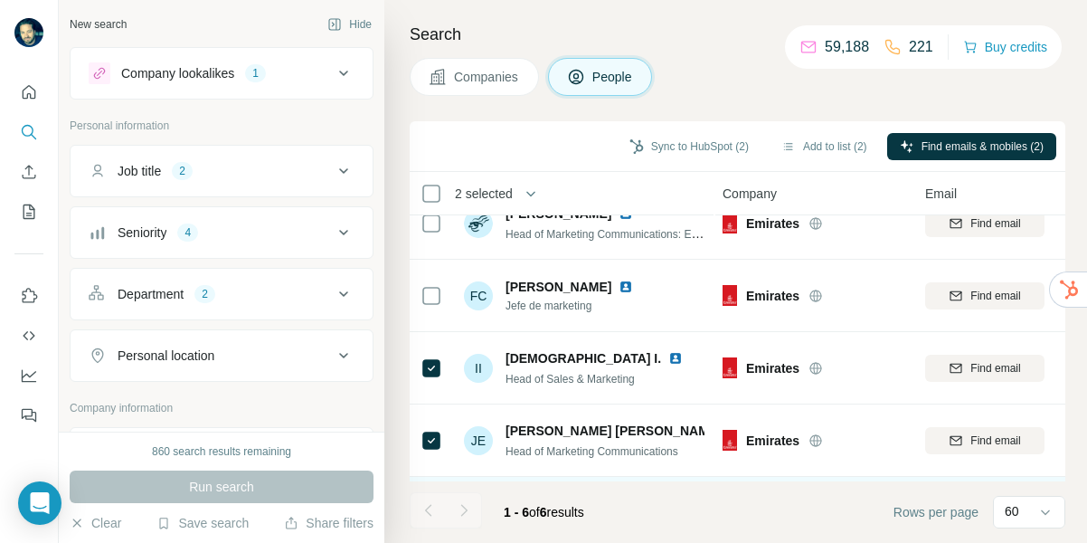
scroll to position [0, 2]
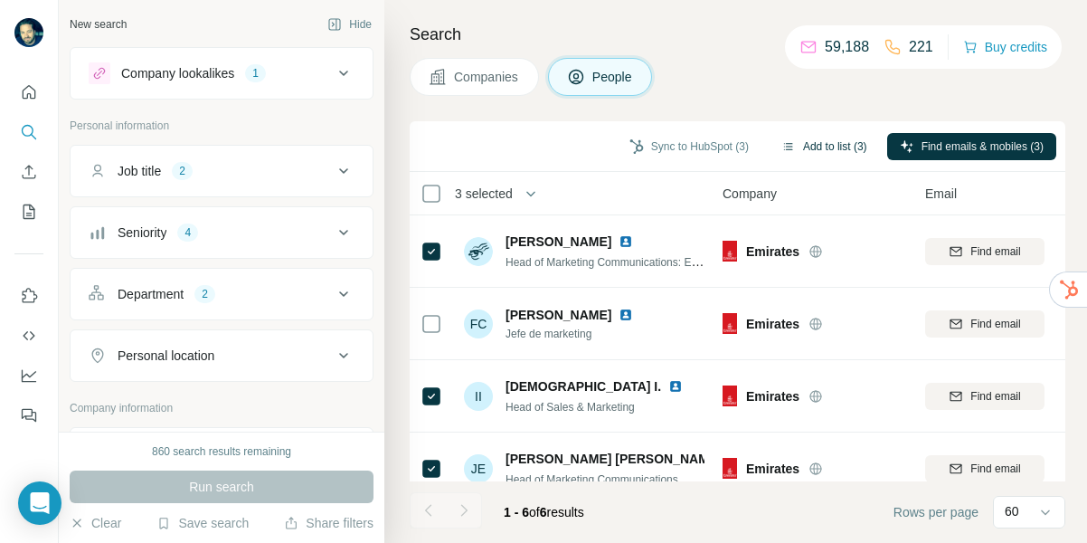
click at [840, 140] on button "Add to list (3)" at bounding box center [824, 146] width 111 height 27
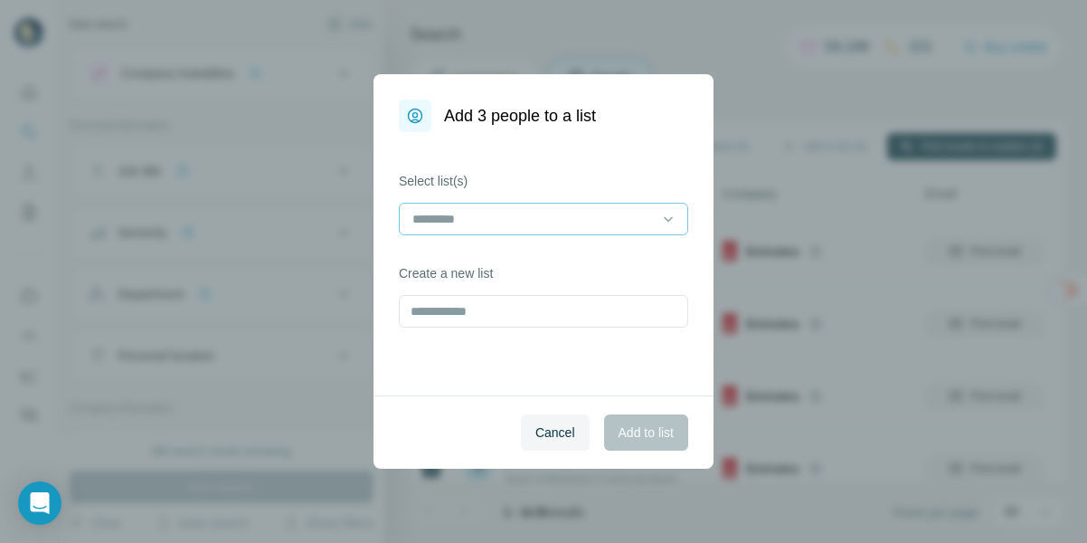
click at [543, 226] on input at bounding box center [533, 219] width 244 height 20
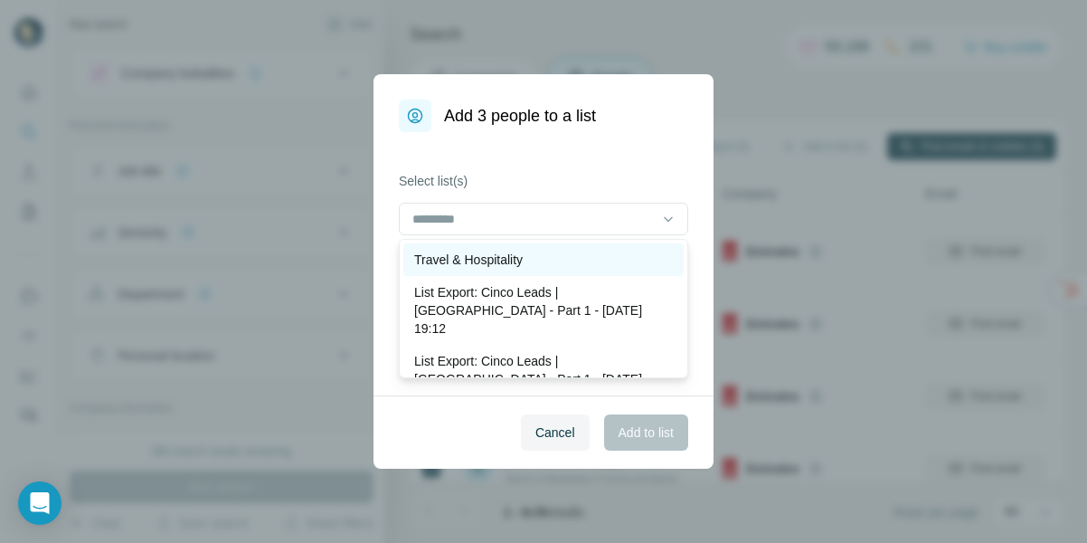
click at [495, 261] on p "Travel & Hospitality" at bounding box center [468, 260] width 109 height 18
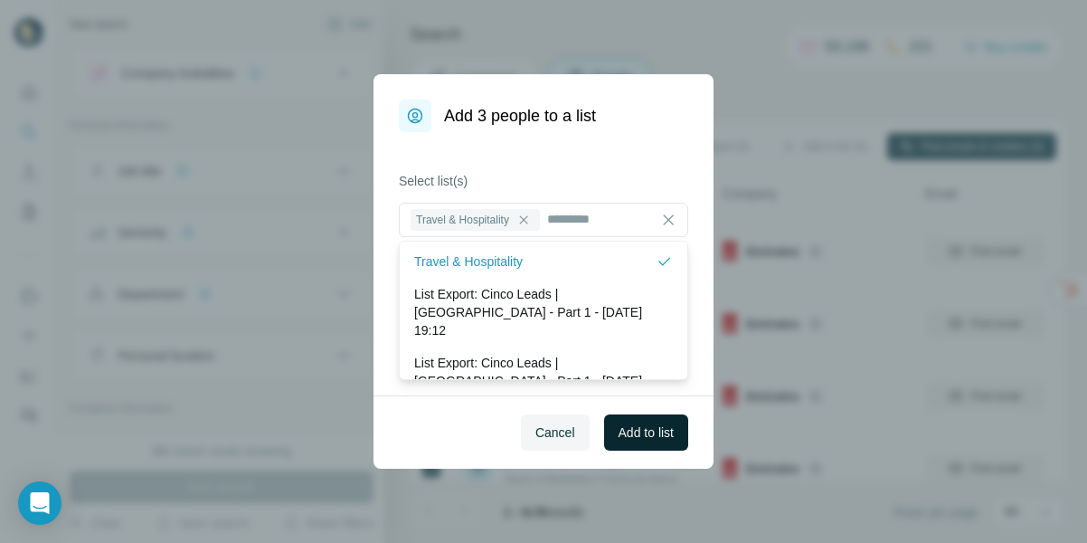
click at [665, 435] on span "Add to list" at bounding box center [646, 432] width 55 height 18
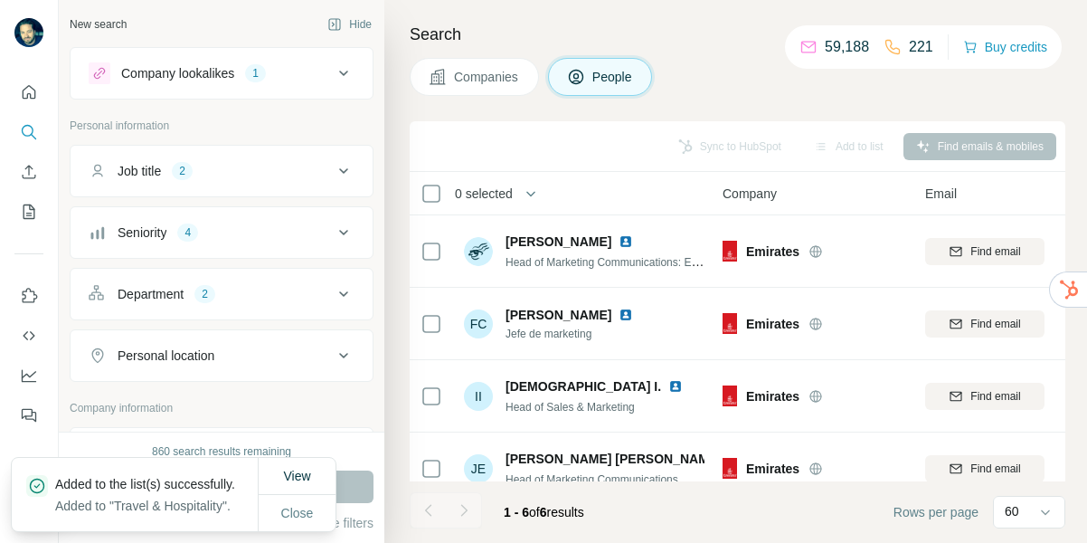
click at [495, 73] on span "Companies" at bounding box center [487, 77] width 66 height 18
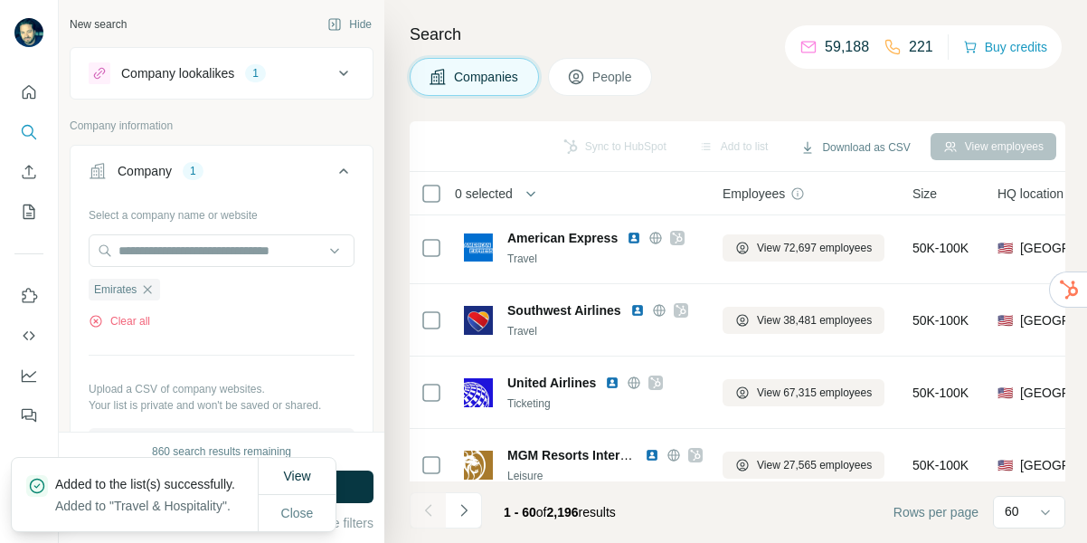
scroll to position [1115, 4]
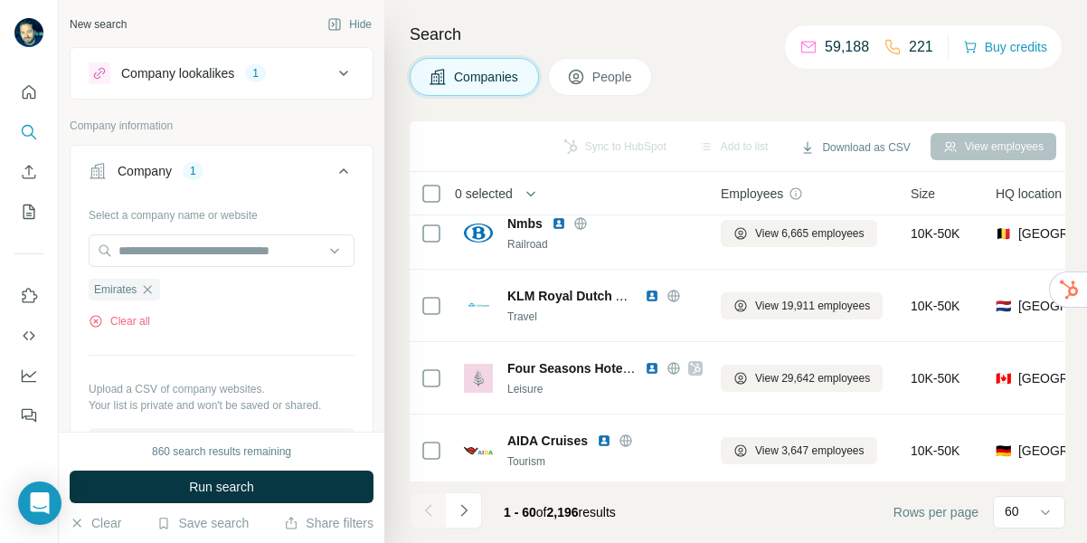
scroll to position [4010, 4]
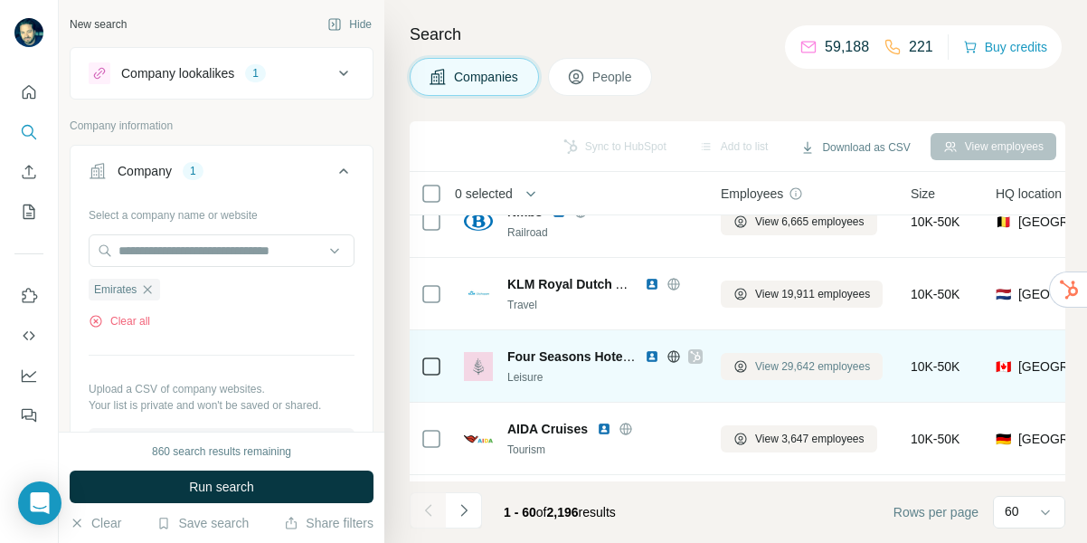
click at [811, 365] on span "View 29,642 employees" at bounding box center [812, 366] width 115 height 16
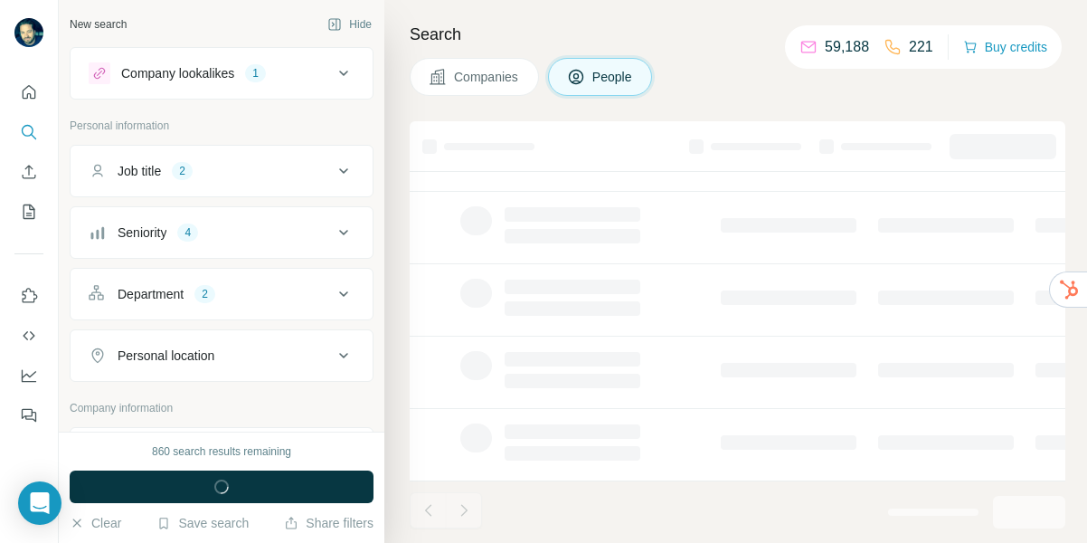
scroll to position [458, 4]
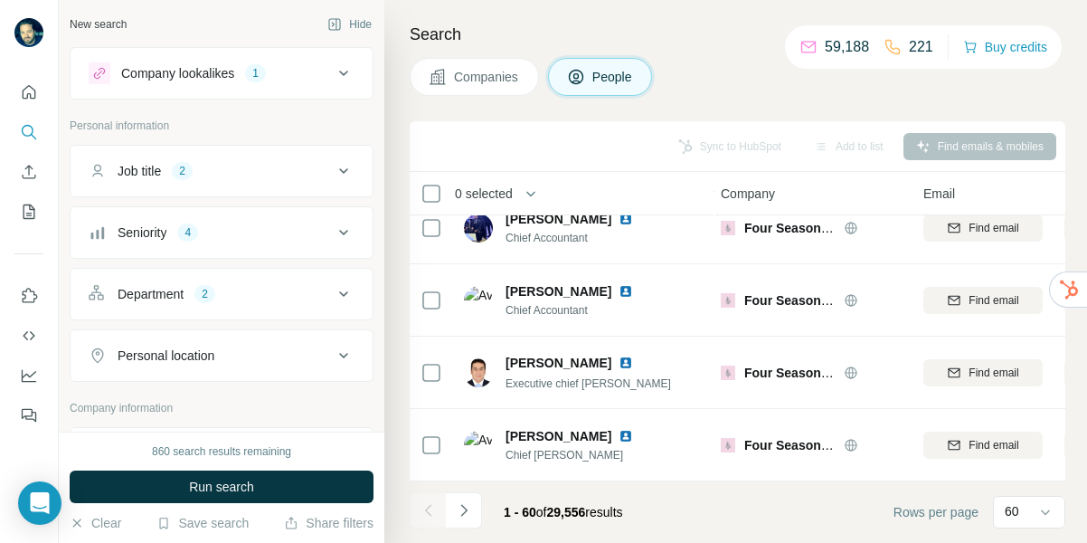
scroll to position [4010, 4]
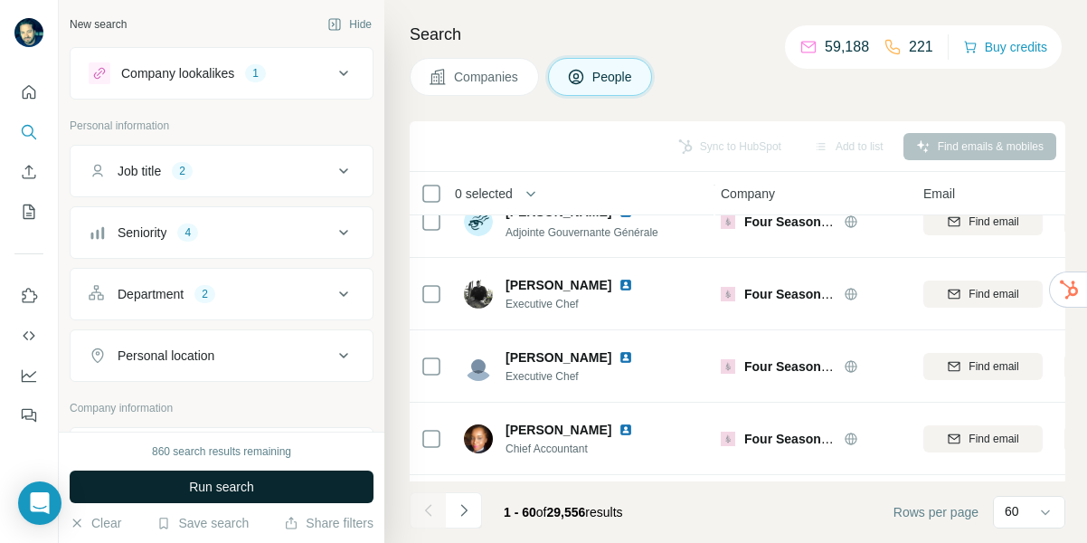
click at [255, 485] on button "Run search" at bounding box center [222, 486] width 304 height 33
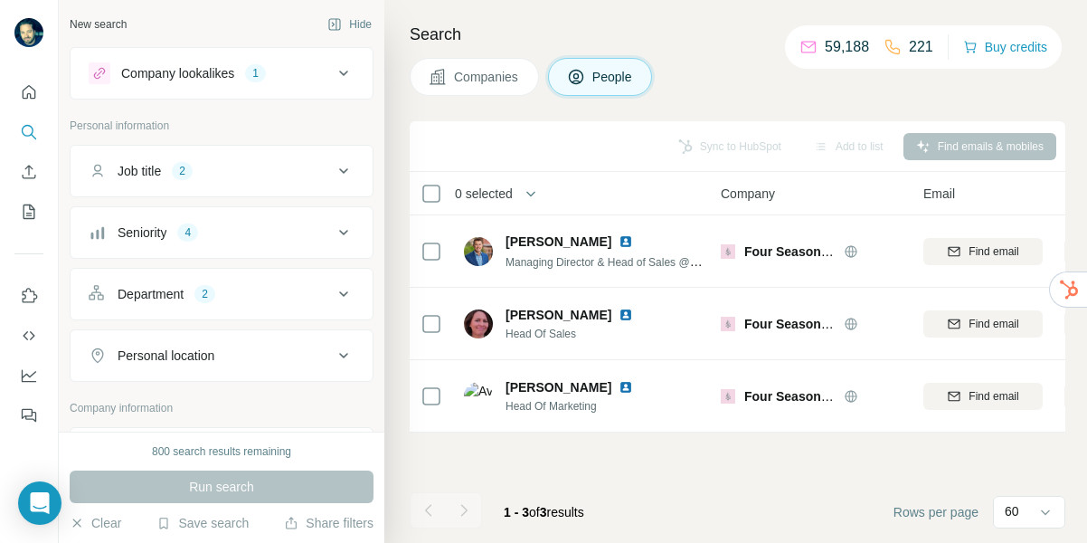
scroll to position [0, 4]
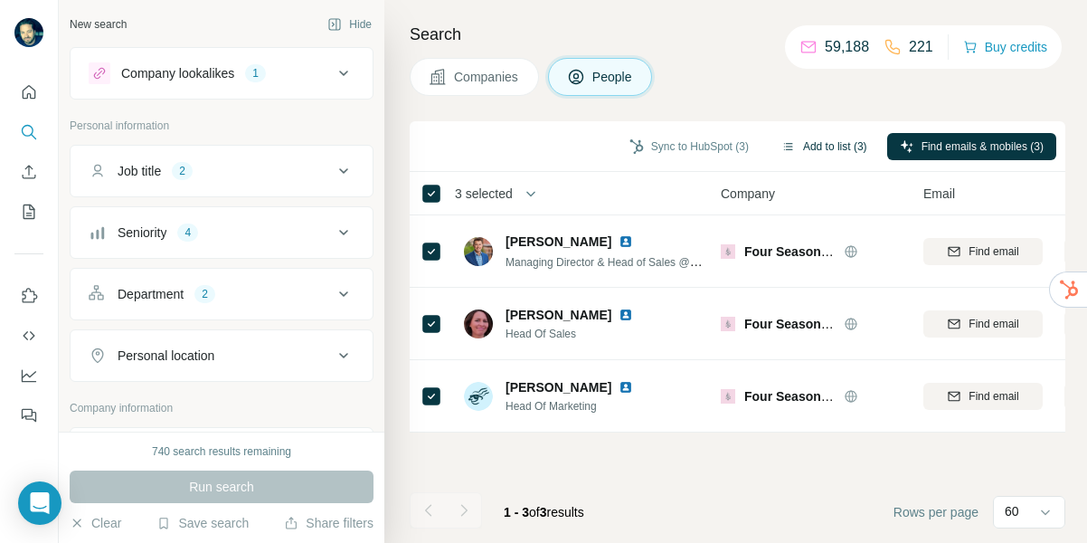
click at [805, 142] on button "Add to list (3)" at bounding box center [824, 146] width 111 height 27
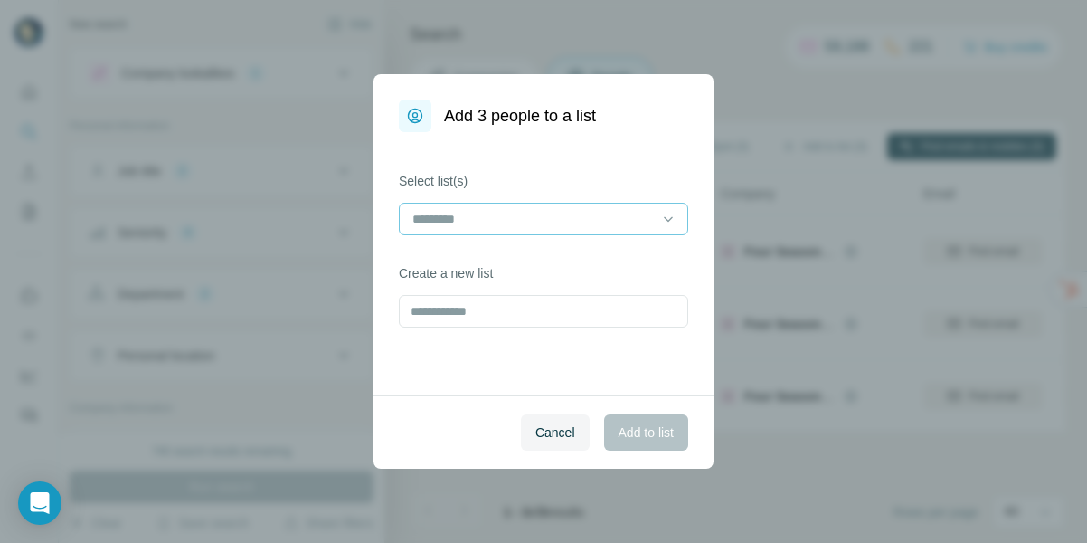
click at [592, 217] on input at bounding box center [533, 219] width 244 height 20
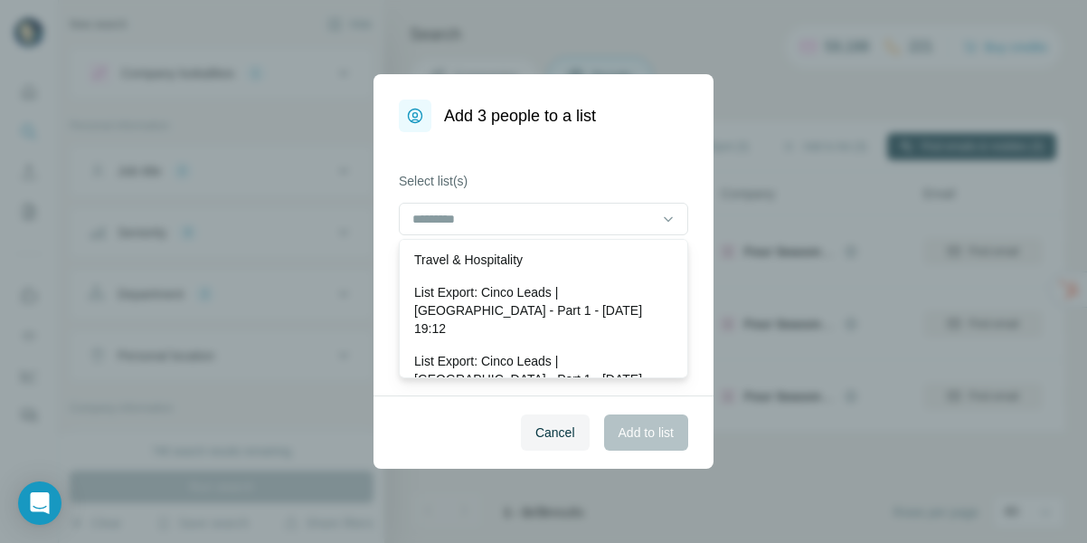
click at [511, 258] on p "Travel & Hospitality" at bounding box center [468, 260] width 109 height 18
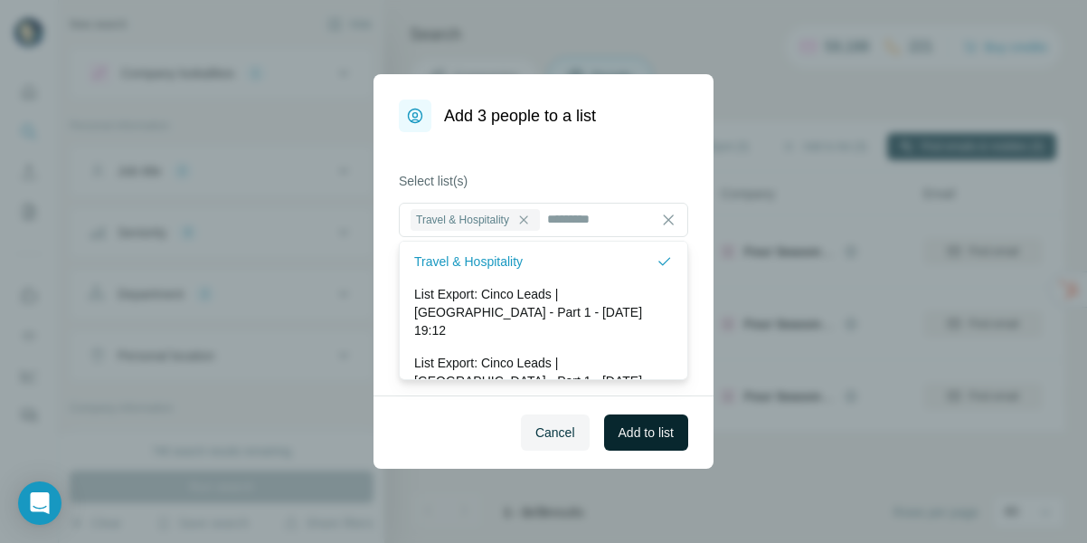
click at [645, 434] on span "Add to list" at bounding box center [646, 432] width 55 height 18
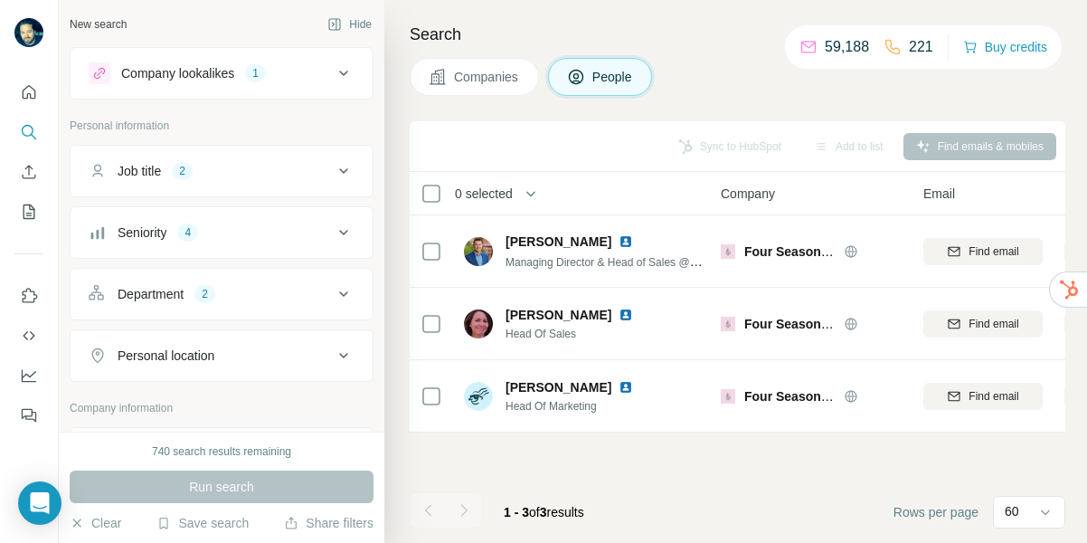
click at [495, 82] on span "Companies" at bounding box center [487, 77] width 66 height 18
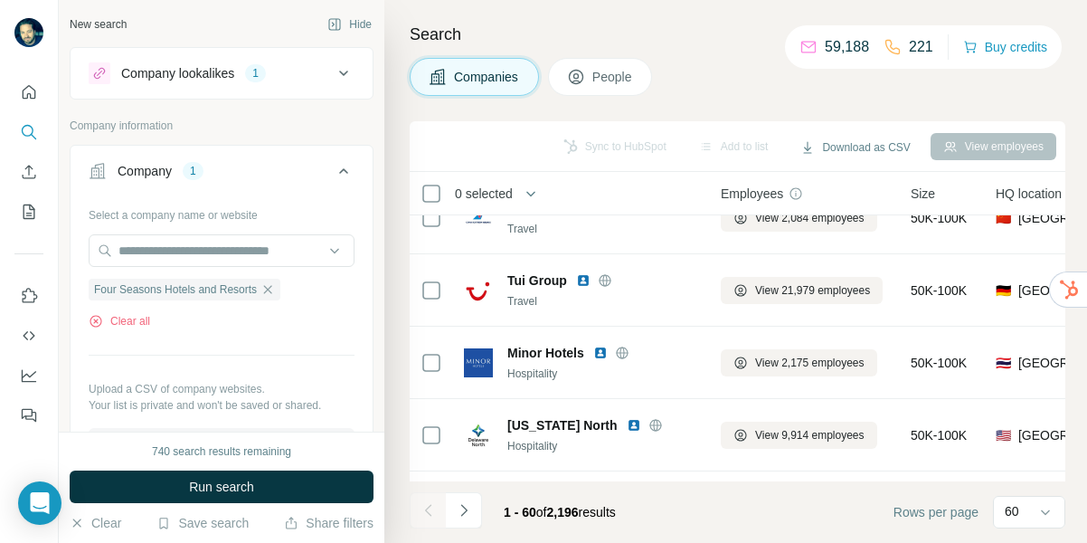
scroll to position [2493, 4]
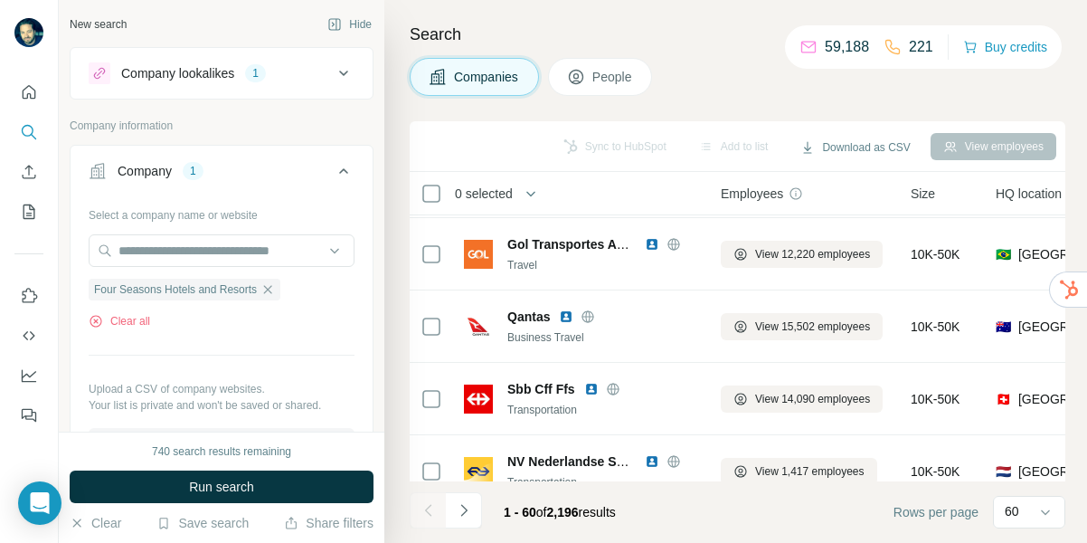
scroll to position [4076, 4]
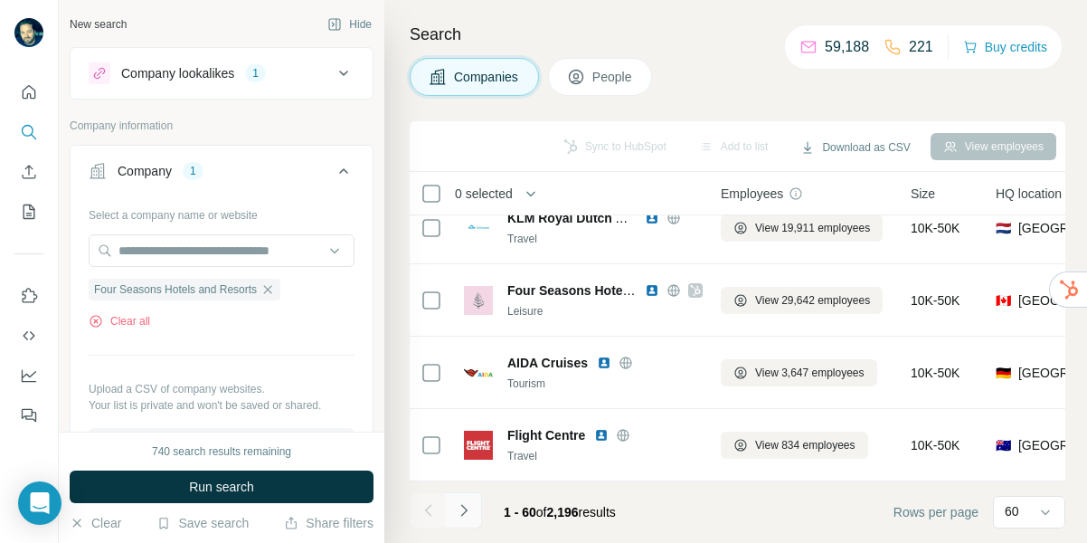
click at [463, 508] on icon "Navigate to next page" at bounding box center [464, 510] width 18 height 18
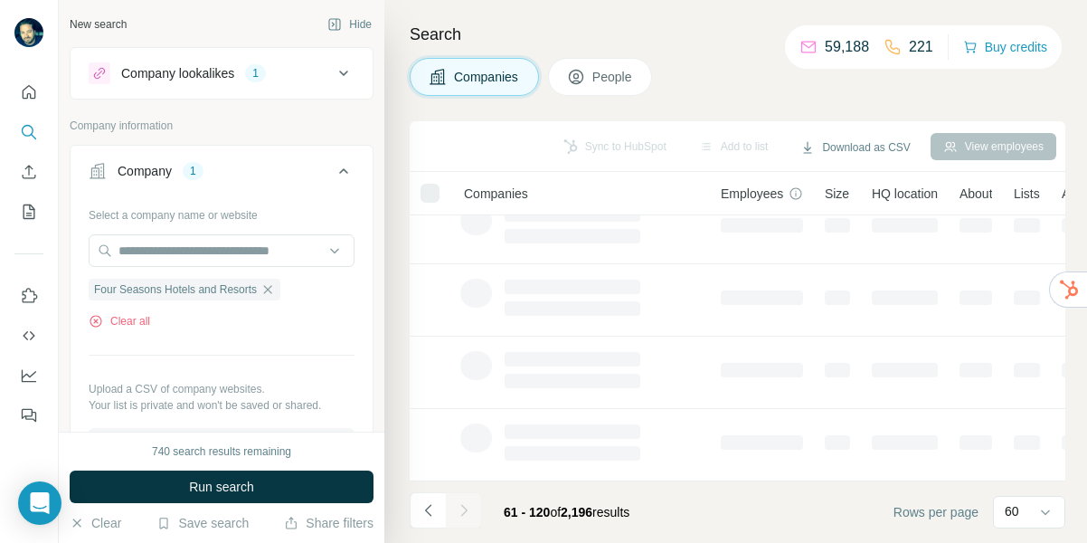
scroll to position [458, 4]
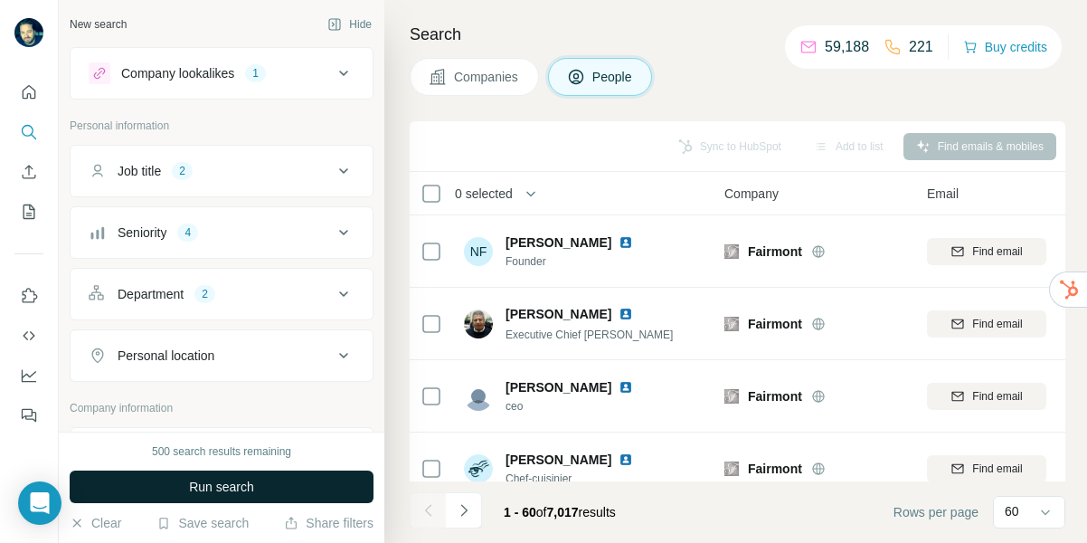
scroll to position [770, 4]
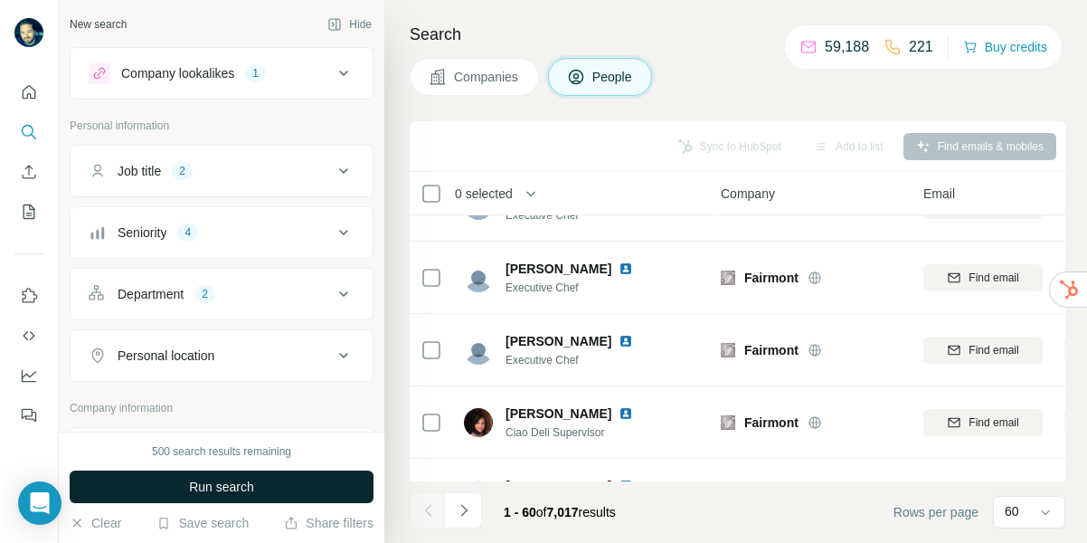
click at [219, 491] on span "Run search" at bounding box center [221, 487] width 65 height 18
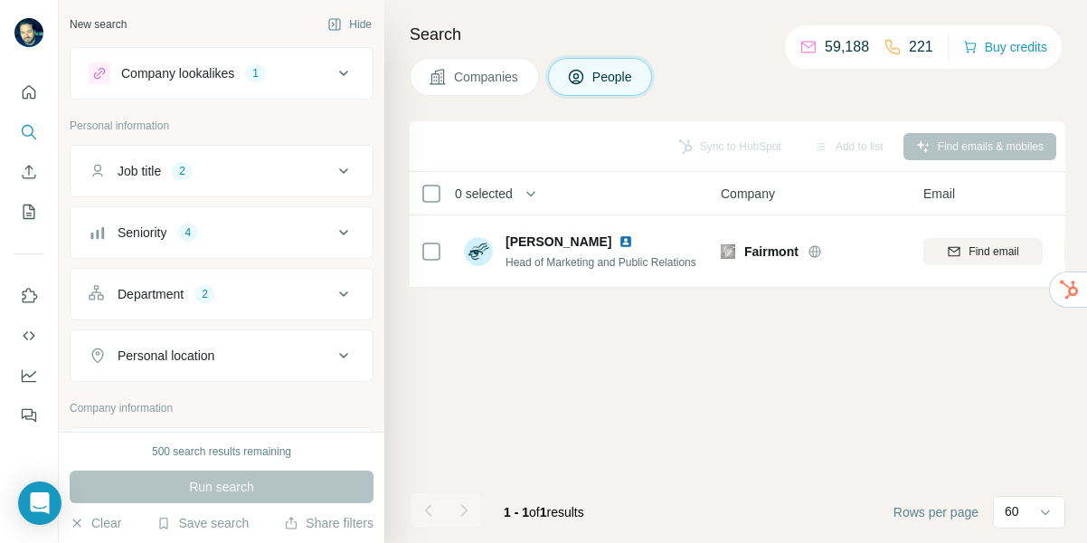
scroll to position [0, 4]
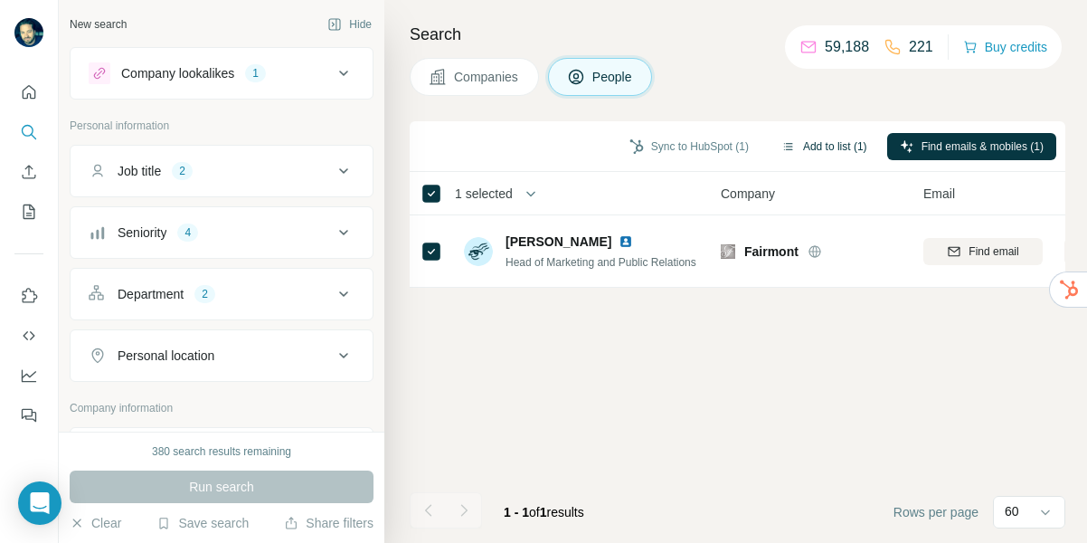
click at [843, 147] on button "Add to list (1)" at bounding box center [824, 146] width 111 height 27
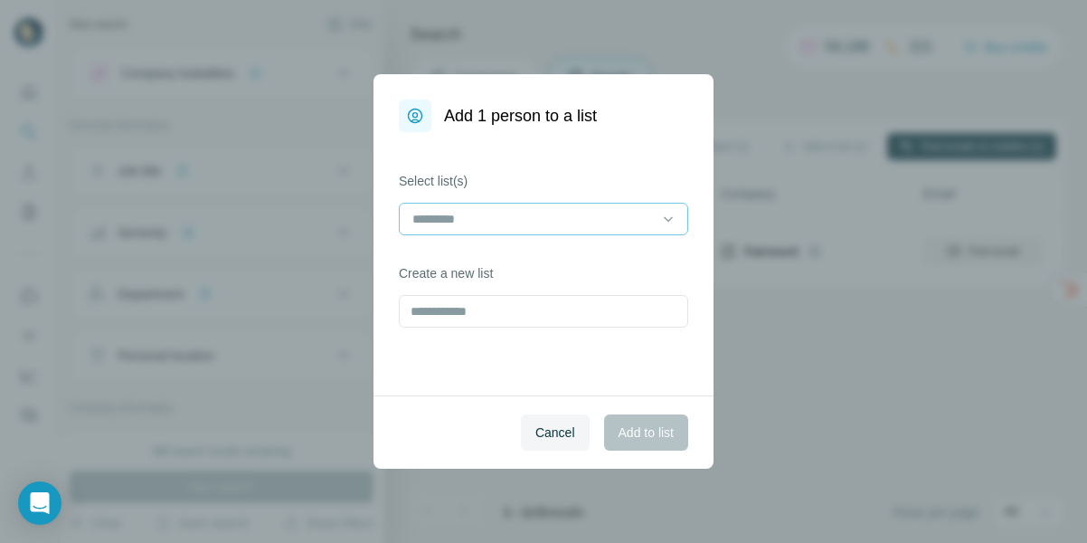
click at [486, 216] on input at bounding box center [533, 219] width 244 height 20
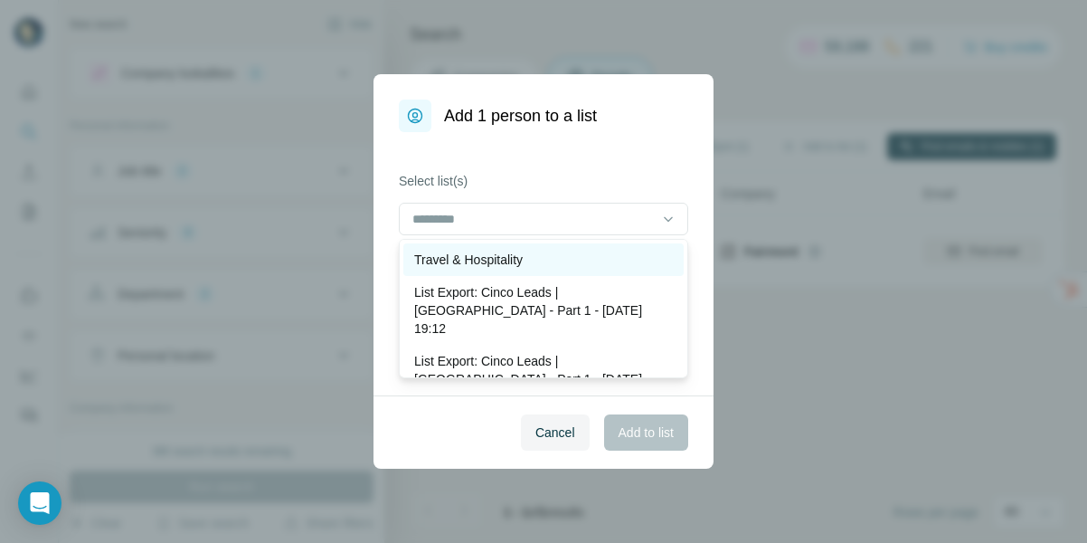
click at [478, 261] on p "Travel & Hospitality" at bounding box center [468, 260] width 109 height 18
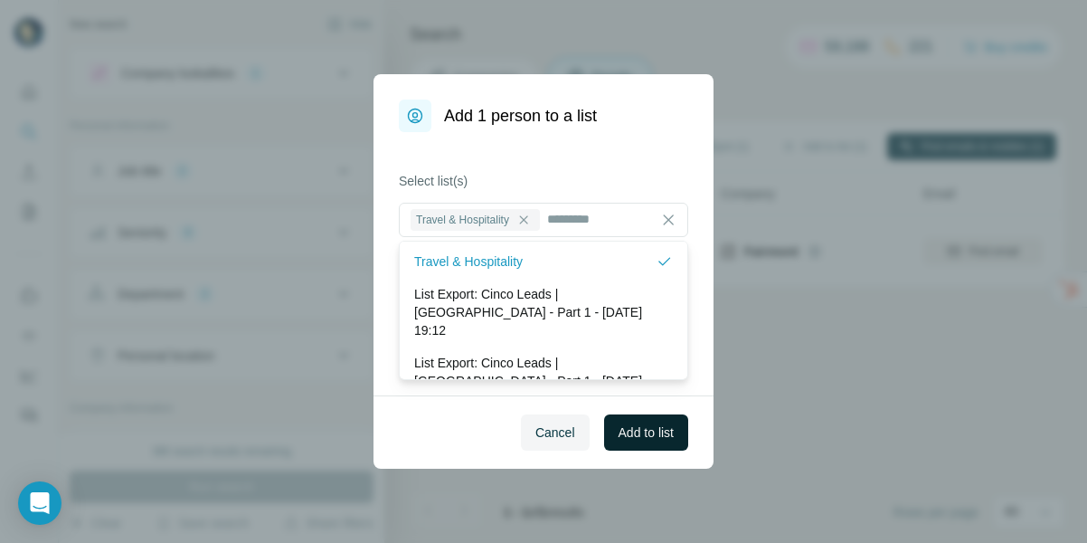
click at [658, 439] on span "Add to list" at bounding box center [646, 432] width 55 height 18
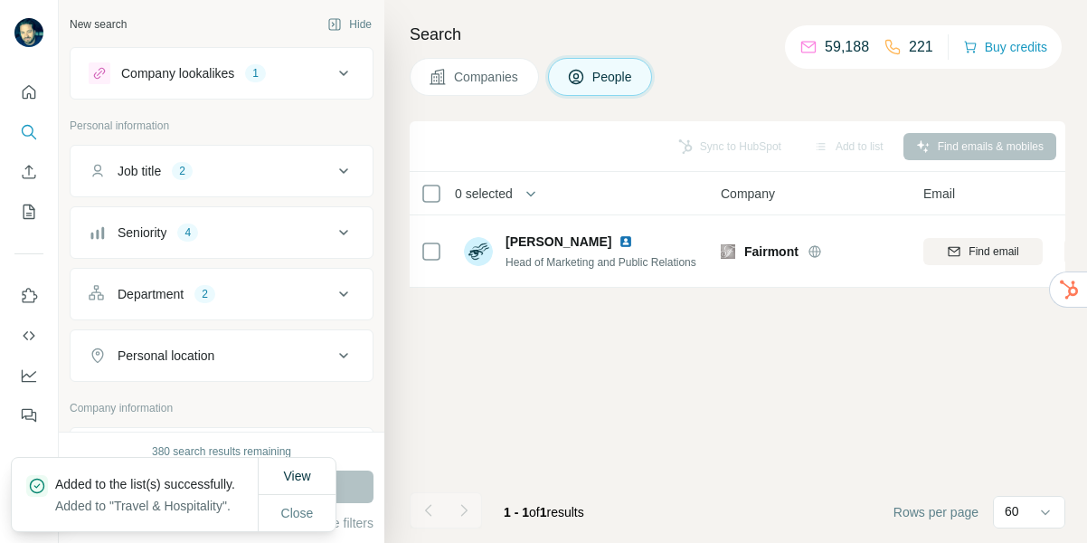
click at [494, 72] on span "Companies" at bounding box center [487, 77] width 66 height 18
click at [474, 73] on span "Companies" at bounding box center [487, 77] width 66 height 18
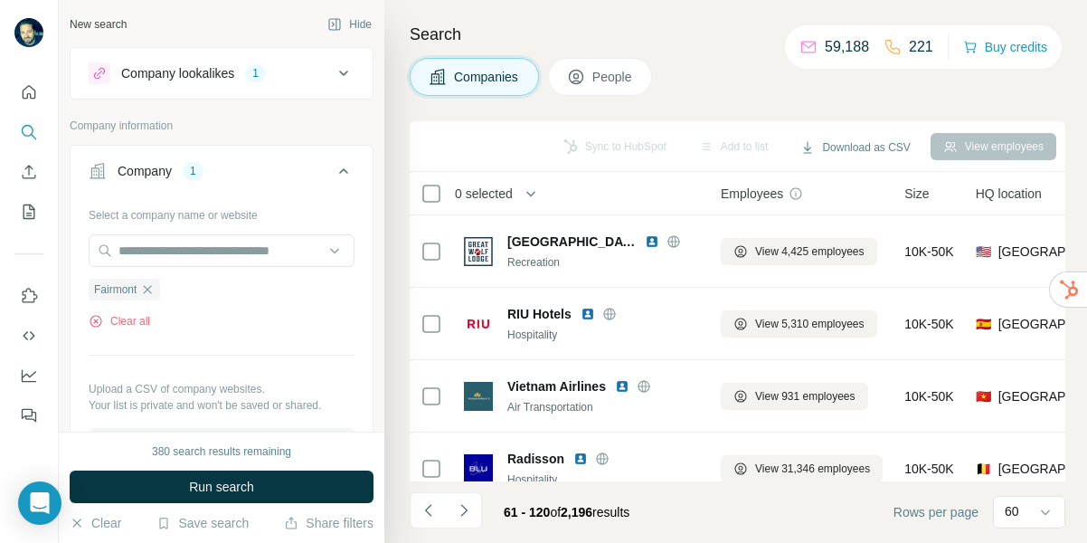
scroll to position [1076, 4]
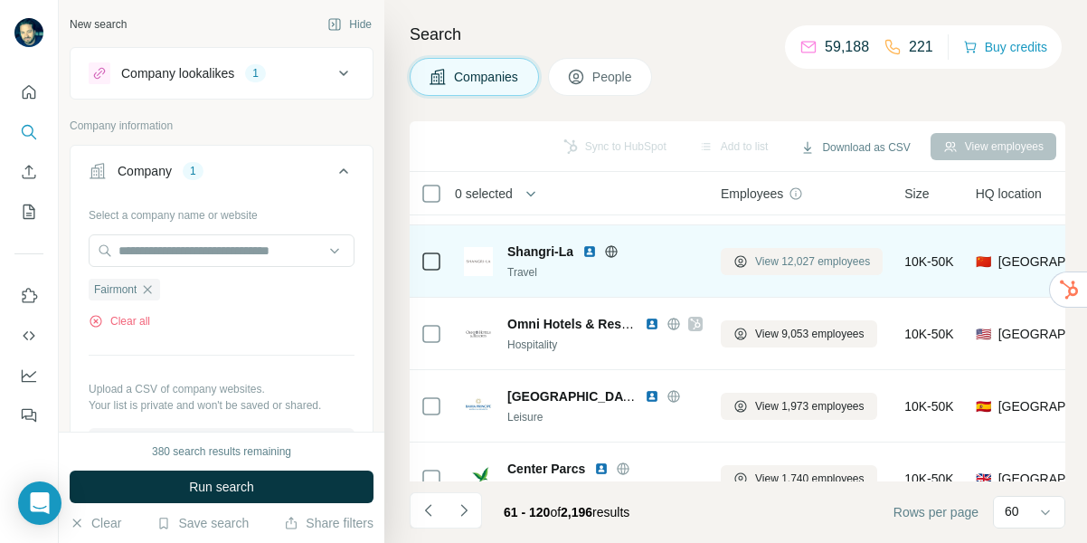
click at [792, 259] on span "View 12,027 employees" at bounding box center [812, 261] width 115 height 16
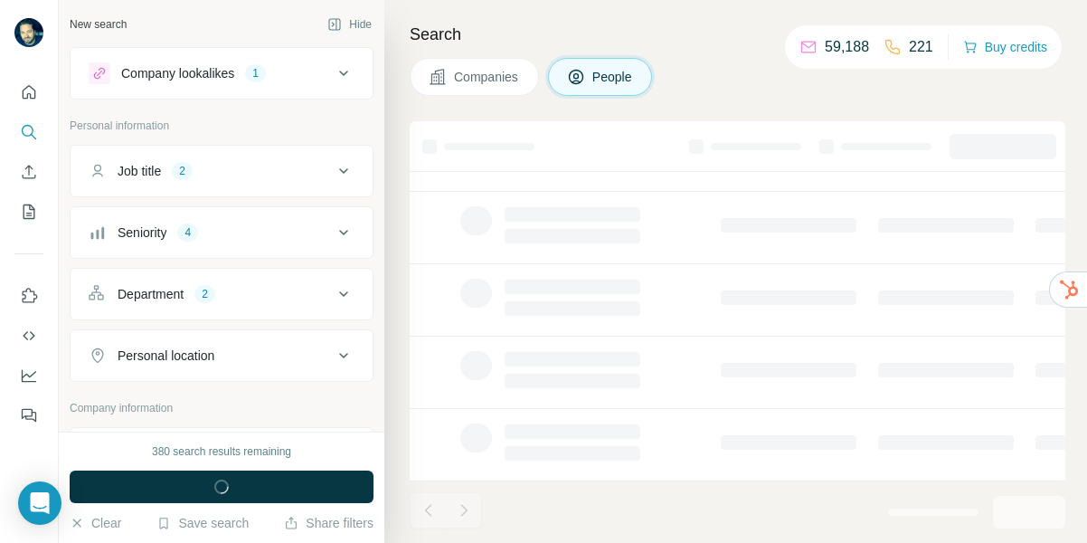
scroll to position [458, 4]
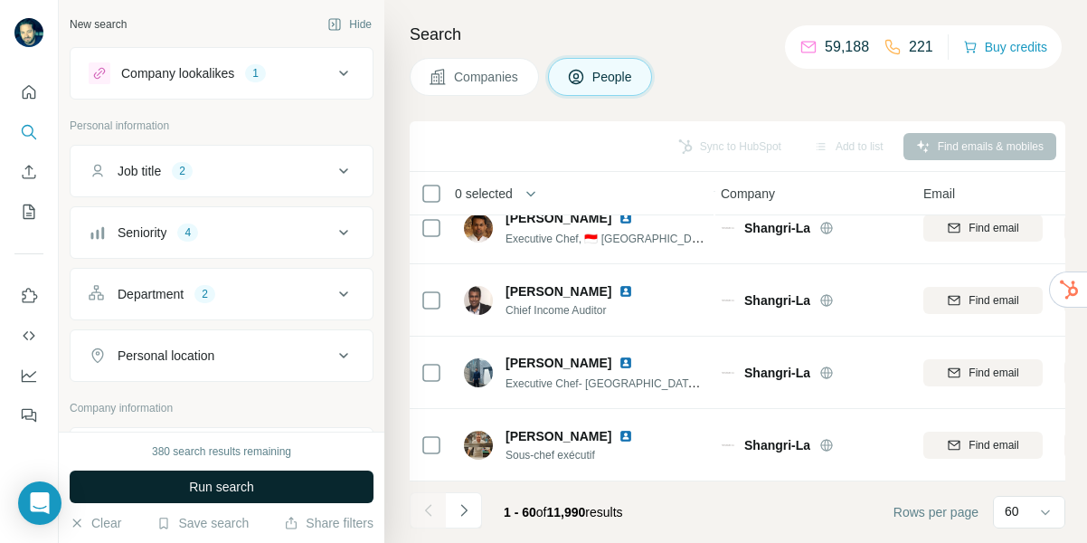
scroll to position [1076, 4]
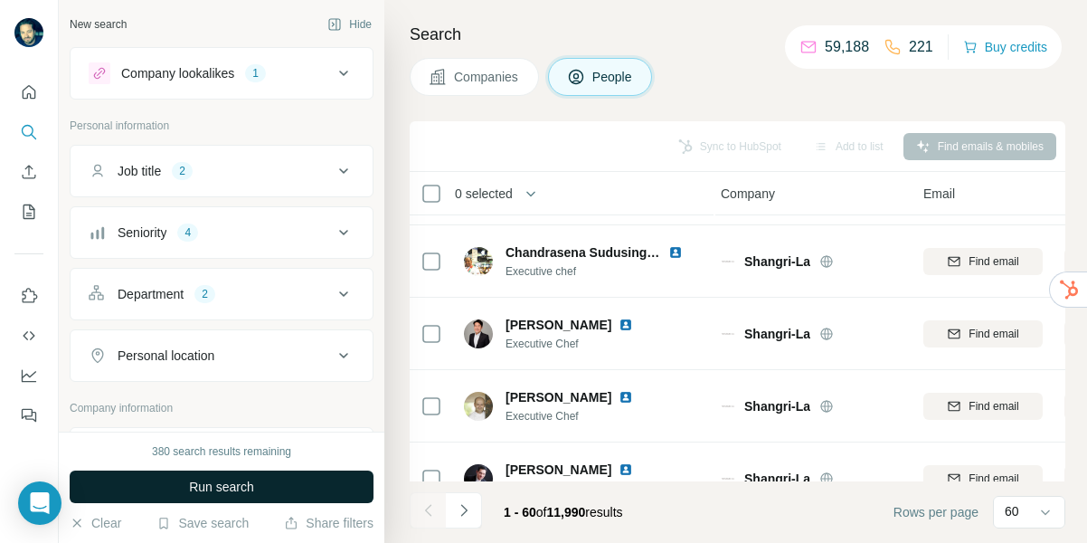
click at [204, 490] on span "Run search" at bounding box center [221, 487] width 65 height 18
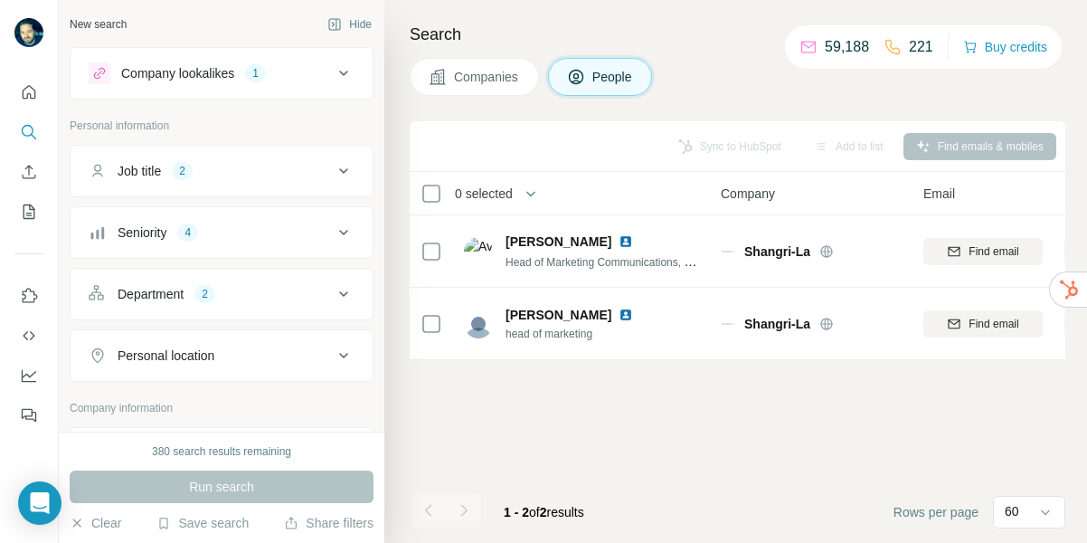
scroll to position [0, 4]
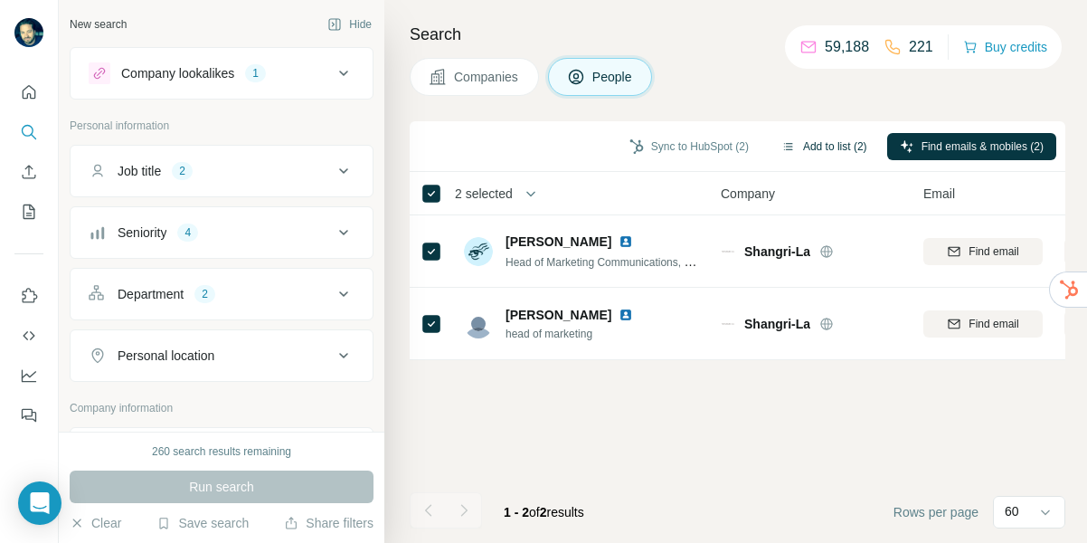
click at [837, 145] on button "Add to list (2)" at bounding box center [824, 146] width 111 height 27
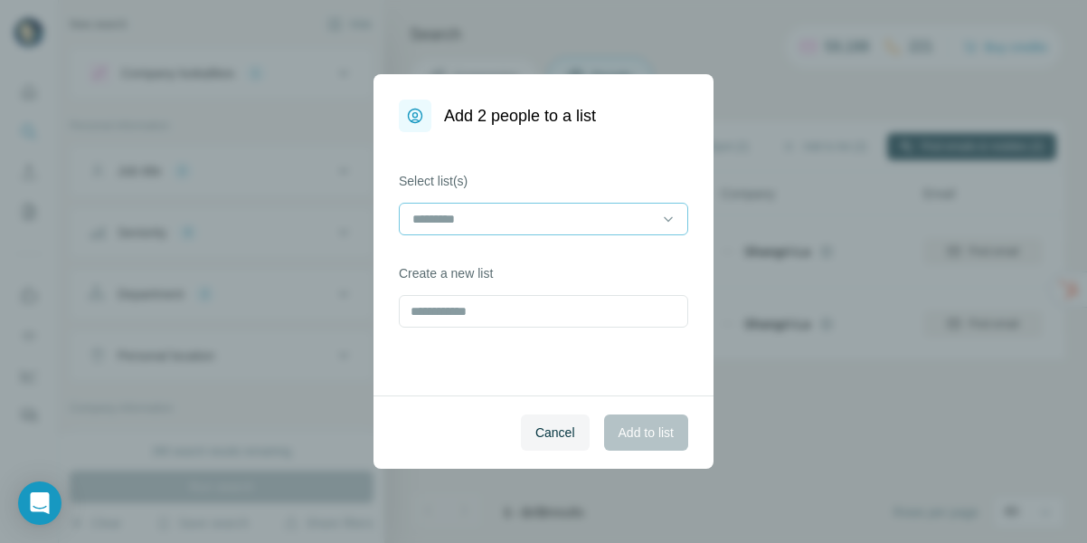
click at [598, 209] on input at bounding box center [533, 219] width 244 height 20
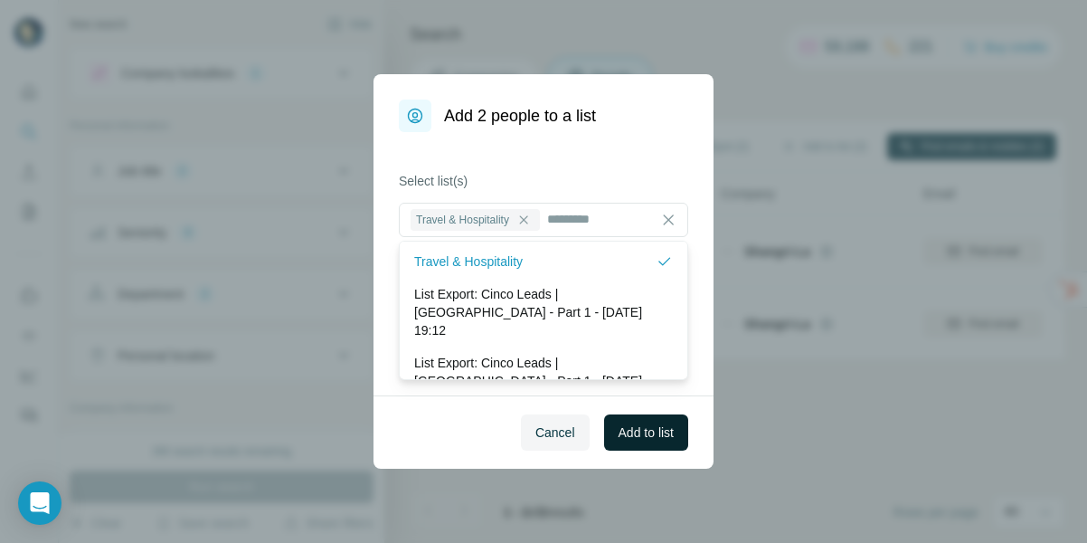
click at [655, 431] on span "Add to list" at bounding box center [646, 432] width 55 height 18
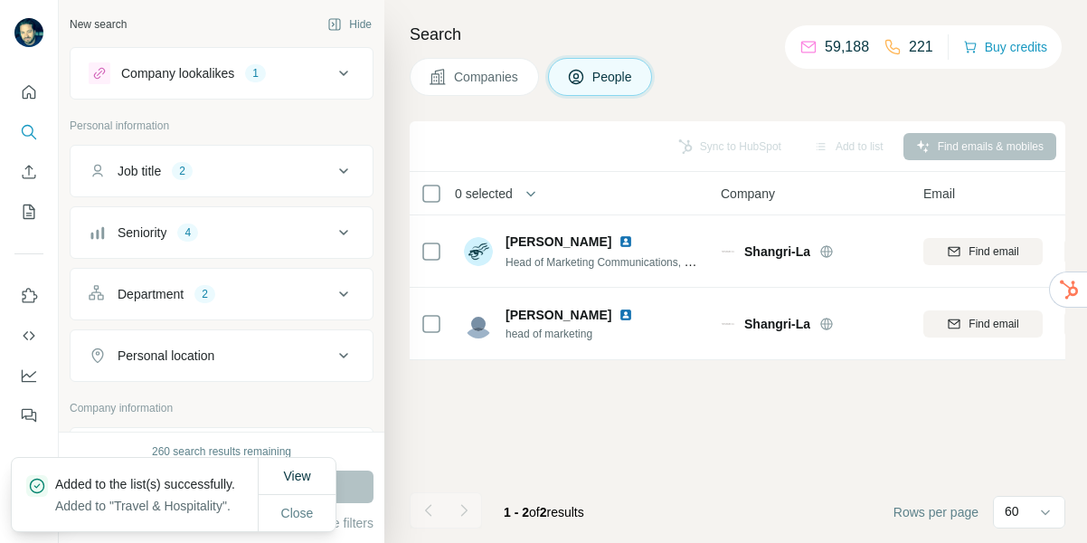
click at [476, 74] on span "Companies" at bounding box center [487, 77] width 66 height 18
click at [473, 75] on span "Companies" at bounding box center [487, 77] width 66 height 18
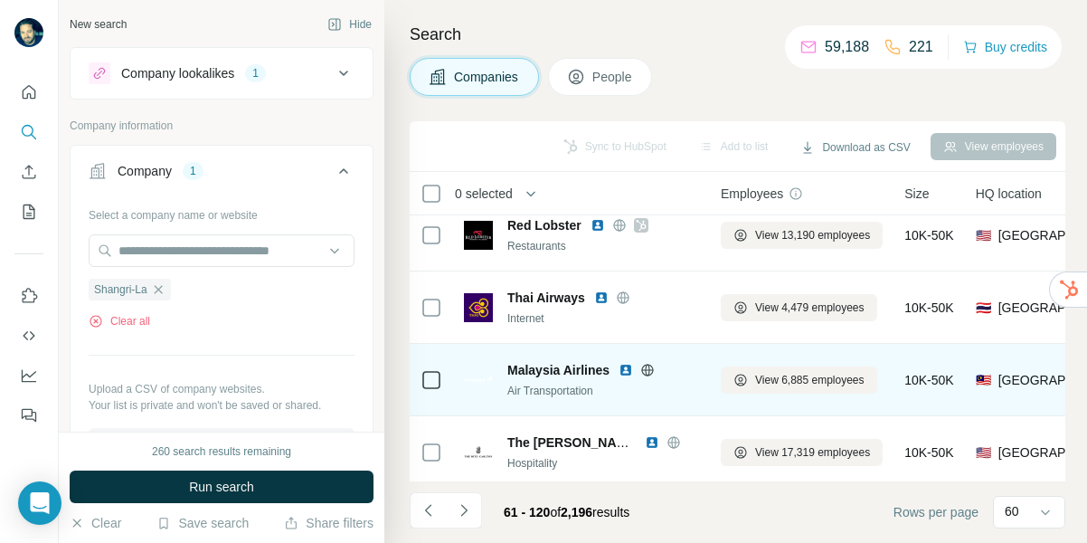
scroll to position [620, 4]
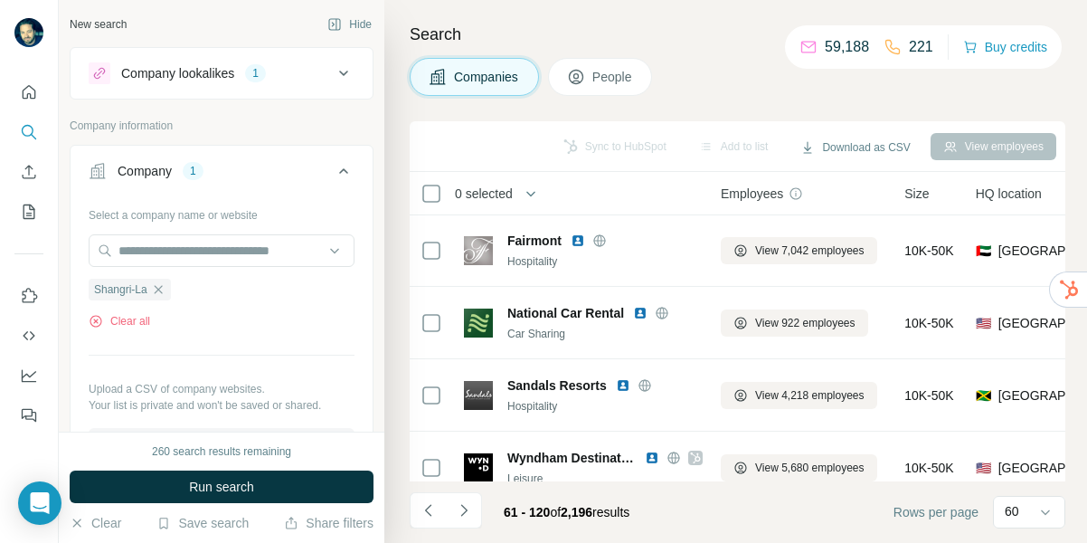
scroll to position [1082, 4]
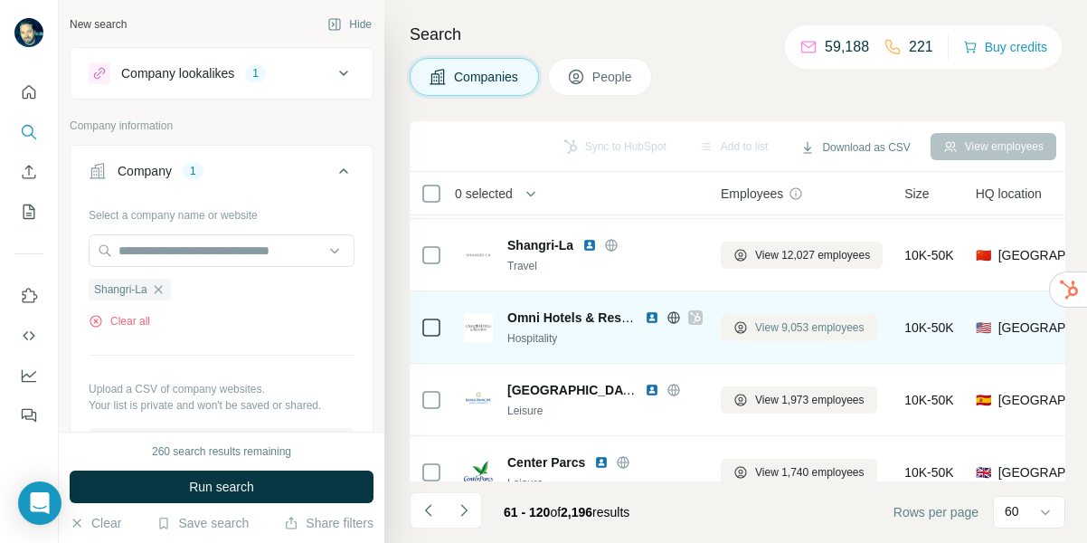
click at [818, 324] on span "View 9,053 employees" at bounding box center [809, 327] width 109 height 16
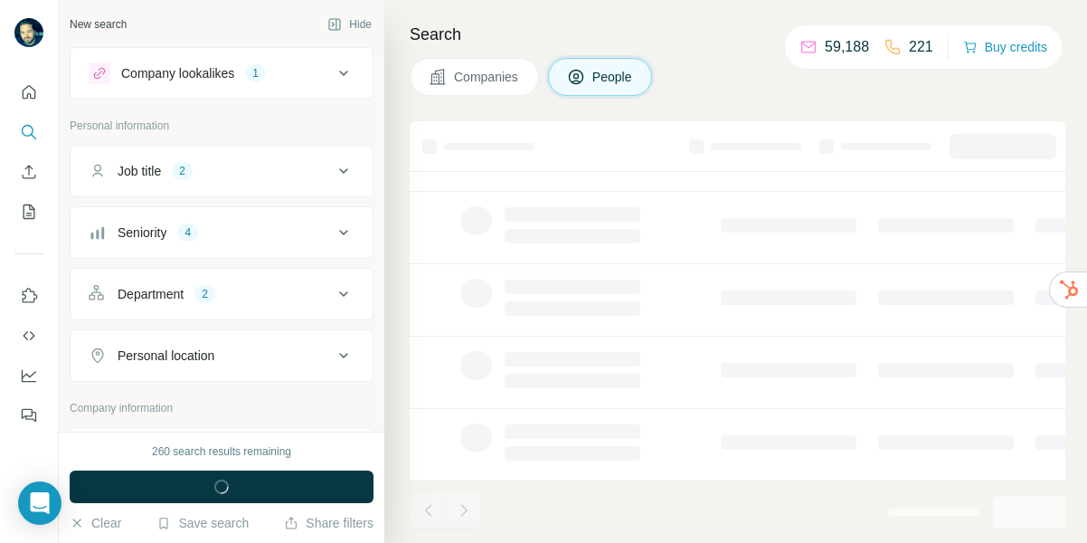
scroll to position [458, 4]
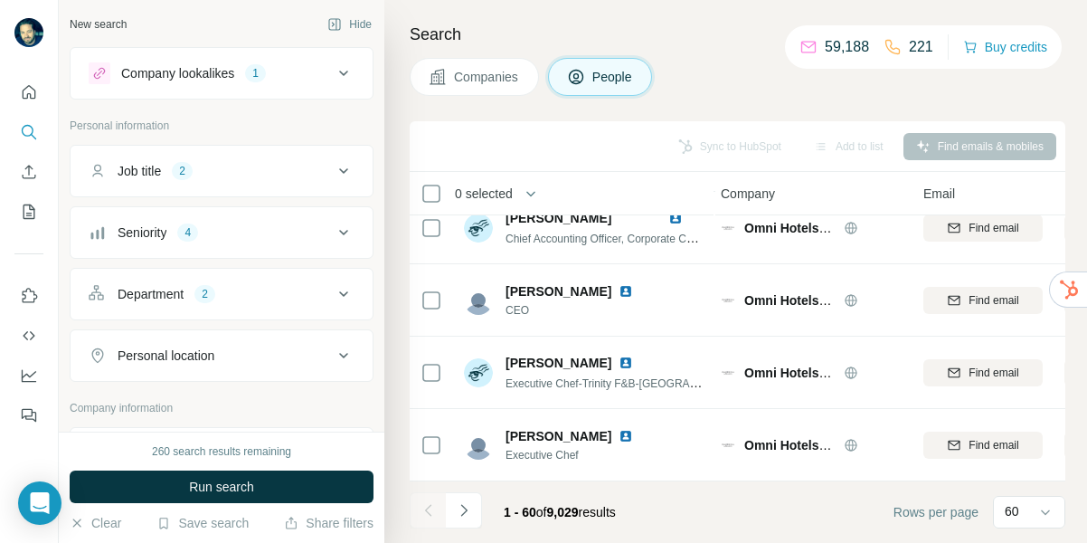
scroll to position [1082, 4]
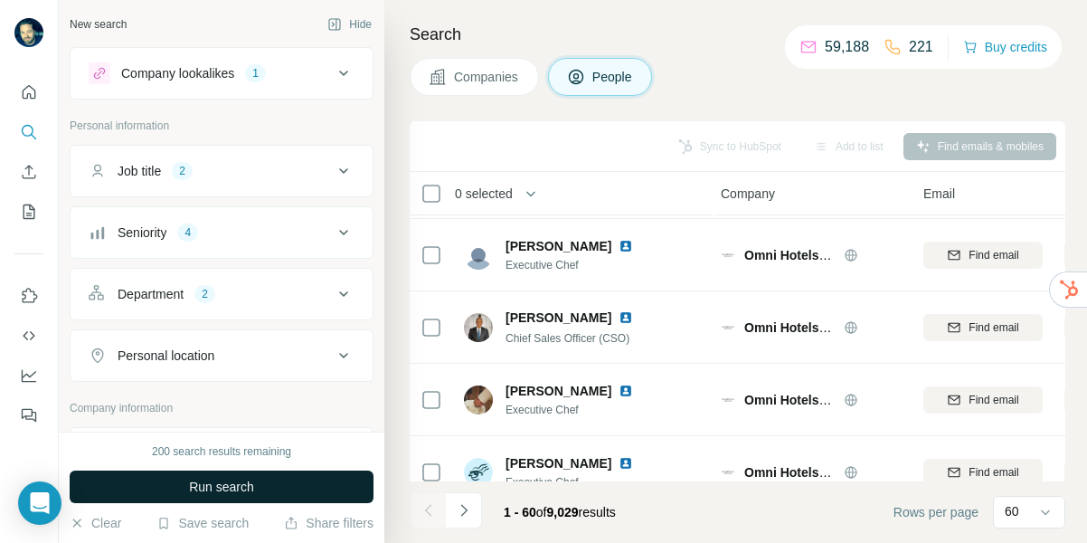
click at [218, 478] on span "Run search" at bounding box center [221, 487] width 65 height 18
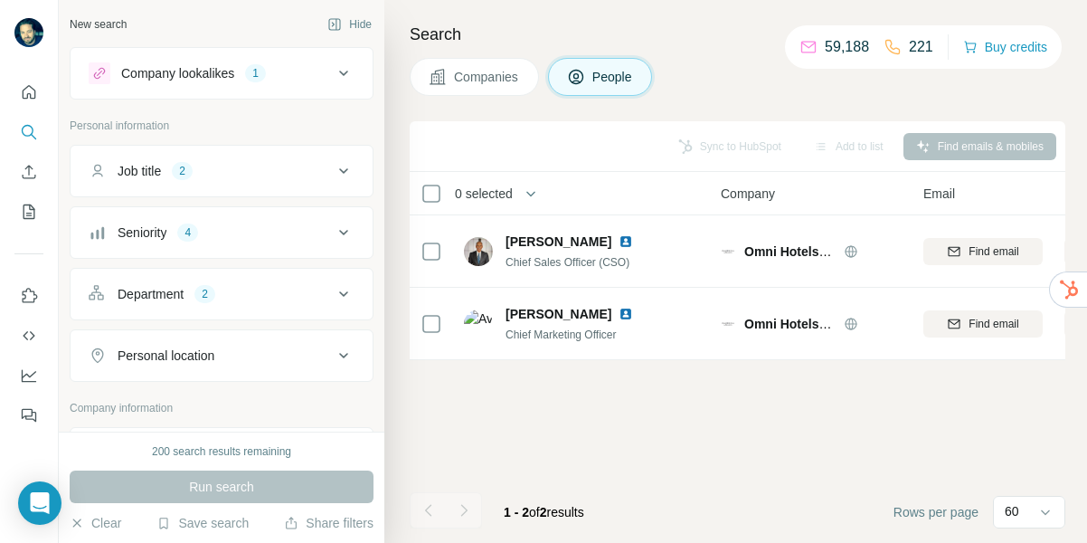
scroll to position [0, 4]
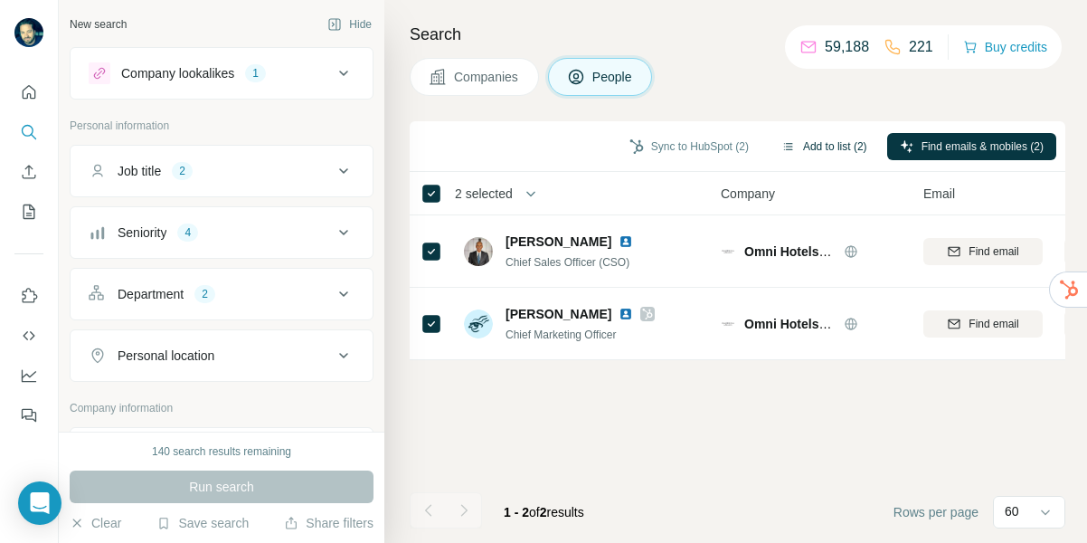
click at [814, 147] on button "Add to list (2)" at bounding box center [824, 146] width 111 height 27
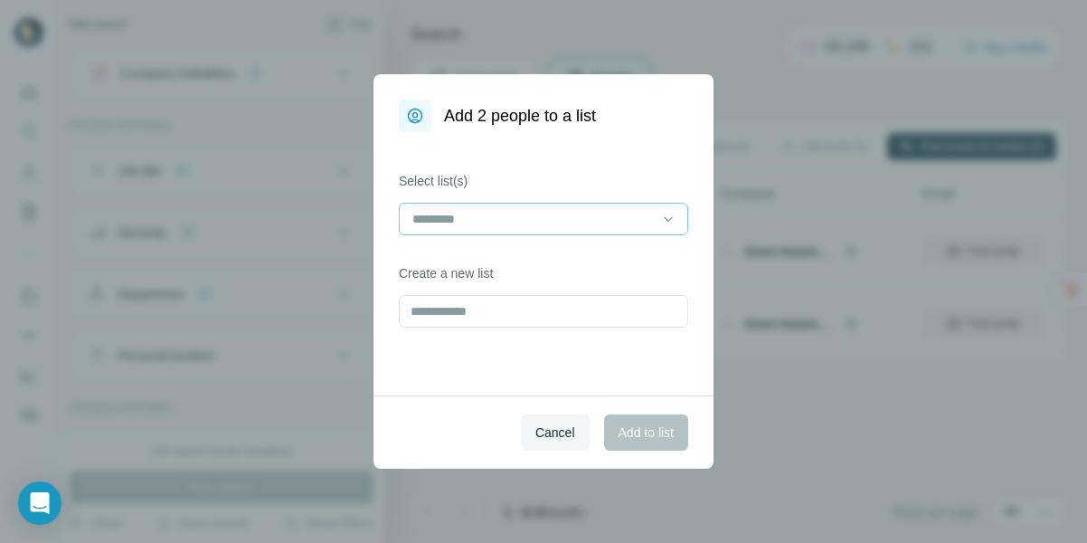
click at [512, 217] on input at bounding box center [533, 219] width 244 height 20
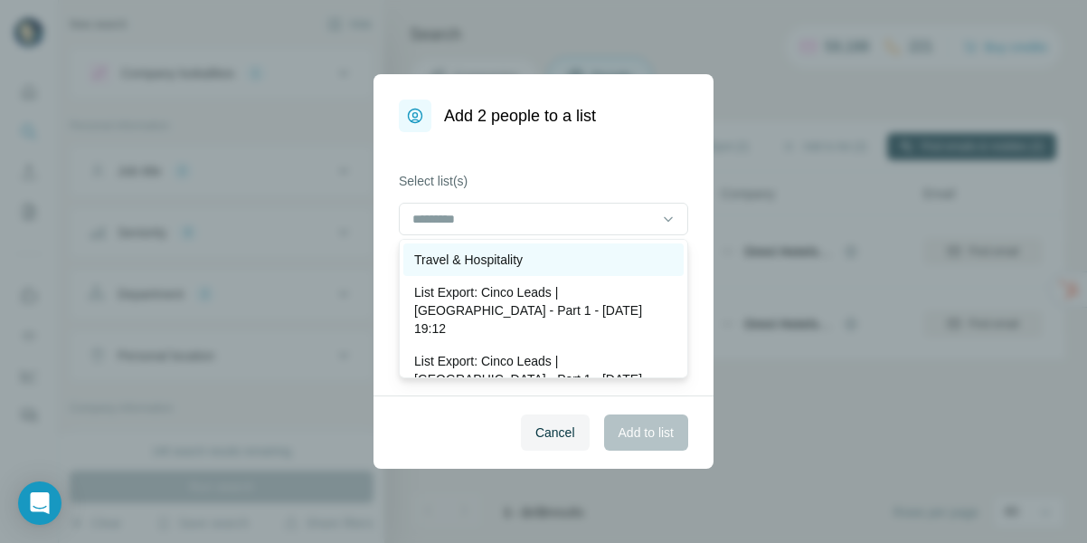
click at [470, 261] on p "Travel & Hospitality" at bounding box center [468, 260] width 109 height 18
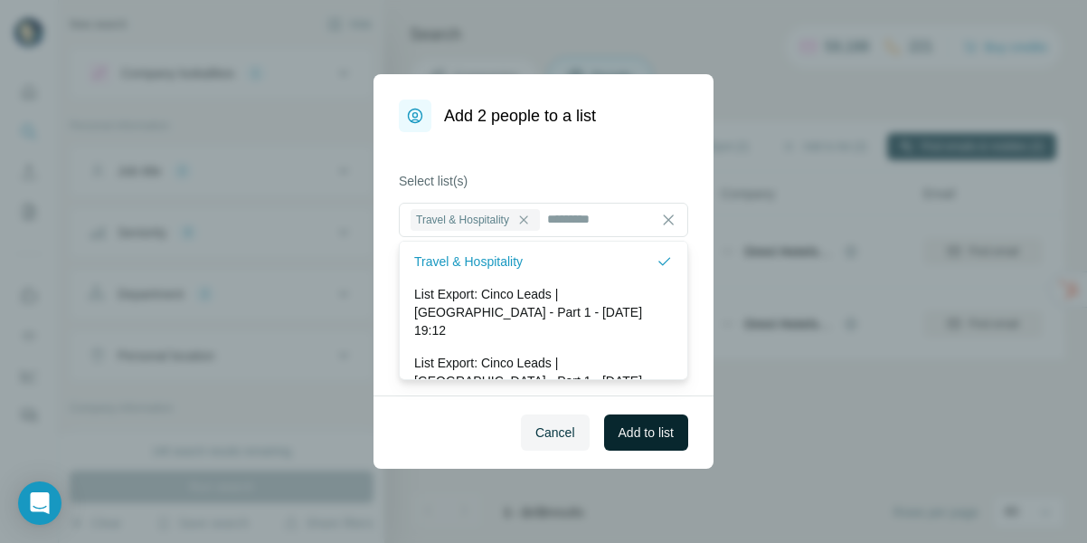
click at [651, 428] on span "Add to list" at bounding box center [646, 432] width 55 height 18
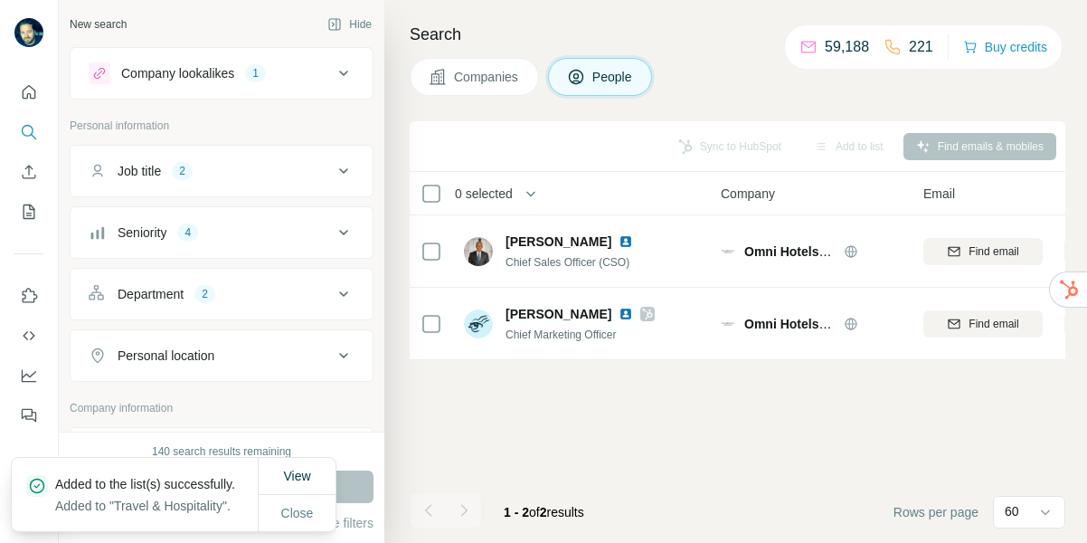
click at [463, 71] on span "Companies" at bounding box center [487, 77] width 66 height 18
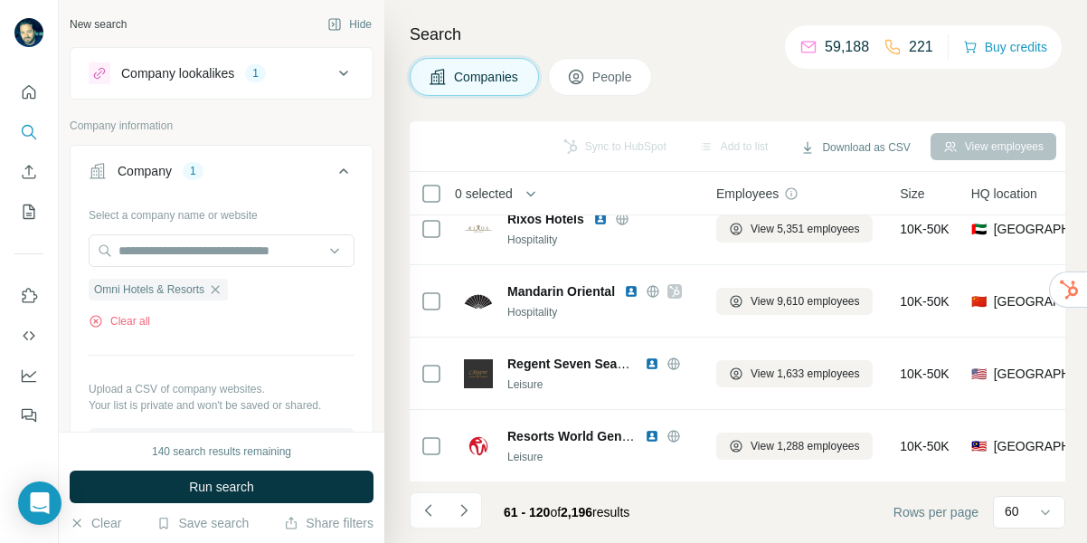
scroll to position [1765, 8]
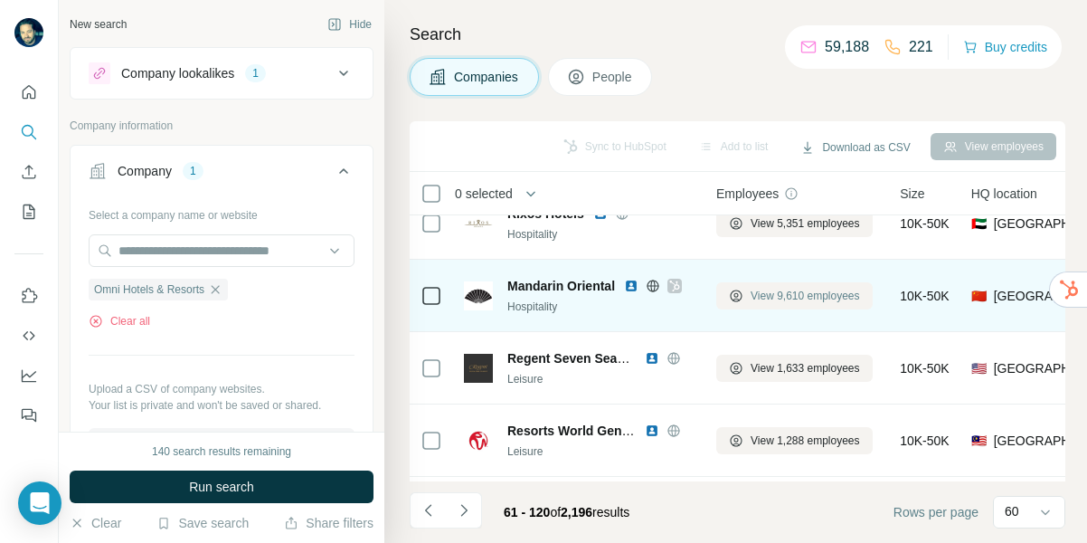
click at [783, 297] on span "View 9,610 employees" at bounding box center [805, 296] width 109 height 16
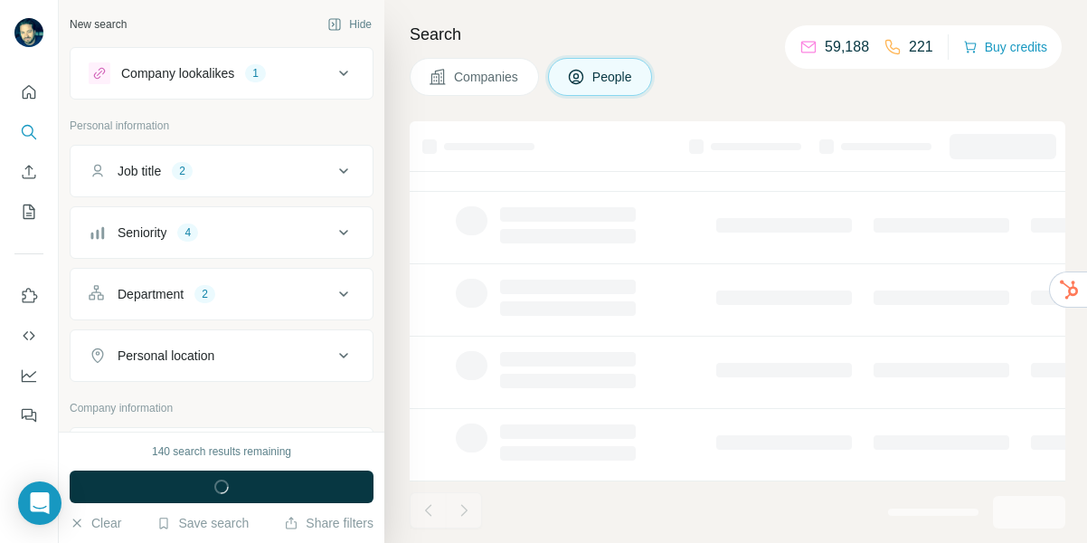
scroll to position [458, 8]
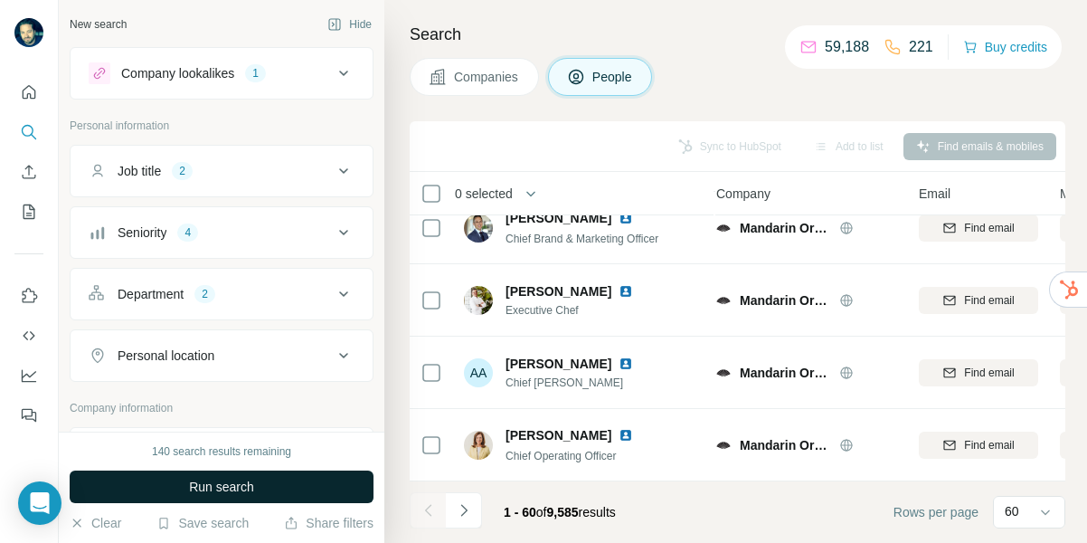
click at [235, 485] on span "Run search" at bounding box center [221, 487] width 65 height 18
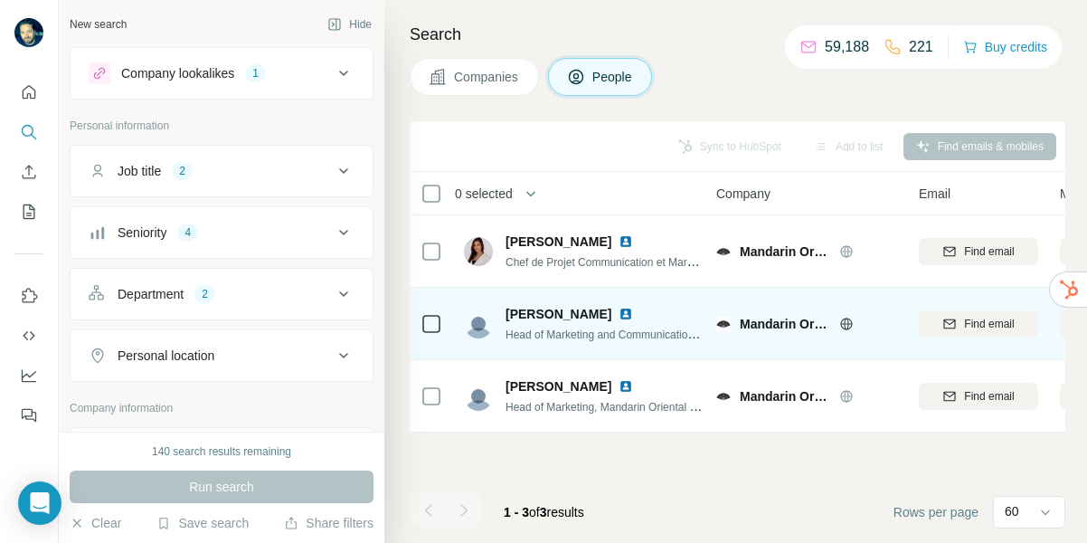
scroll to position [0, 8]
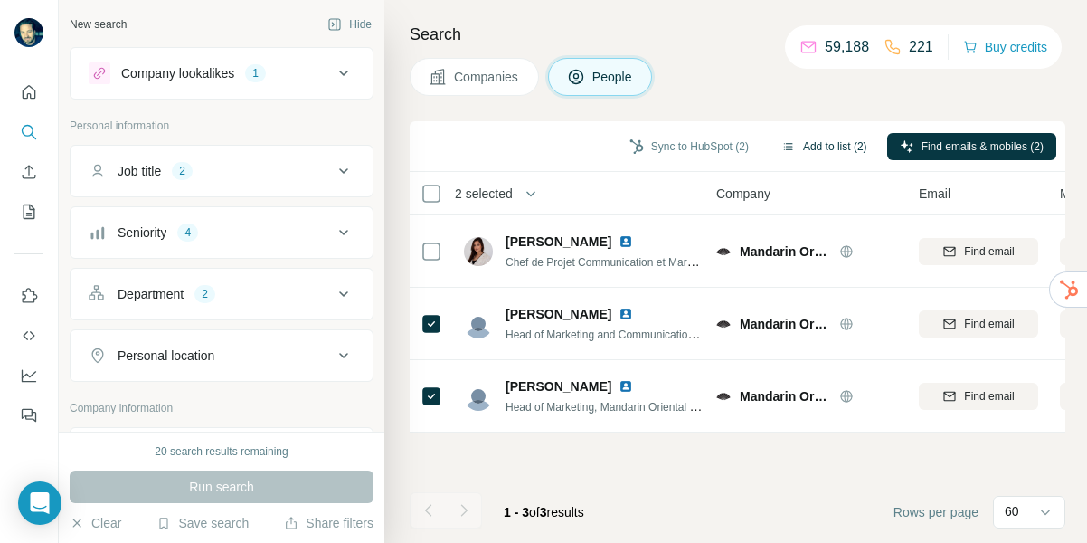
click at [826, 141] on button "Add to list (2)" at bounding box center [824, 146] width 111 height 27
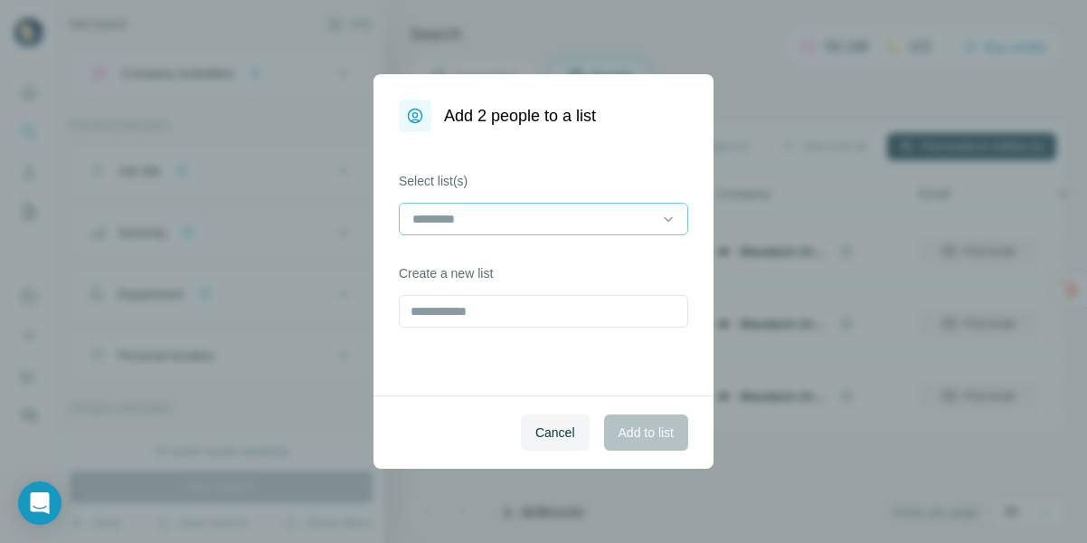
click at [536, 209] on input at bounding box center [533, 219] width 244 height 20
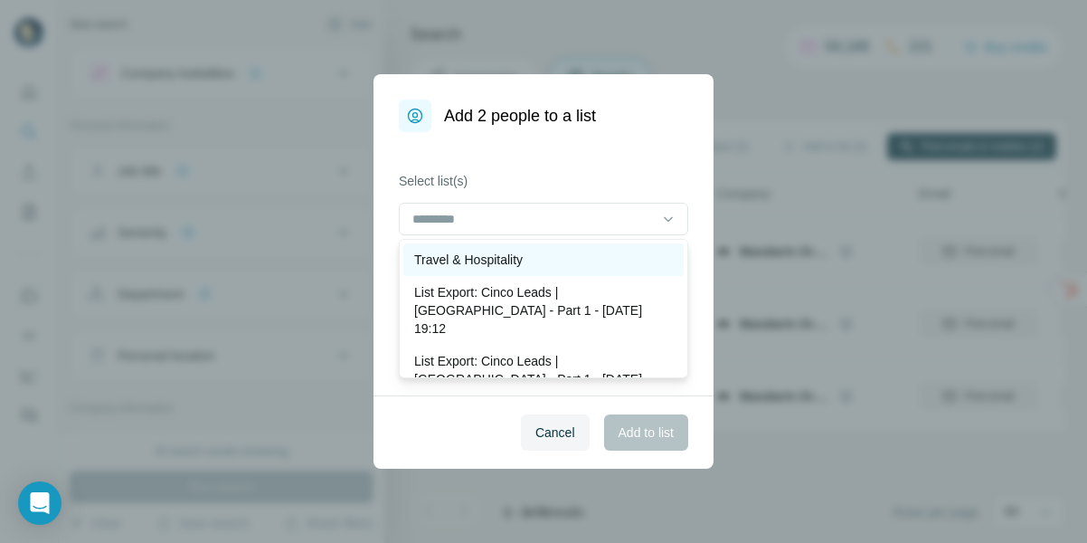
click at [489, 261] on p "Travel & Hospitality" at bounding box center [468, 260] width 109 height 18
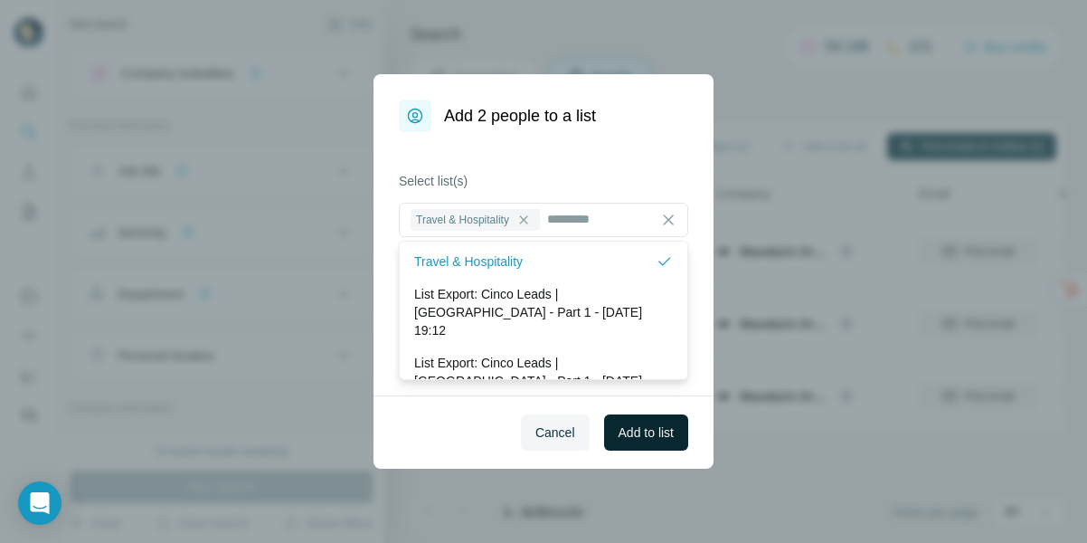
click at [647, 441] on button "Add to list" at bounding box center [646, 432] width 84 height 36
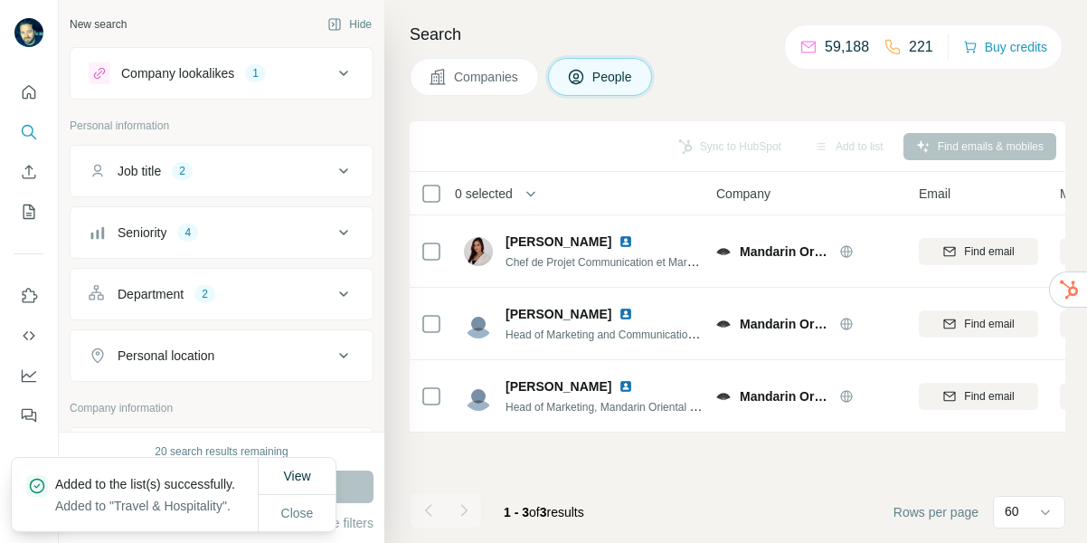
click at [480, 74] on span "Companies" at bounding box center [487, 77] width 66 height 18
click at [490, 72] on span "Companies" at bounding box center [487, 77] width 66 height 18
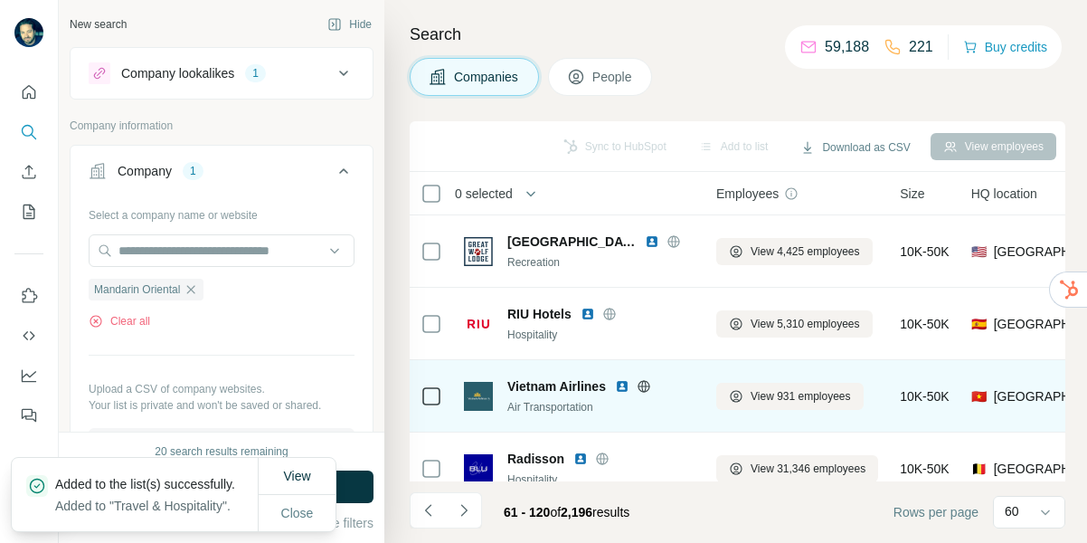
scroll to position [591, 8]
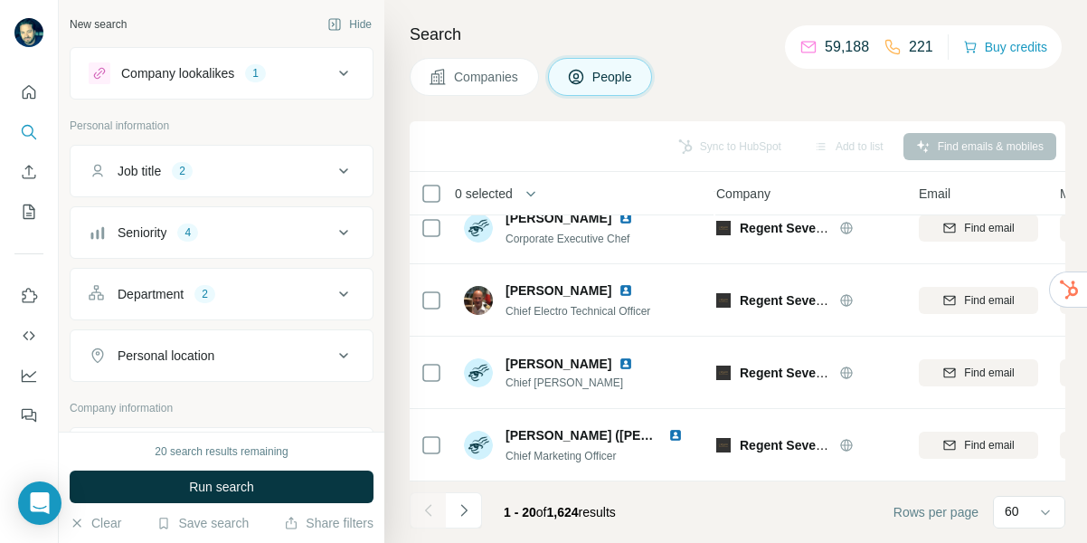
scroll to position [1181, 8]
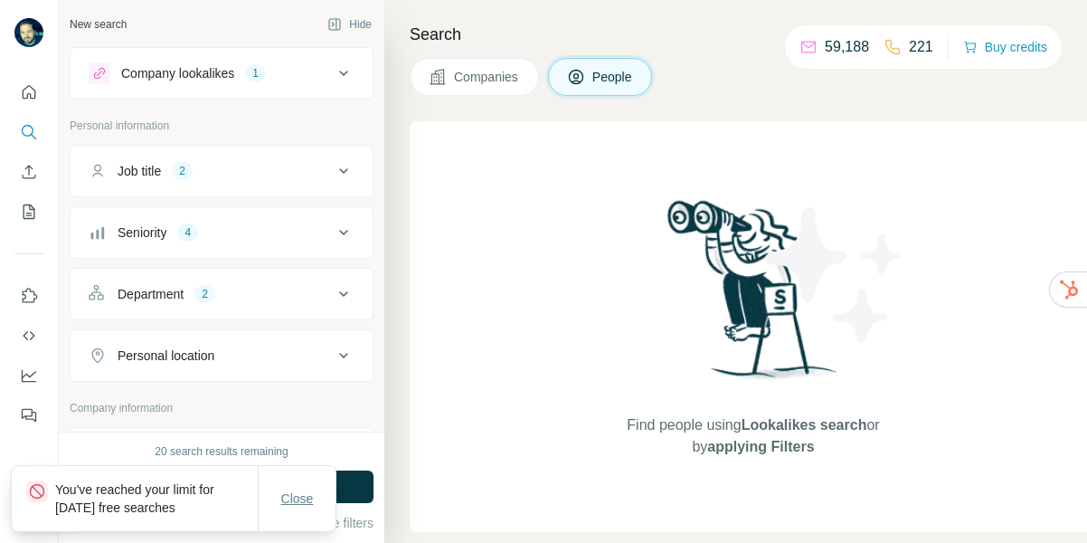
click at [298, 499] on span "Close" at bounding box center [297, 498] width 33 height 18
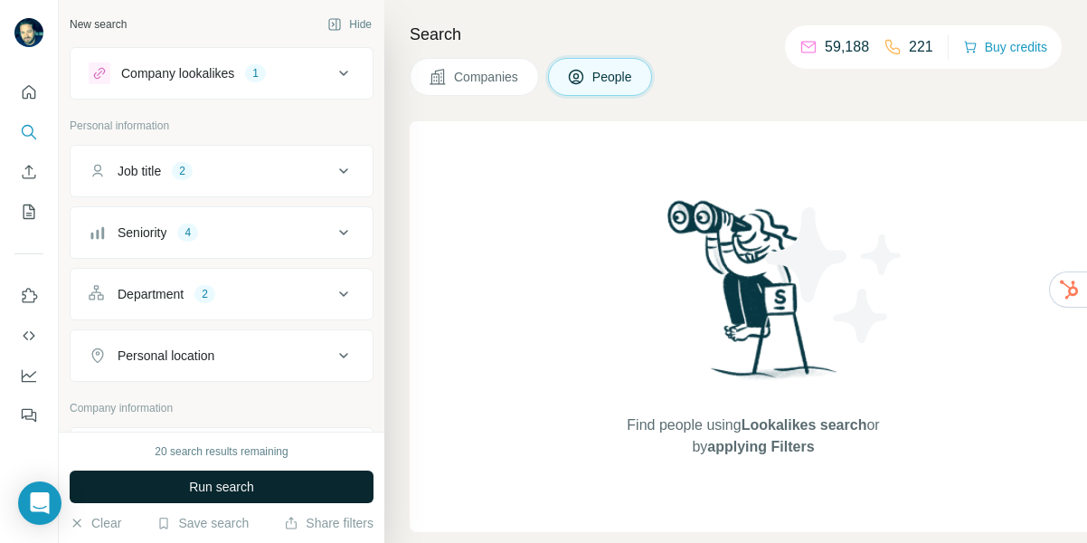
click at [213, 482] on span "Run search" at bounding box center [221, 487] width 65 height 18
